Goal: Task Accomplishment & Management: Use online tool/utility

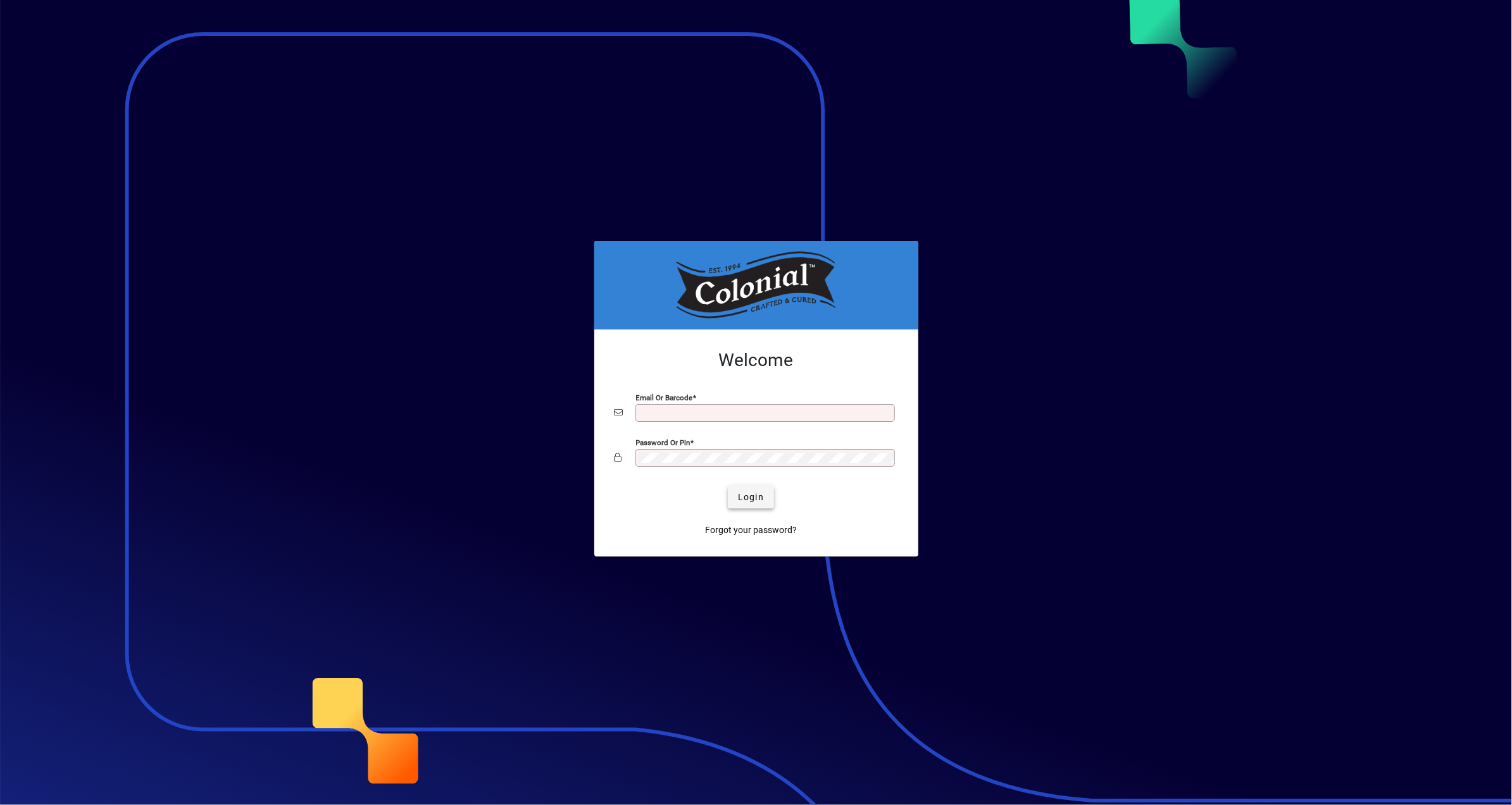
type input "**********"
click at [754, 498] on span "Login" at bounding box center [750, 498] width 26 height 13
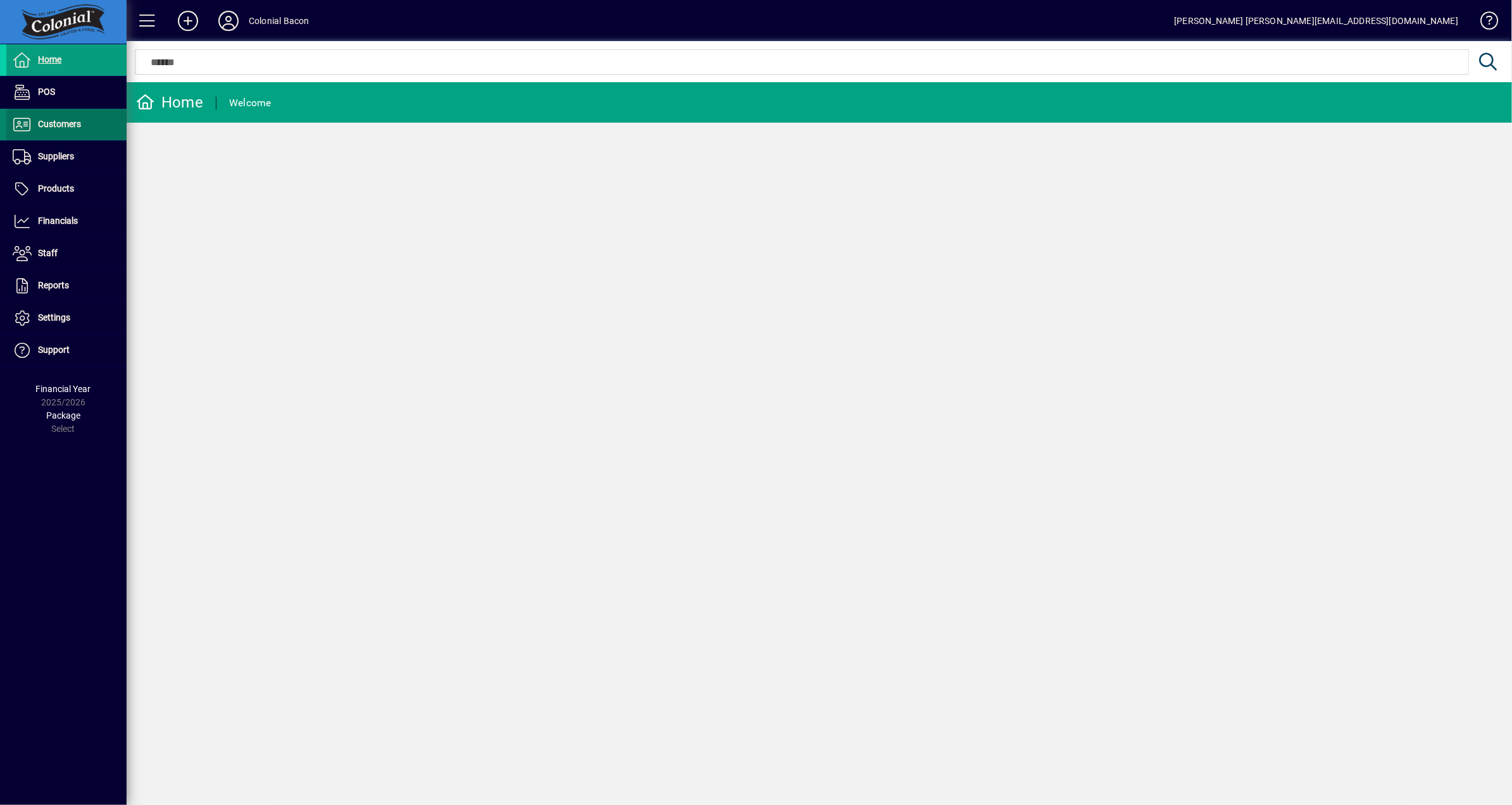
click at [73, 133] on span at bounding box center [66, 125] width 120 height 31
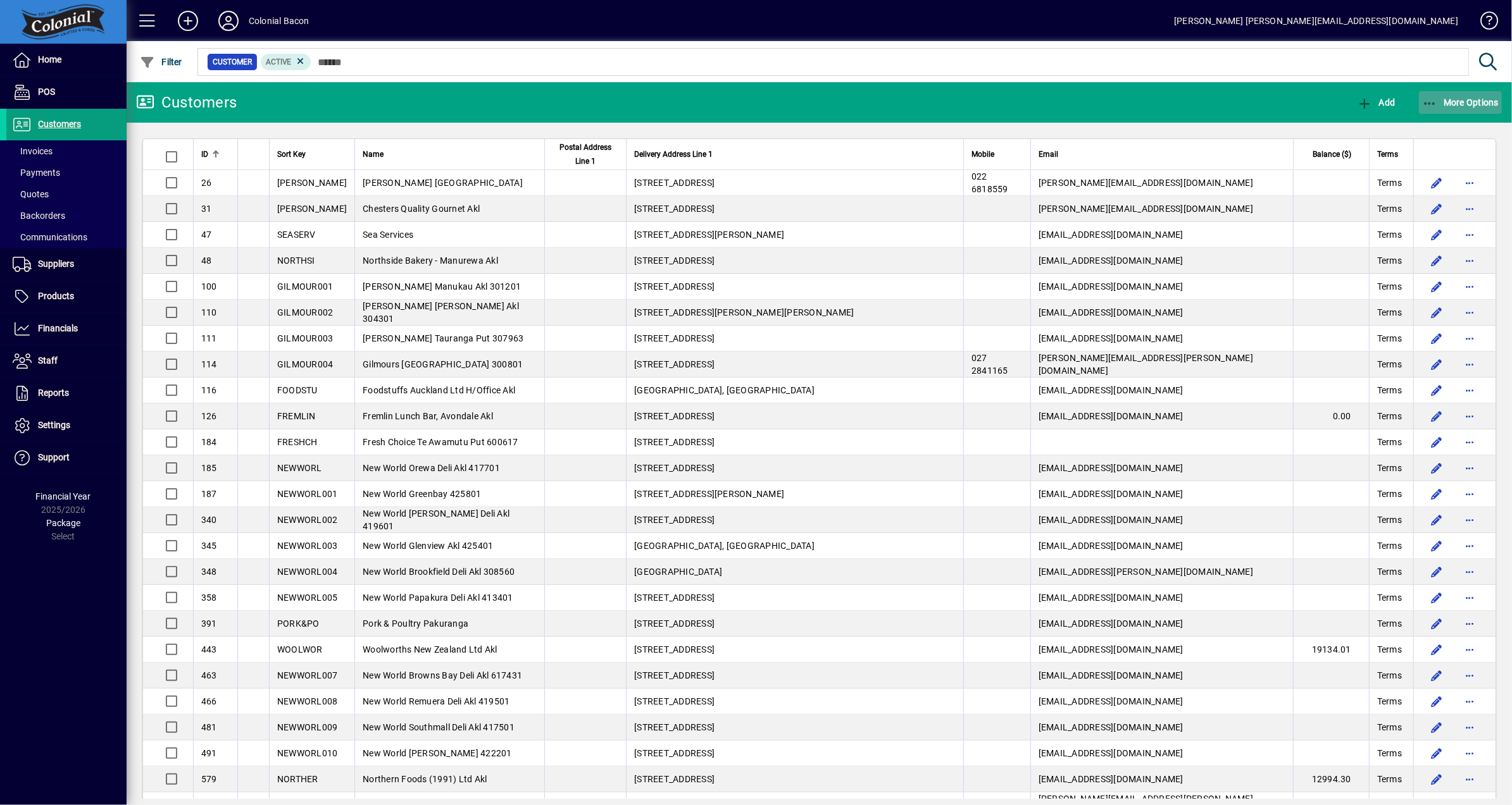
click at [1466, 102] on span "More Options" at bounding box center [1461, 102] width 77 height 10
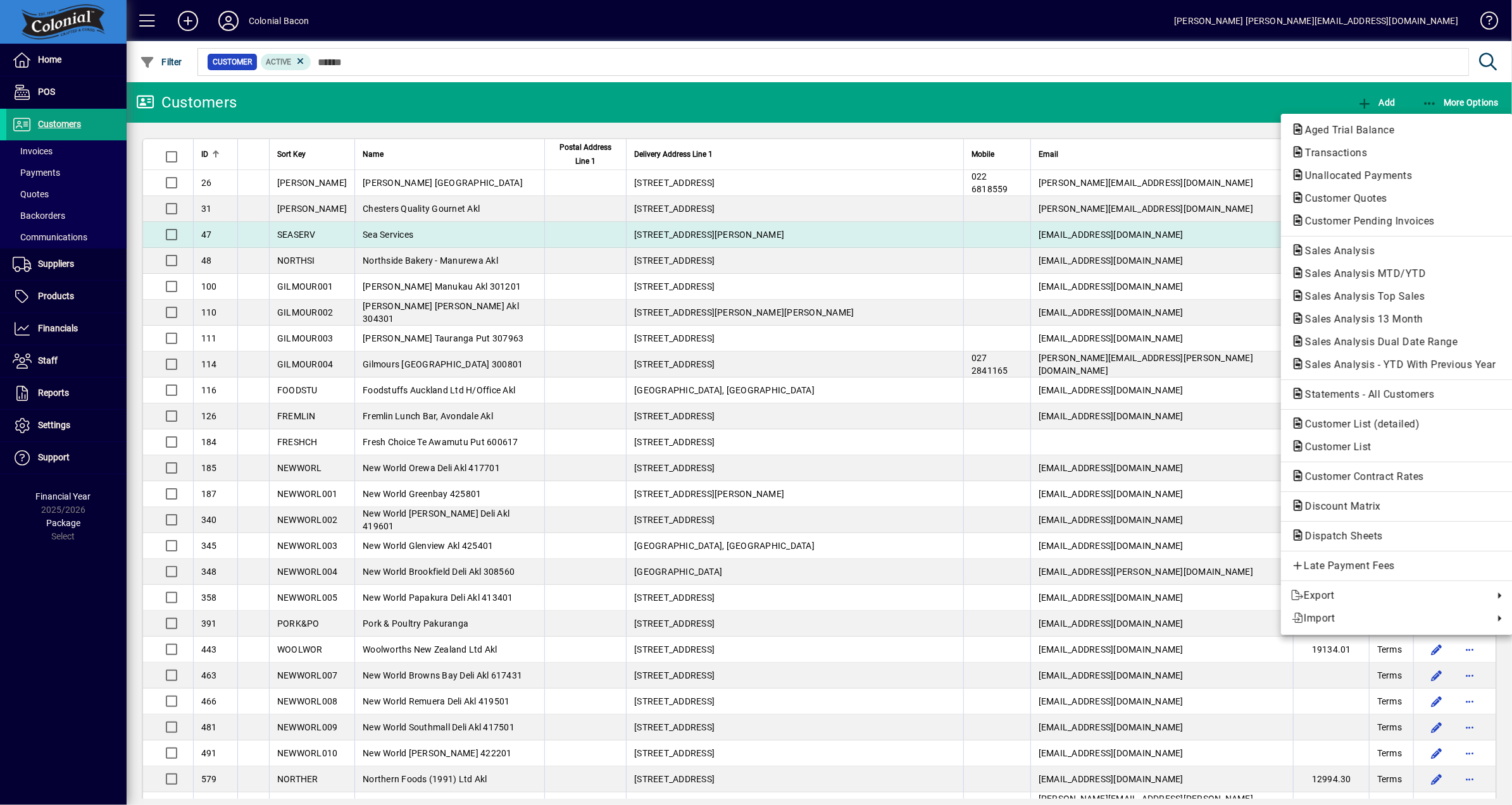
click at [1409, 226] on span "Customer Pending Invoices" at bounding box center [1366, 221] width 150 height 12
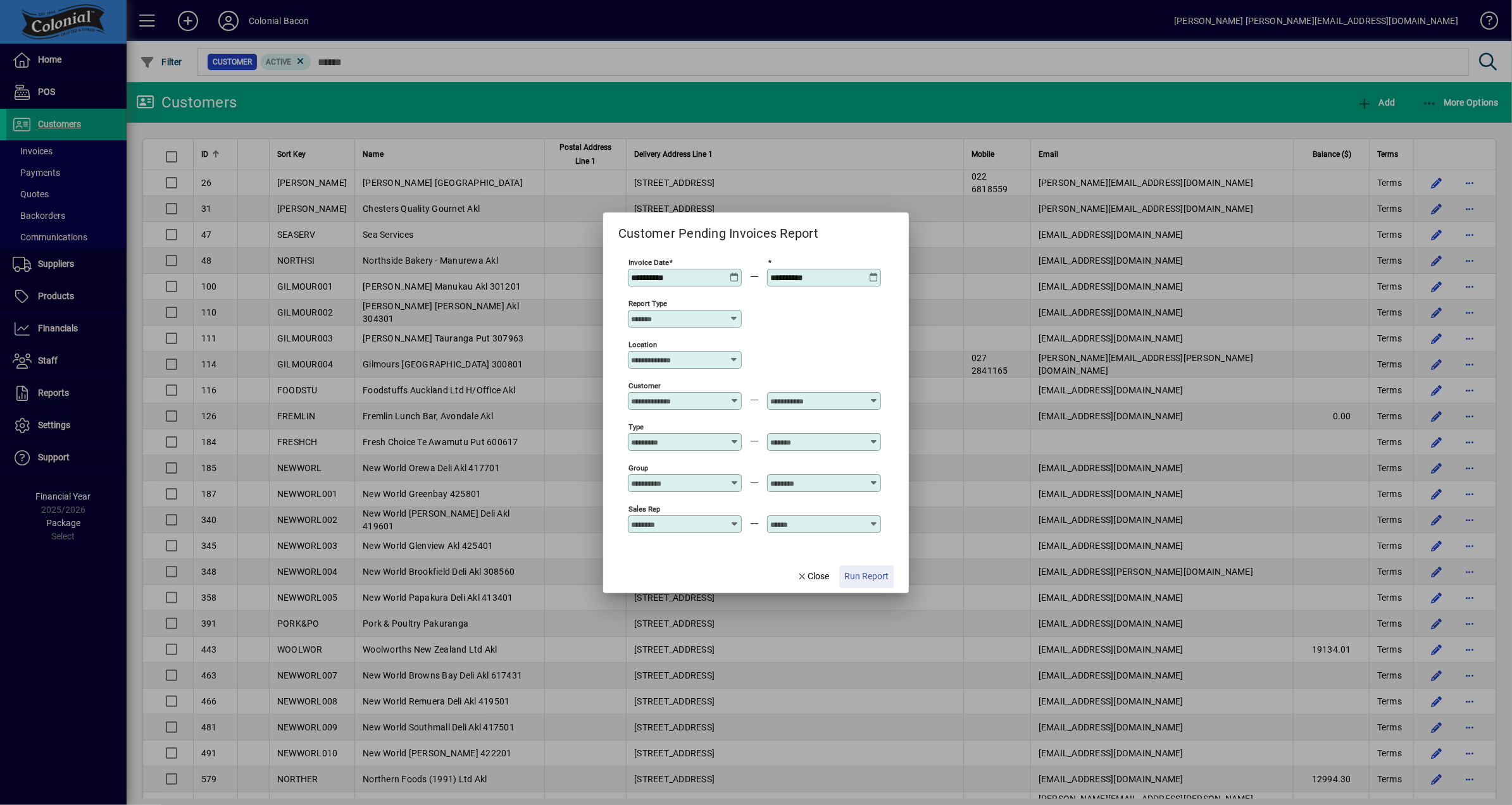
drag, startPoint x: 860, startPoint y: 578, endPoint x: 869, endPoint y: 577, distance: 9.1
click at [861, 578] on span "Run Report" at bounding box center [867, 577] width 44 height 13
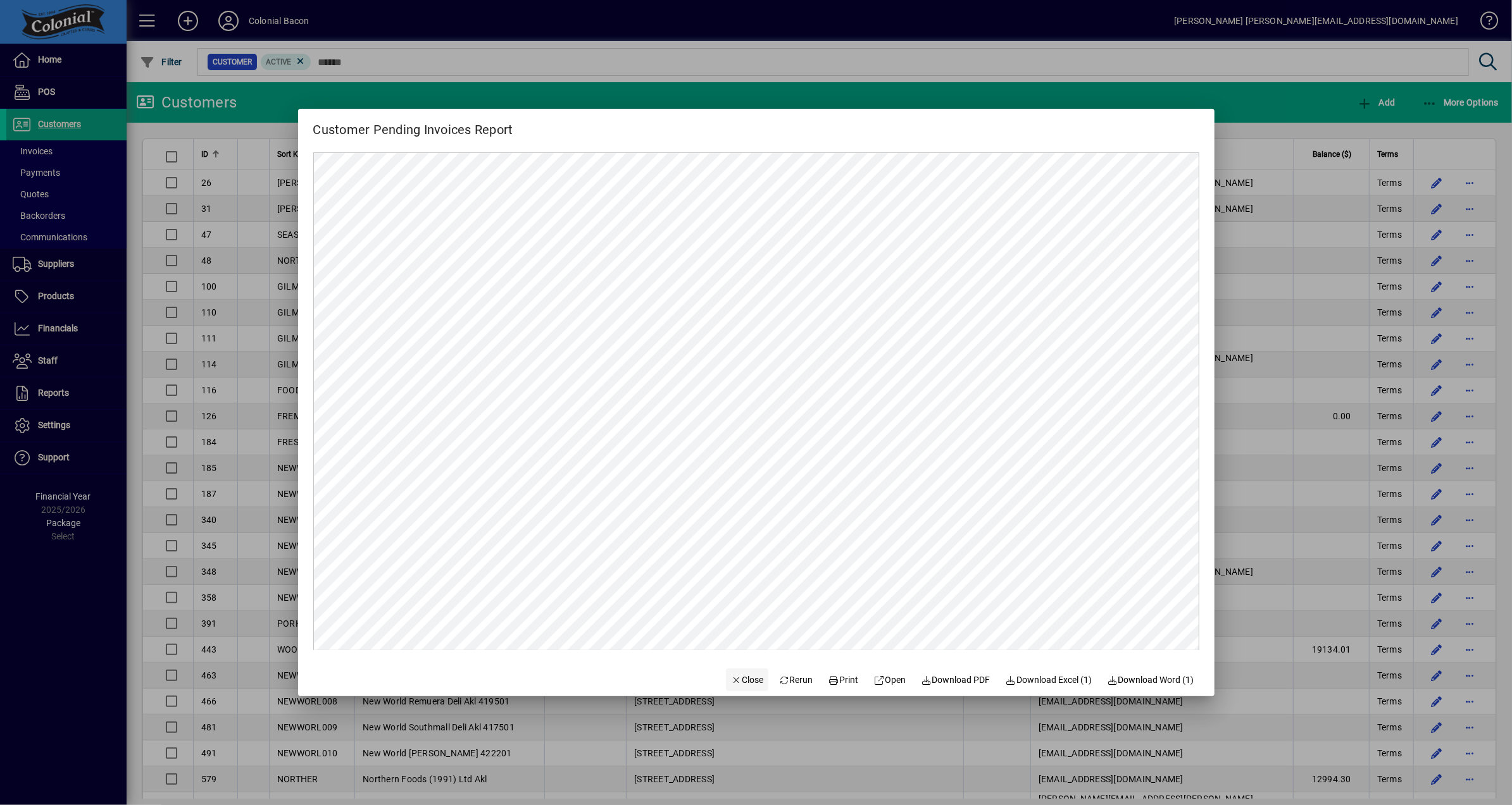
click at [733, 682] on span "Close" at bounding box center [748, 680] width 33 height 13
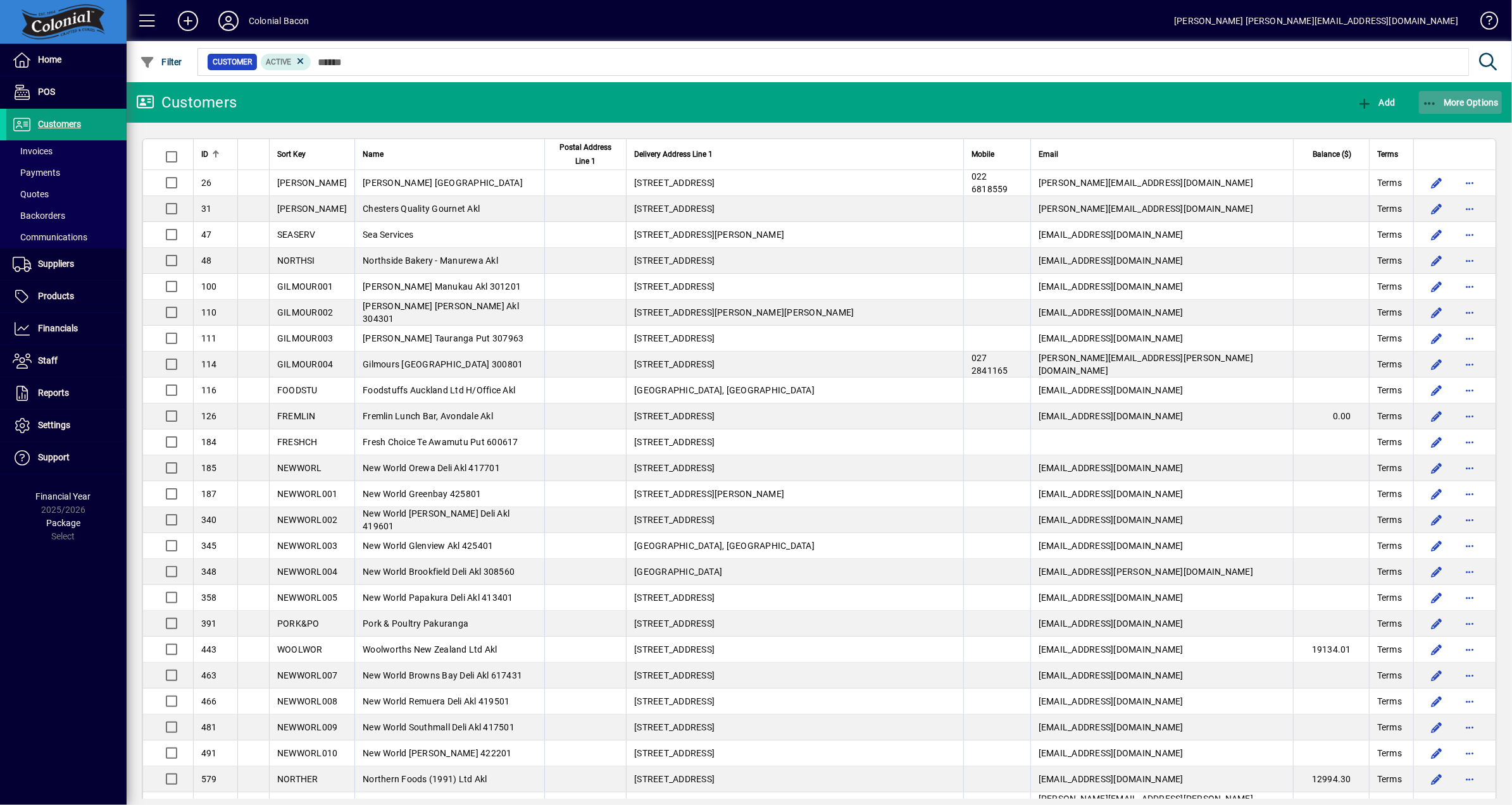
click at [1472, 108] on span "button" at bounding box center [1461, 103] width 84 height 31
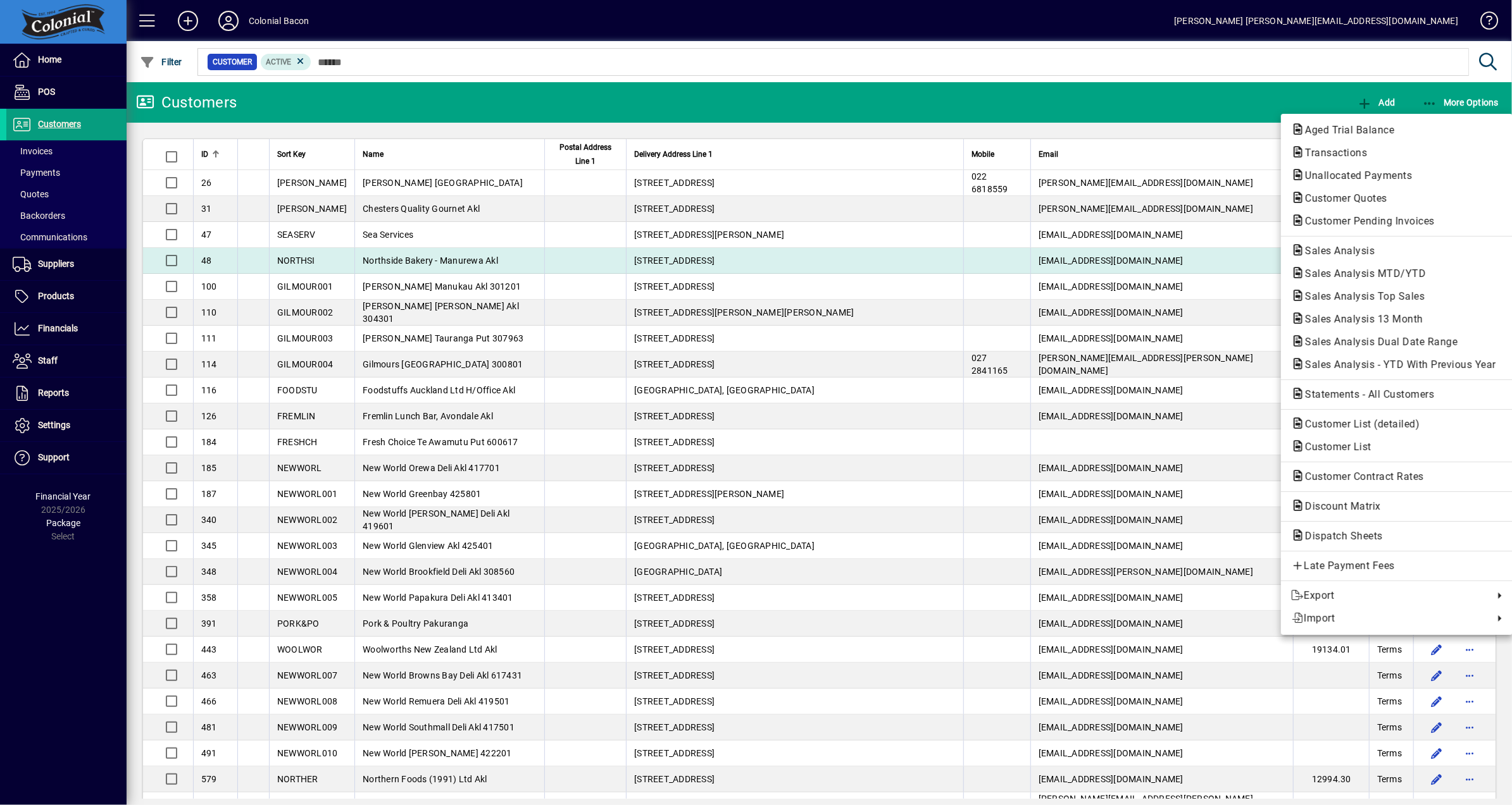
click at [1345, 252] on span "Sales Analysis" at bounding box center [1335, 251] width 90 height 12
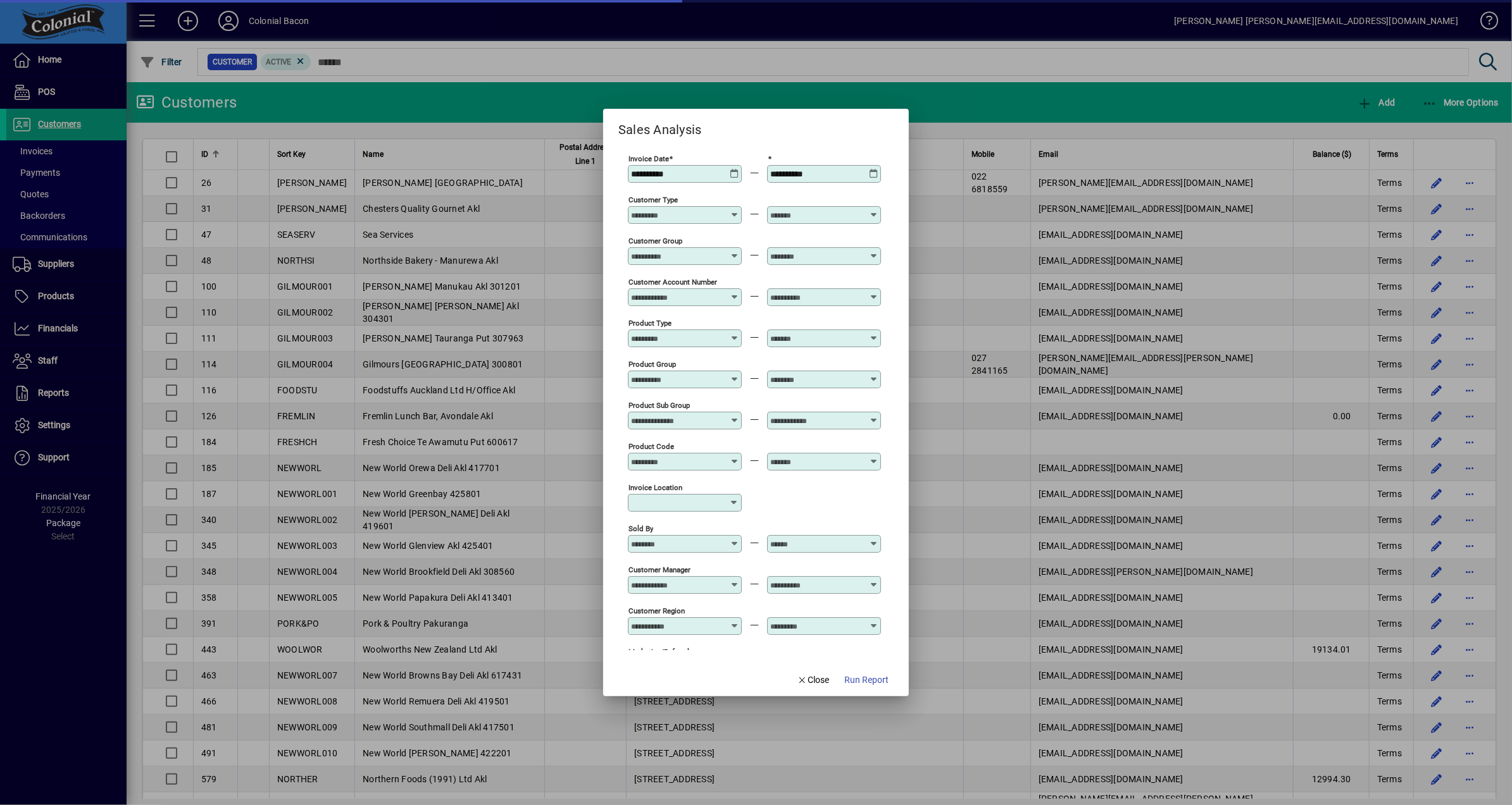
click at [858, 684] on span "Run Report" at bounding box center [867, 680] width 44 height 13
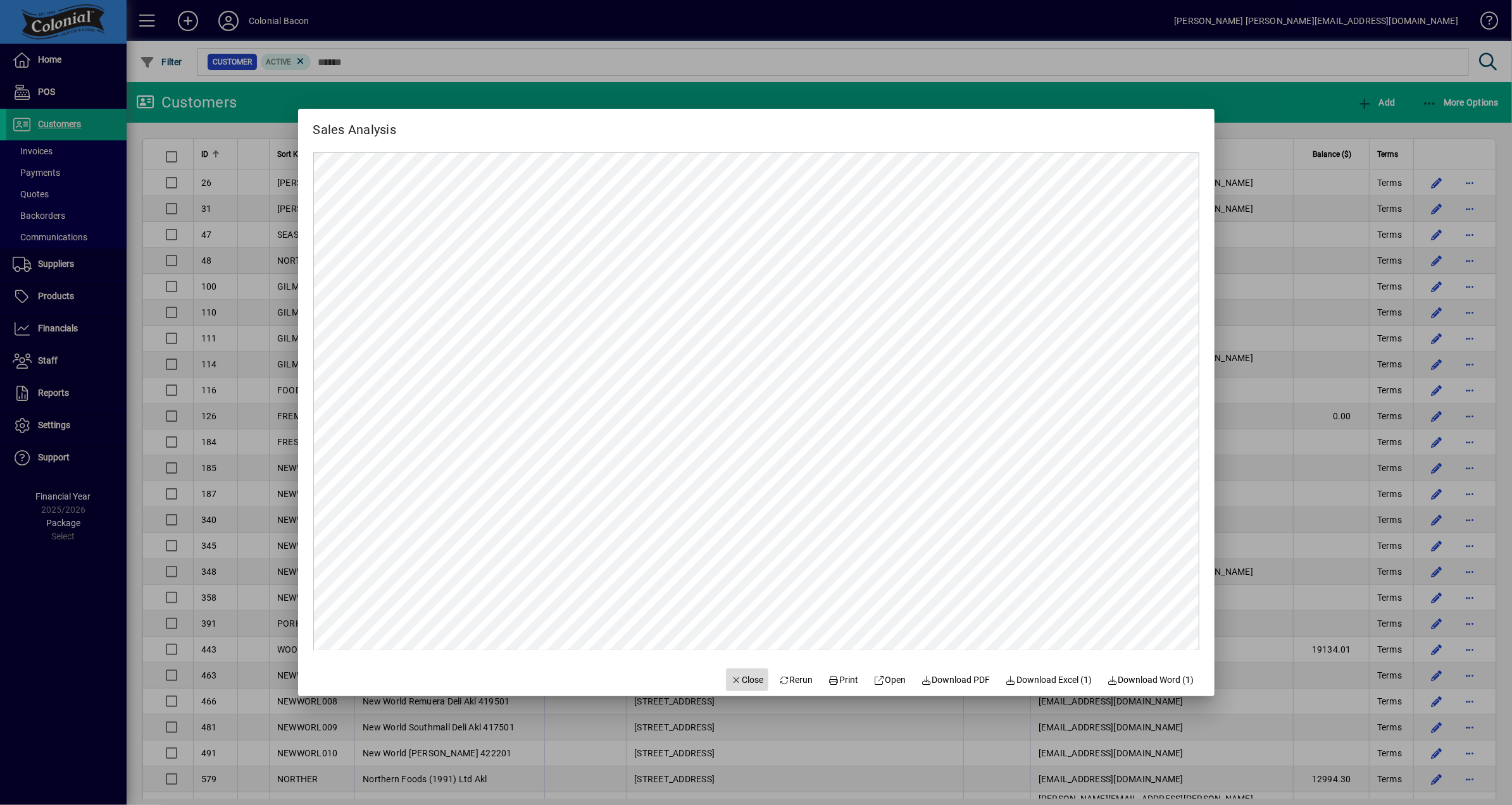
click at [741, 678] on span "Close" at bounding box center [748, 680] width 33 height 13
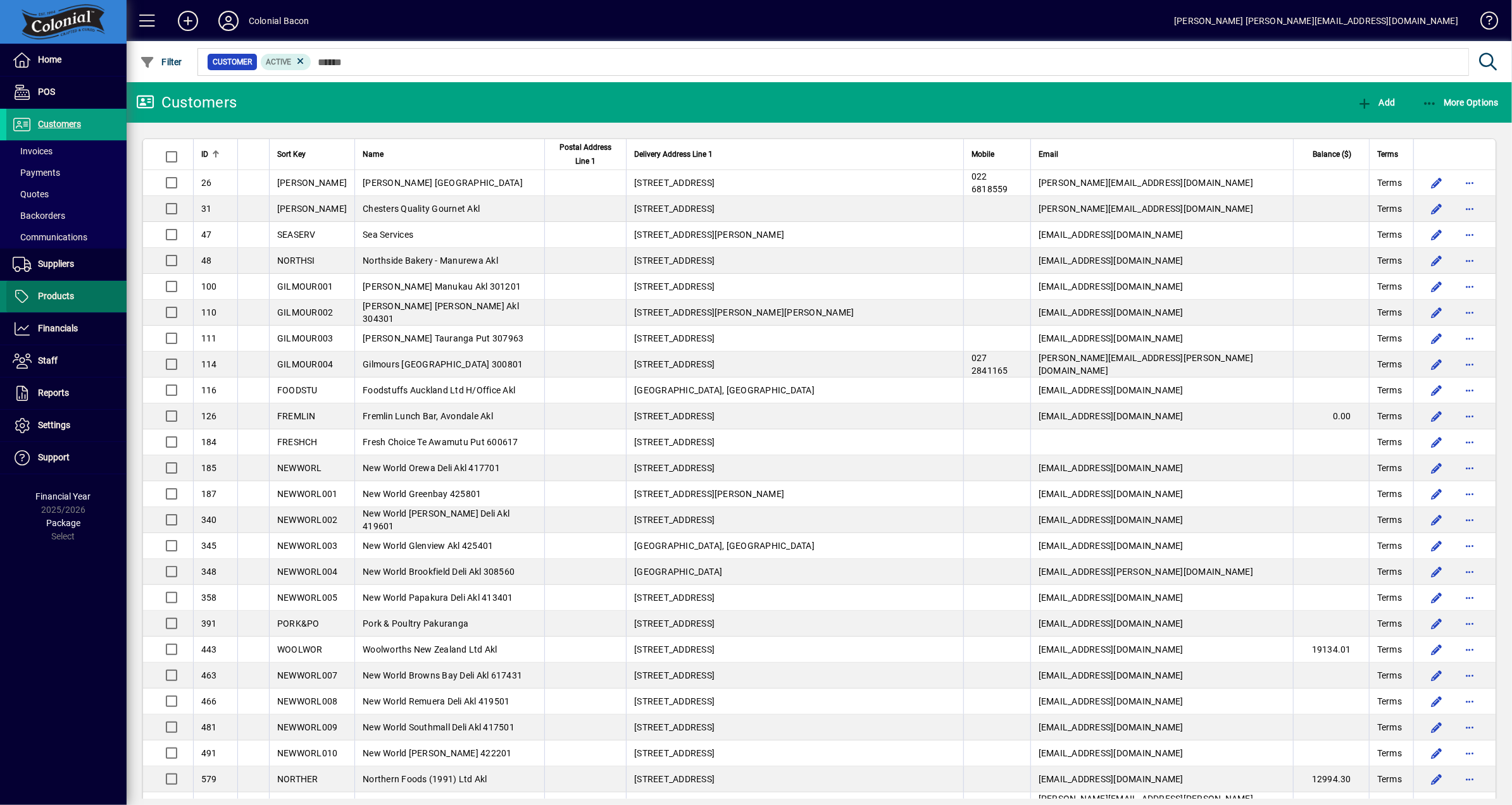
click at [83, 291] on span at bounding box center [66, 297] width 120 height 31
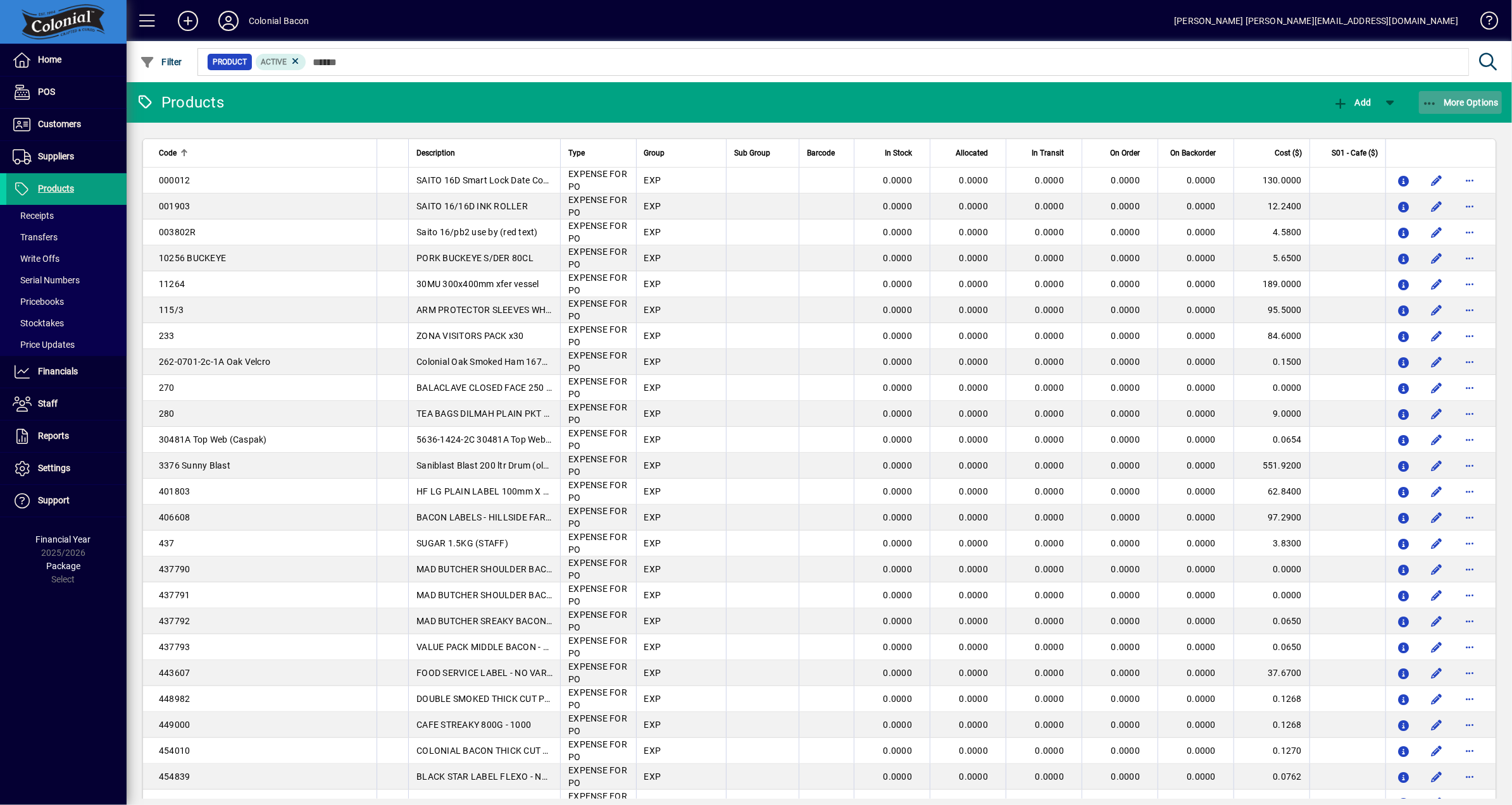
click at [1468, 109] on span "button" at bounding box center [1461, 103] width 84 height 31
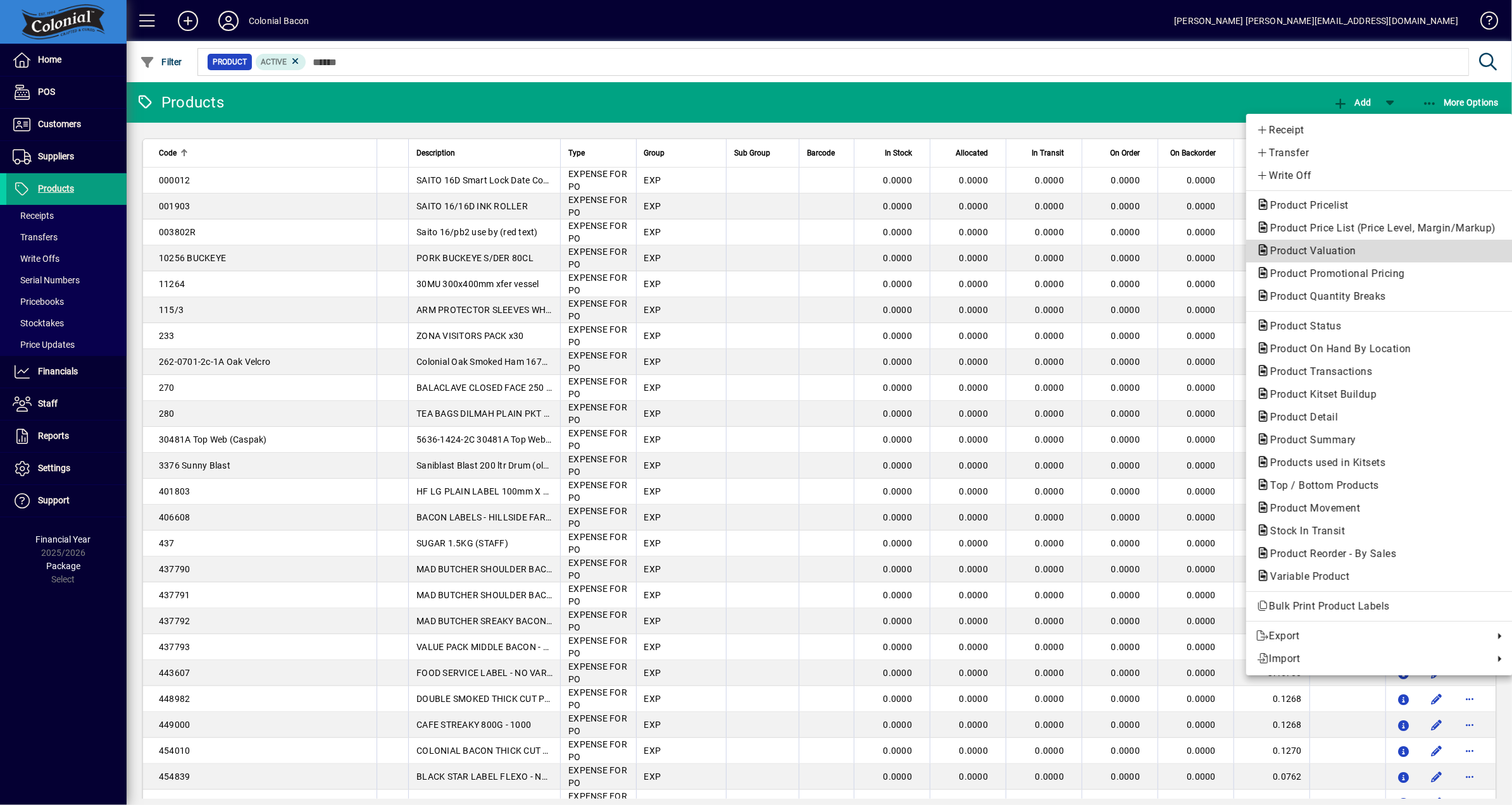
click at [1332, 252] on span "Product Valuation" at bounding box center [1309, 251] width 106 height 12
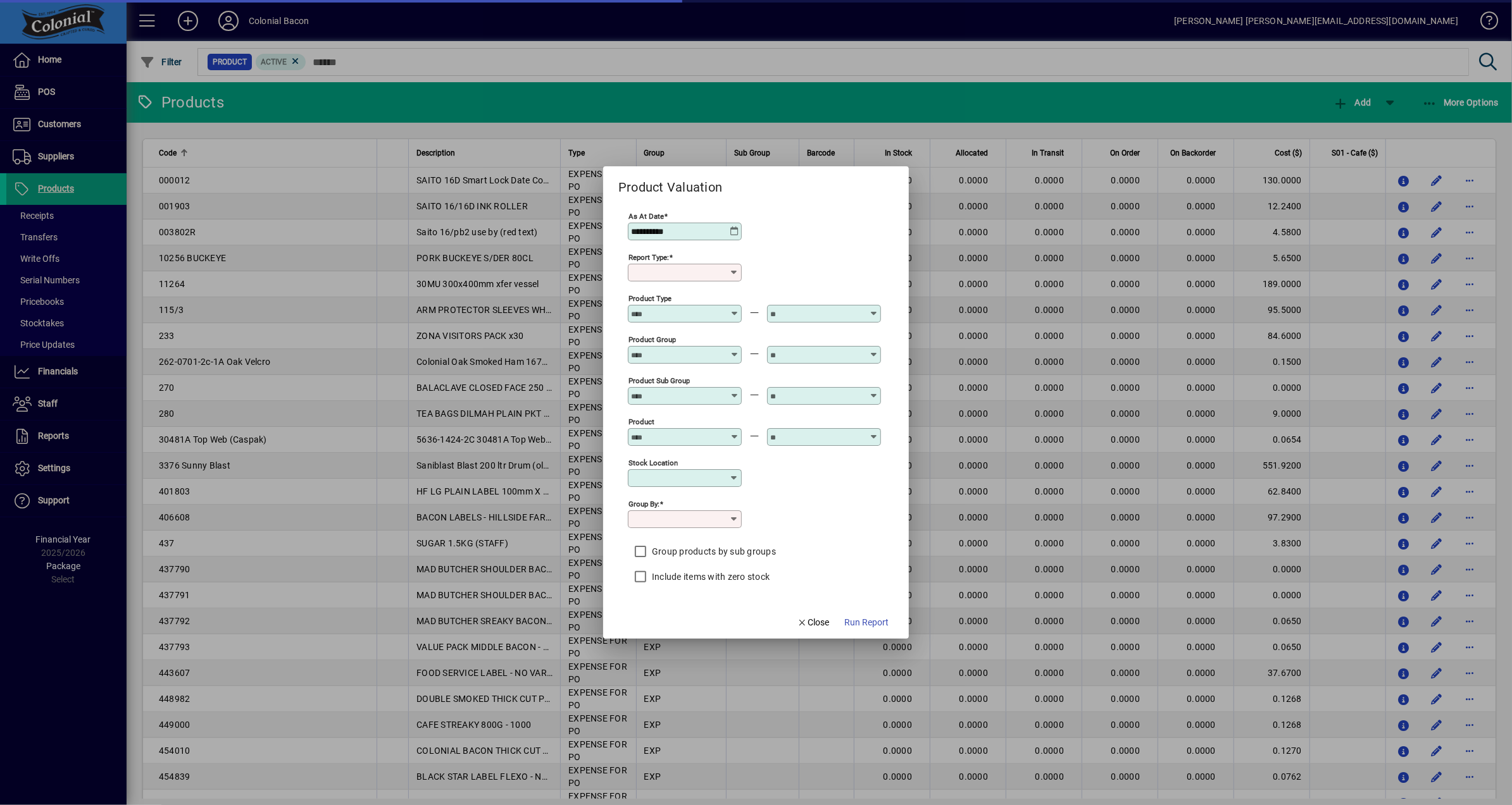
type input "******"
type input "**********"
click at [875, 624] on span "Run Report" at bounding box center [867, 622] width 44 height 13
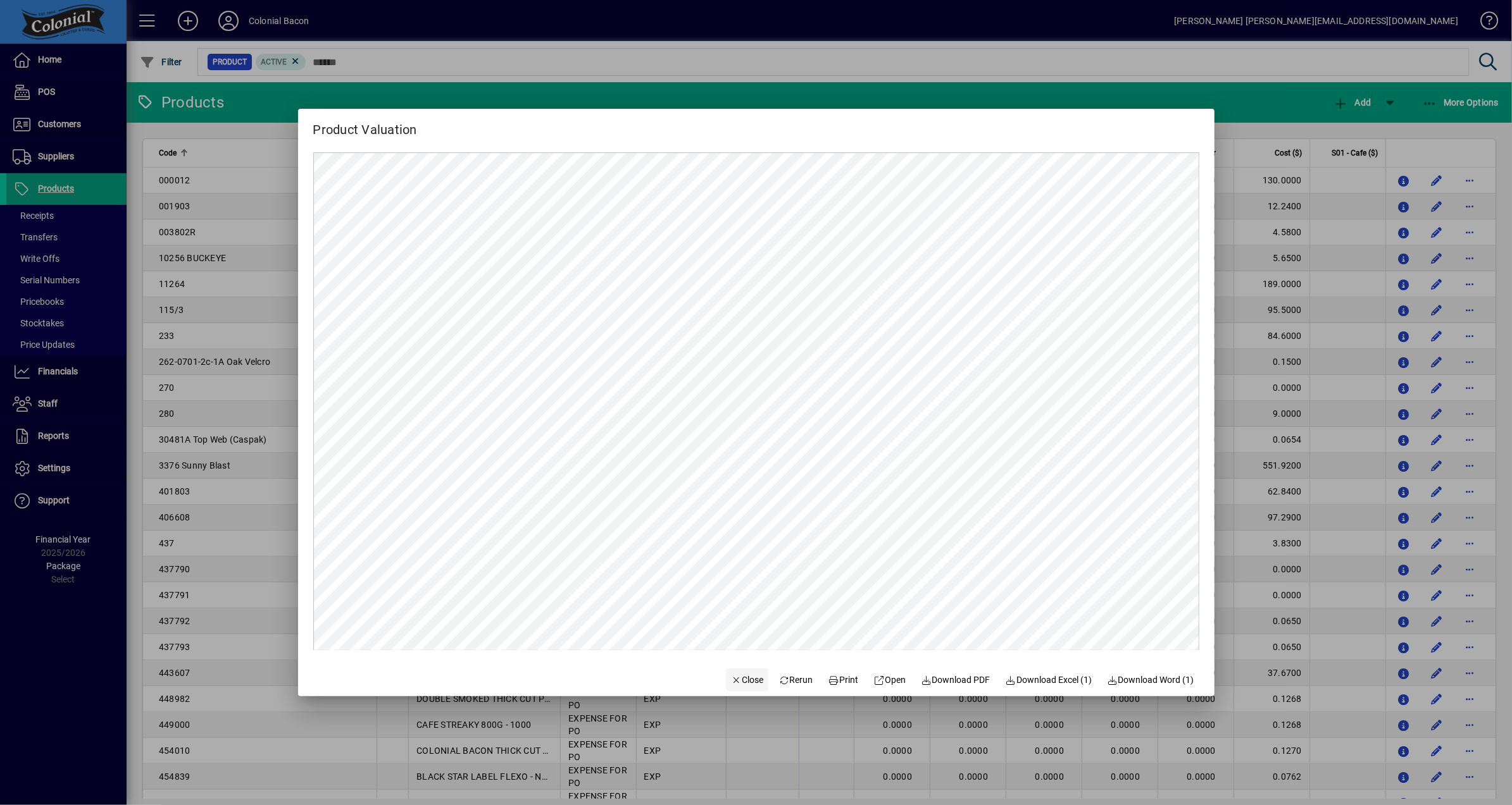
click at [746, 680] on span "Close" at bounding box center [748, 680] width 33 height 13
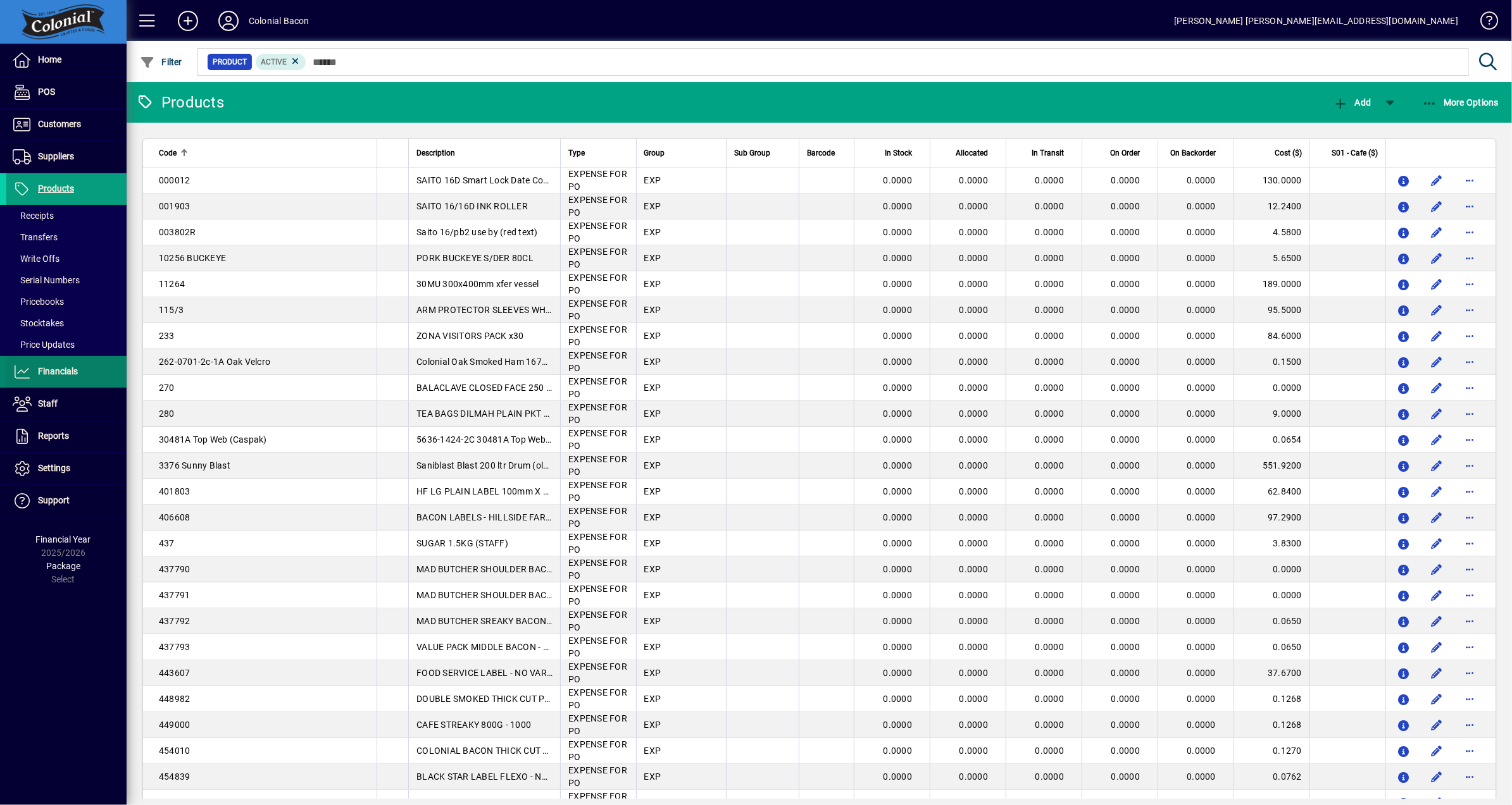
click at [72, 372] on span "Financials" at bounding box center [58, 371] width 40 height 10
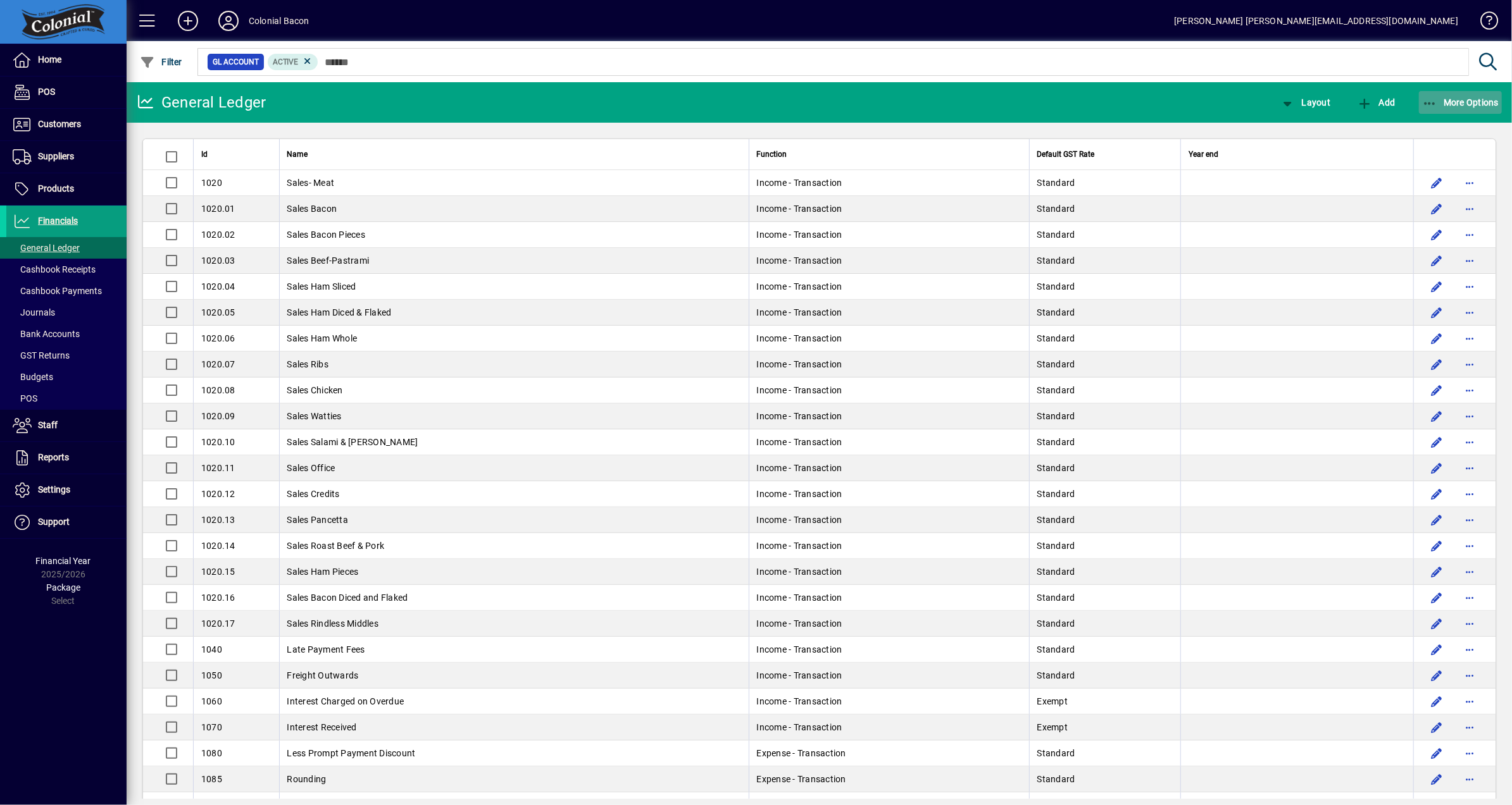
click at [1460, 102] on span "More Options" at bounding box center [1461, 102] width 77 height 10
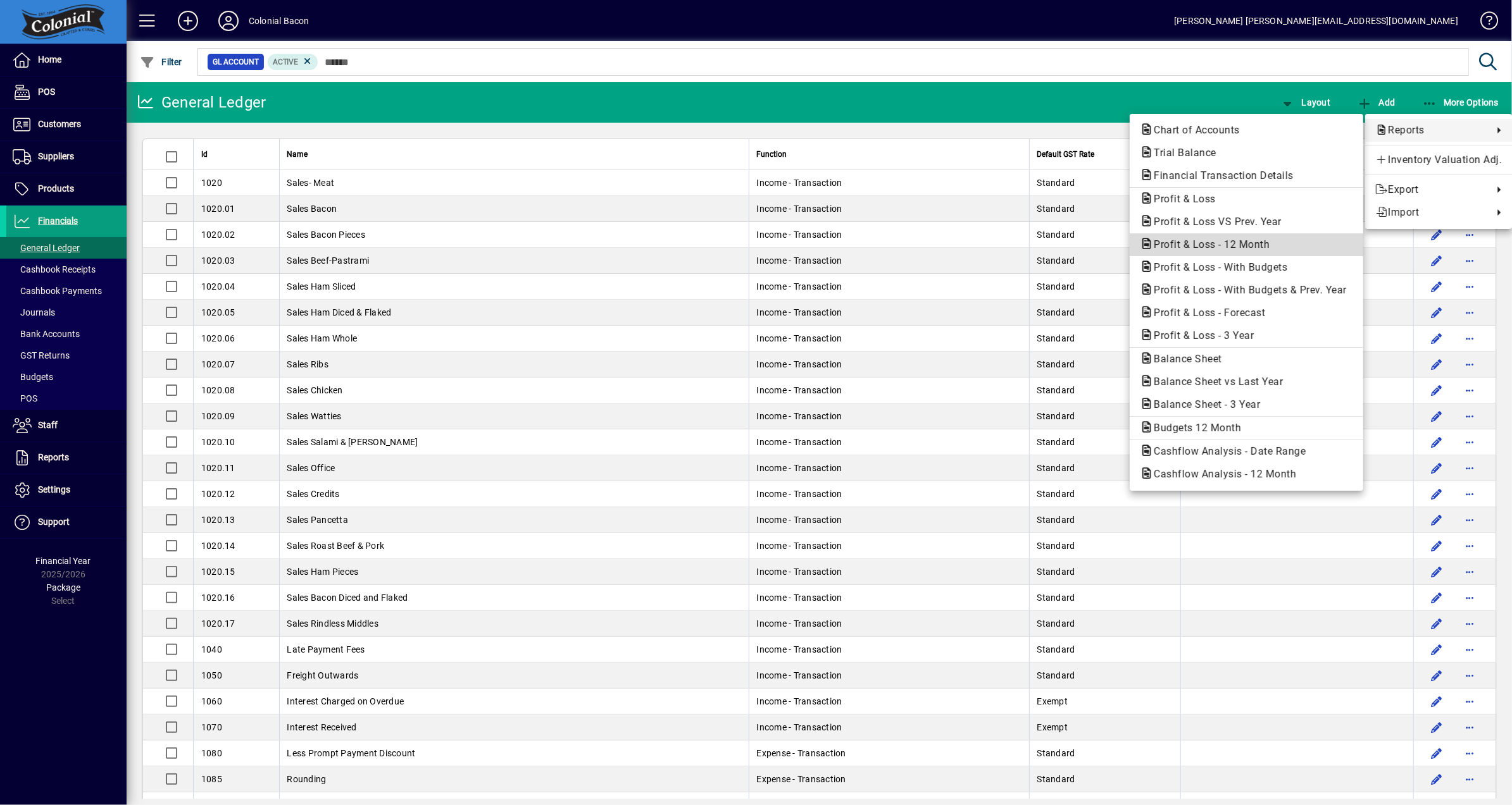
click at [1242, 250] on span "Profit & Loss - 12 Month" at bounding box center [1208, 244] width 136 height 12
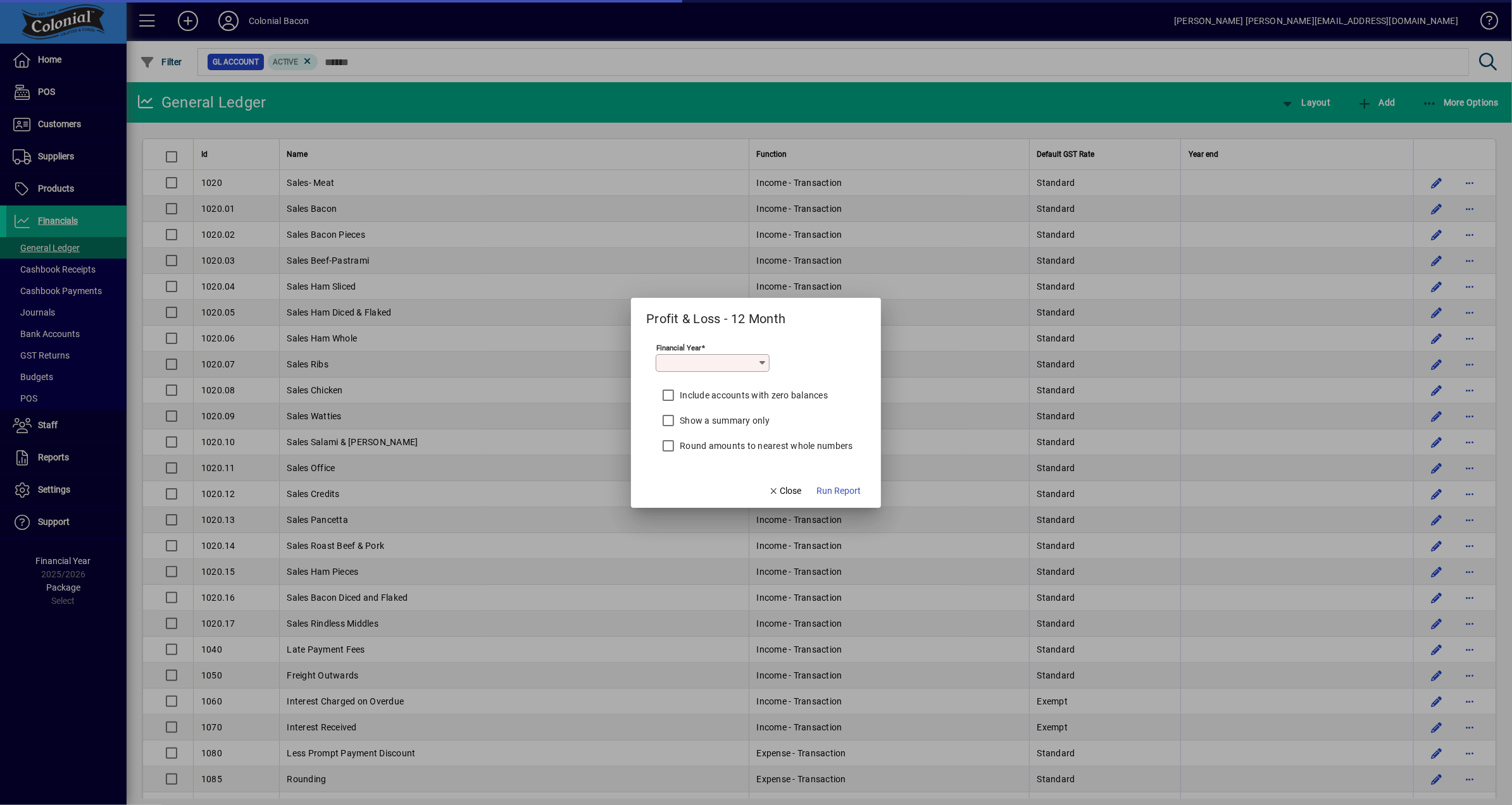
type input "*********"
click at [846, 493] on span "Run Report" at bounding box center [839, 491] width 44 height 13
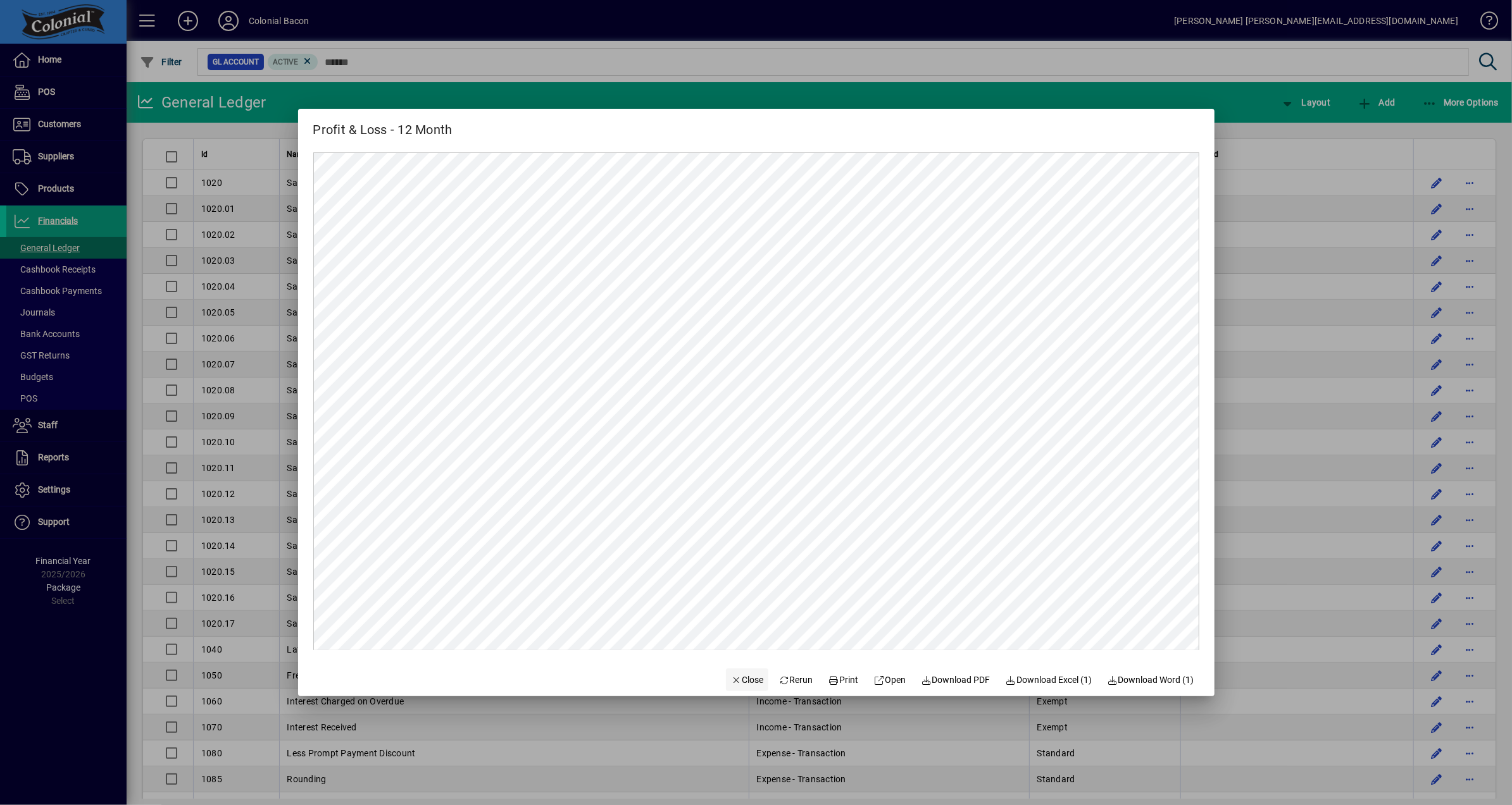
click at [740, 682] on span "Close" at bounding box center [748, 680] width 33 height 13
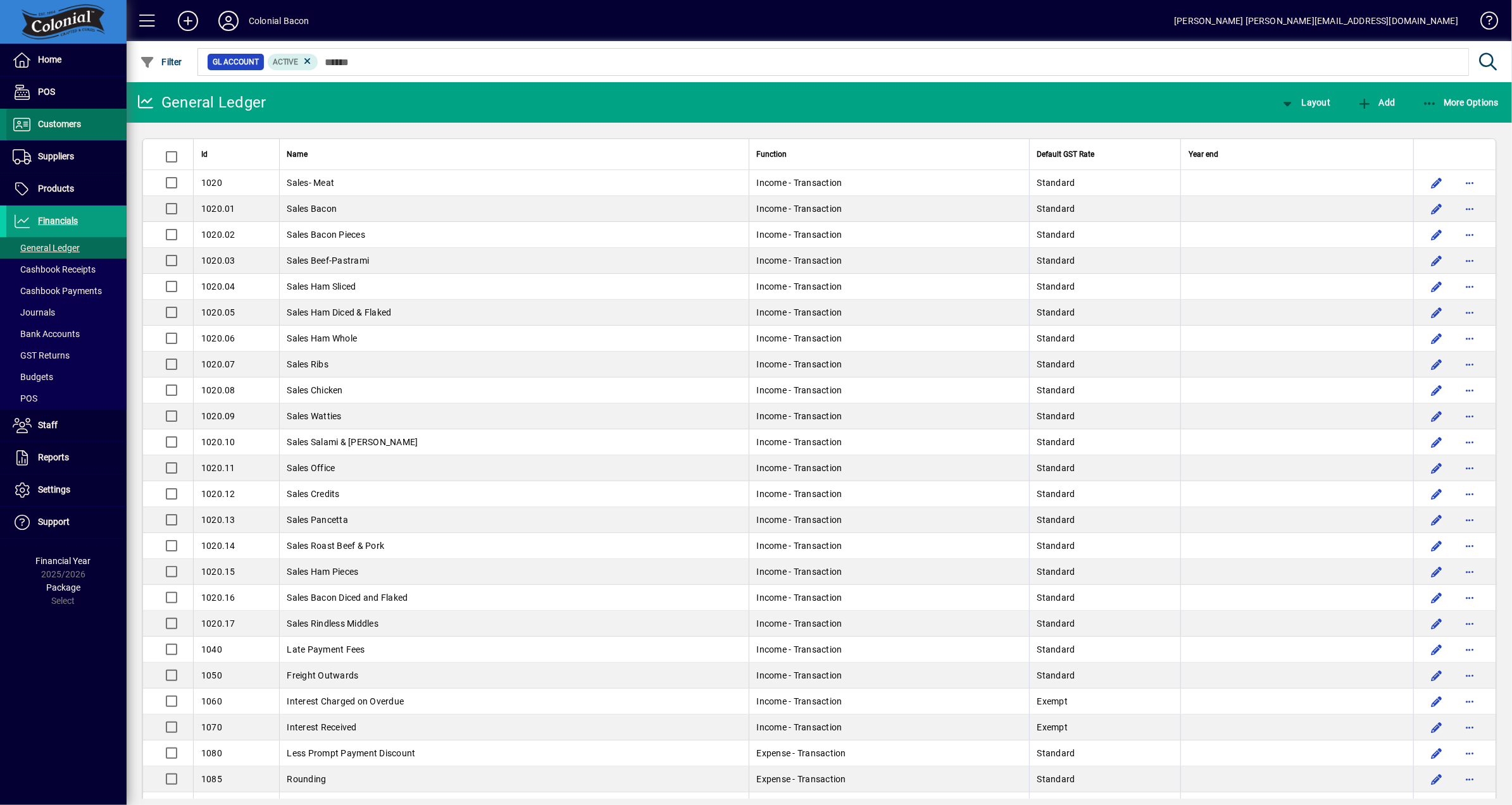
click at [69, 135] on span at bounding box center [66, 125] width 120 height 31
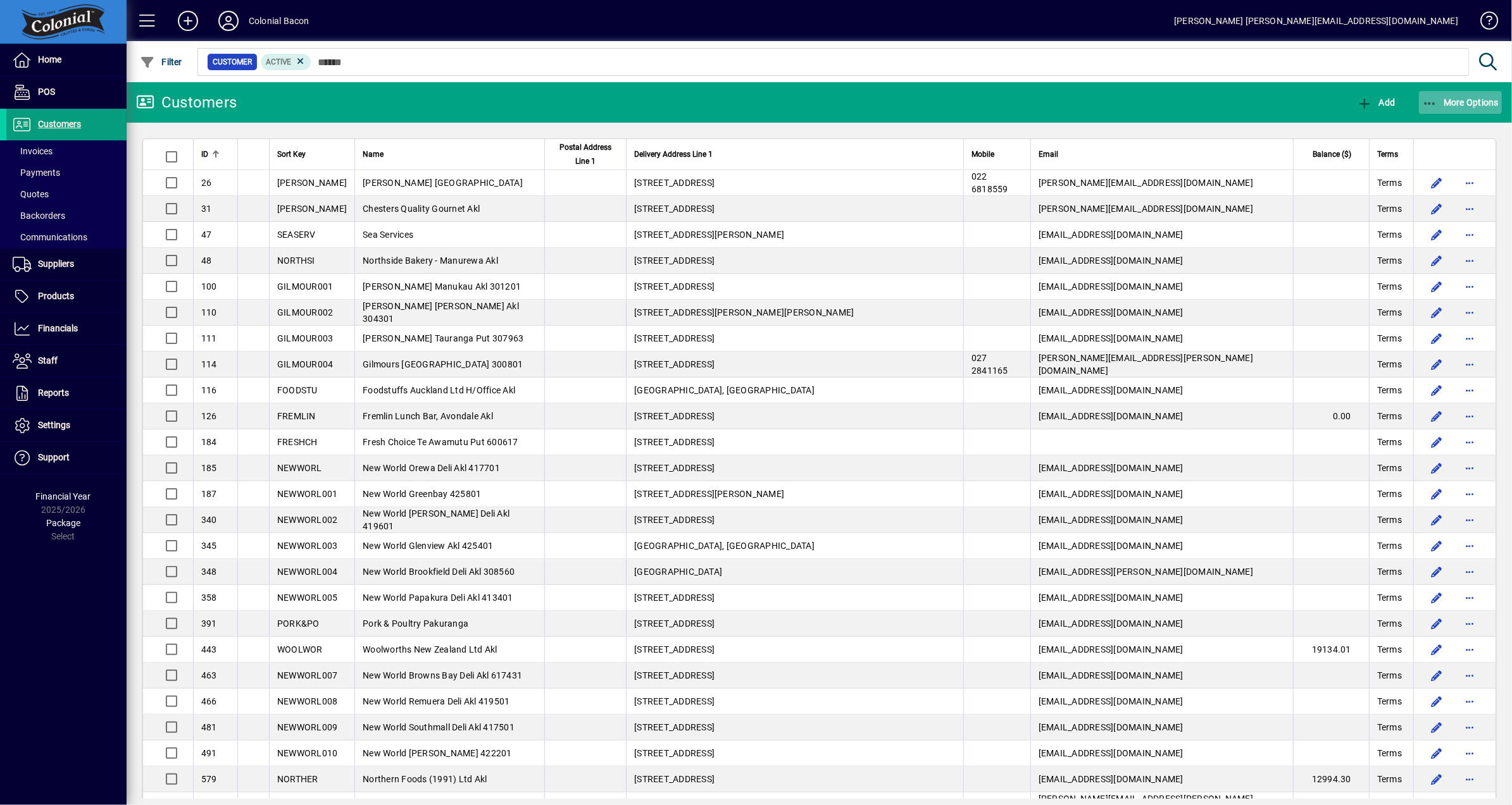
click at [1455, 104] on span "More Options" at bounding box center [1461, 102] width 77 height 10
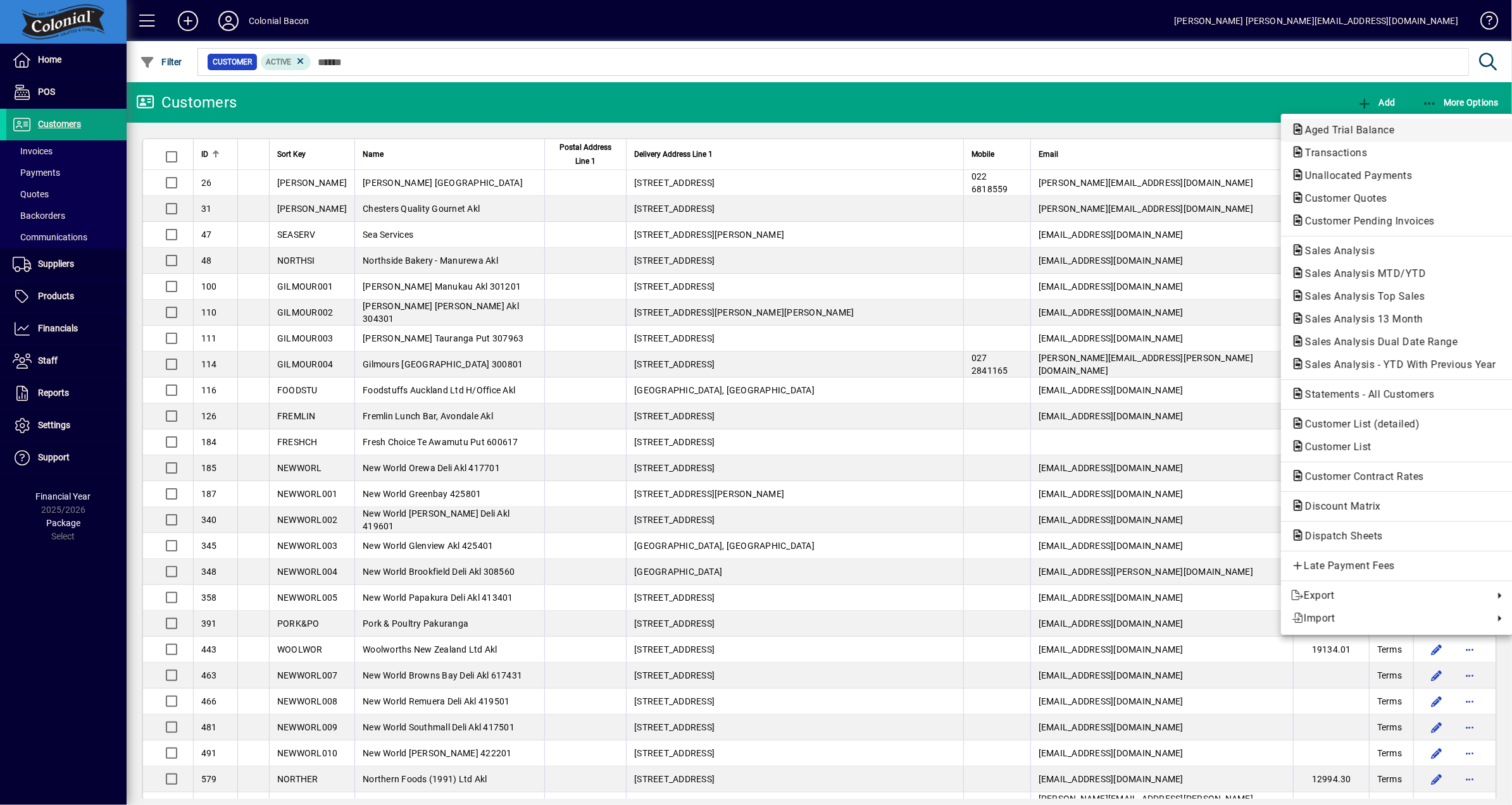
click at [1381, 130] on span "Aged Trial Balance" at bounding box center [1345, 130] width 110 height 12
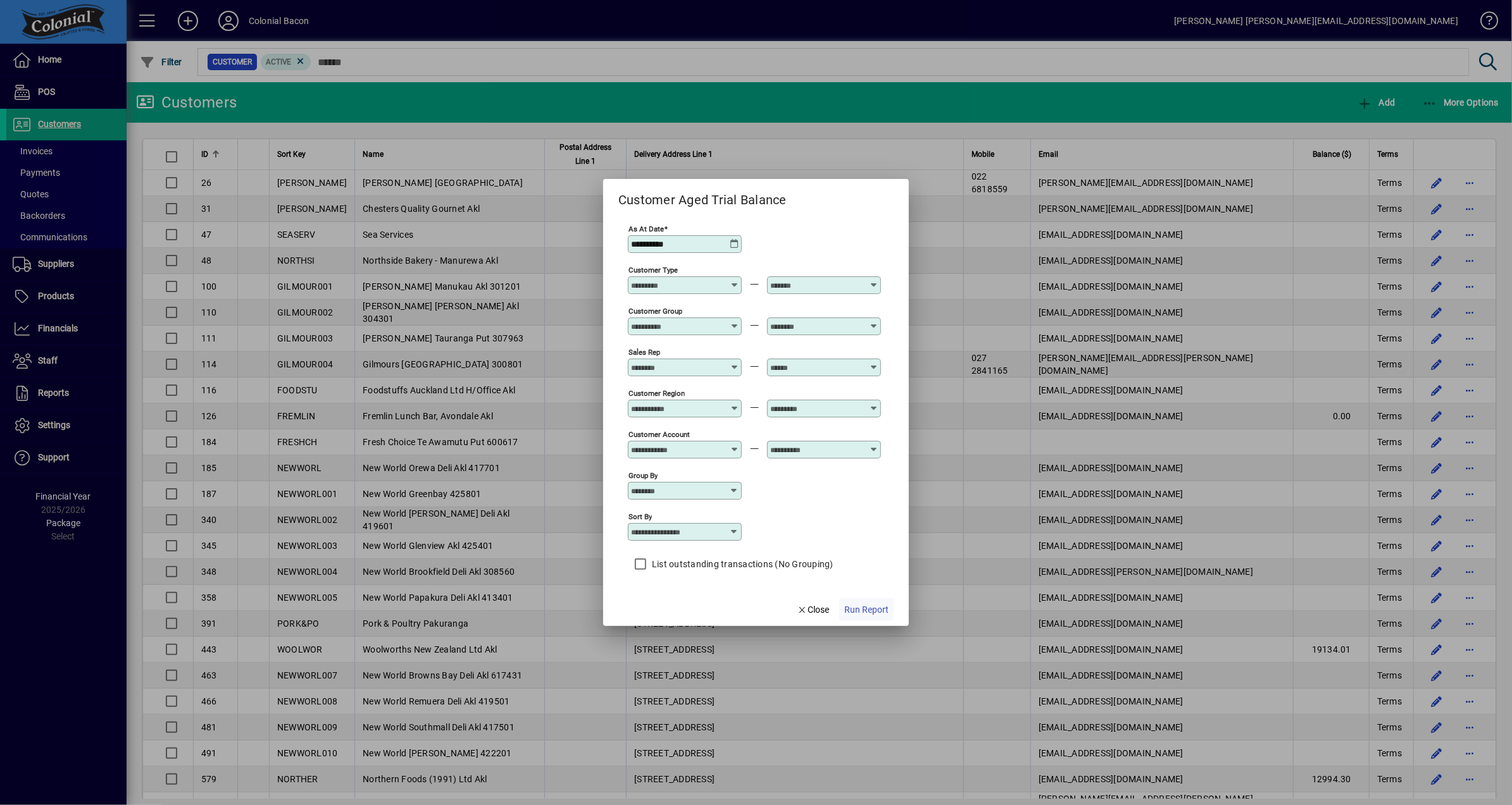
click at [875, 613] on span "Run Report" at bounding box center [867, 610] width 44 height 13
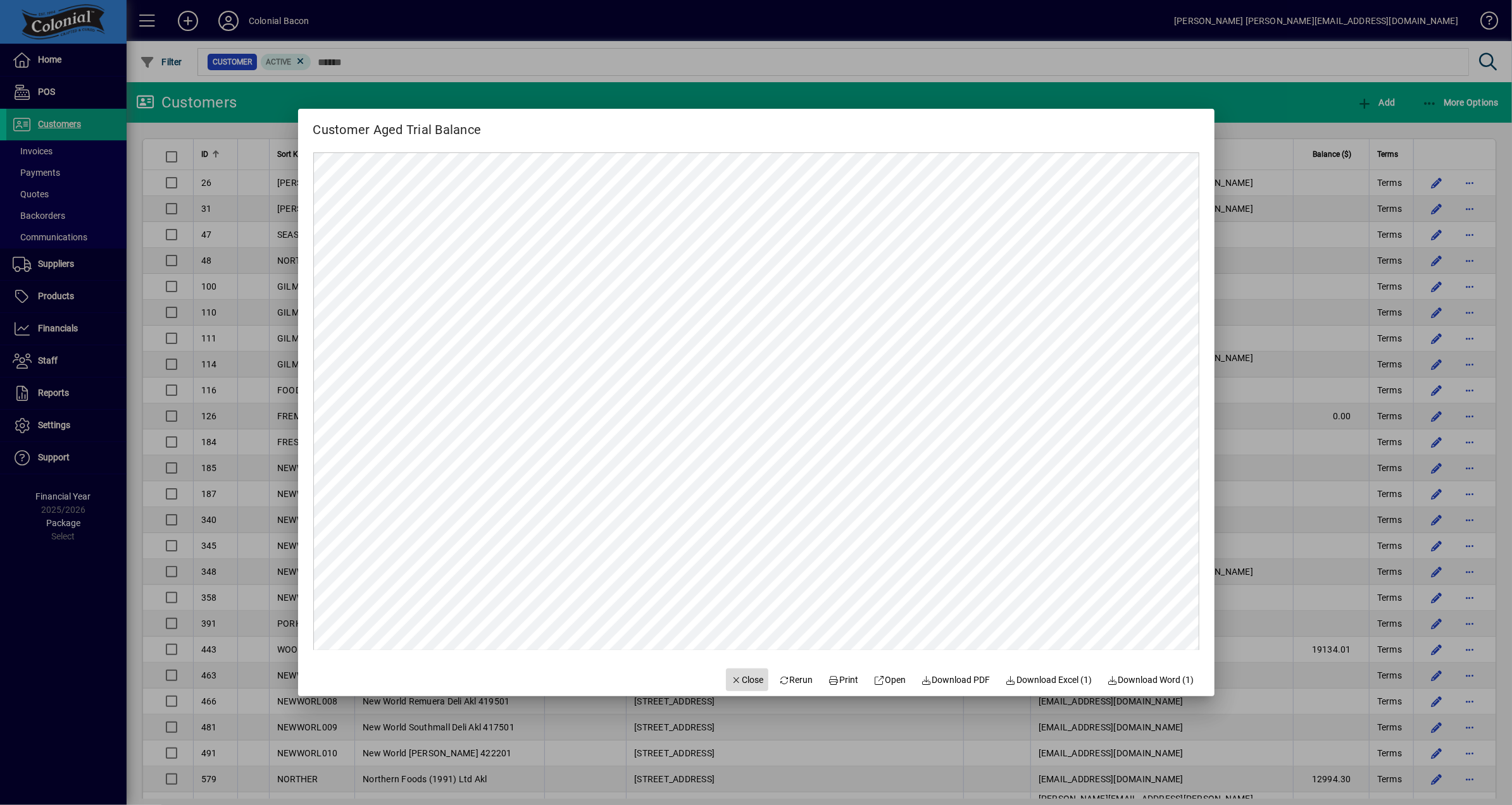
click at [743, 682] on span "Close" at bounding box center [748, 680] width 33 height 13
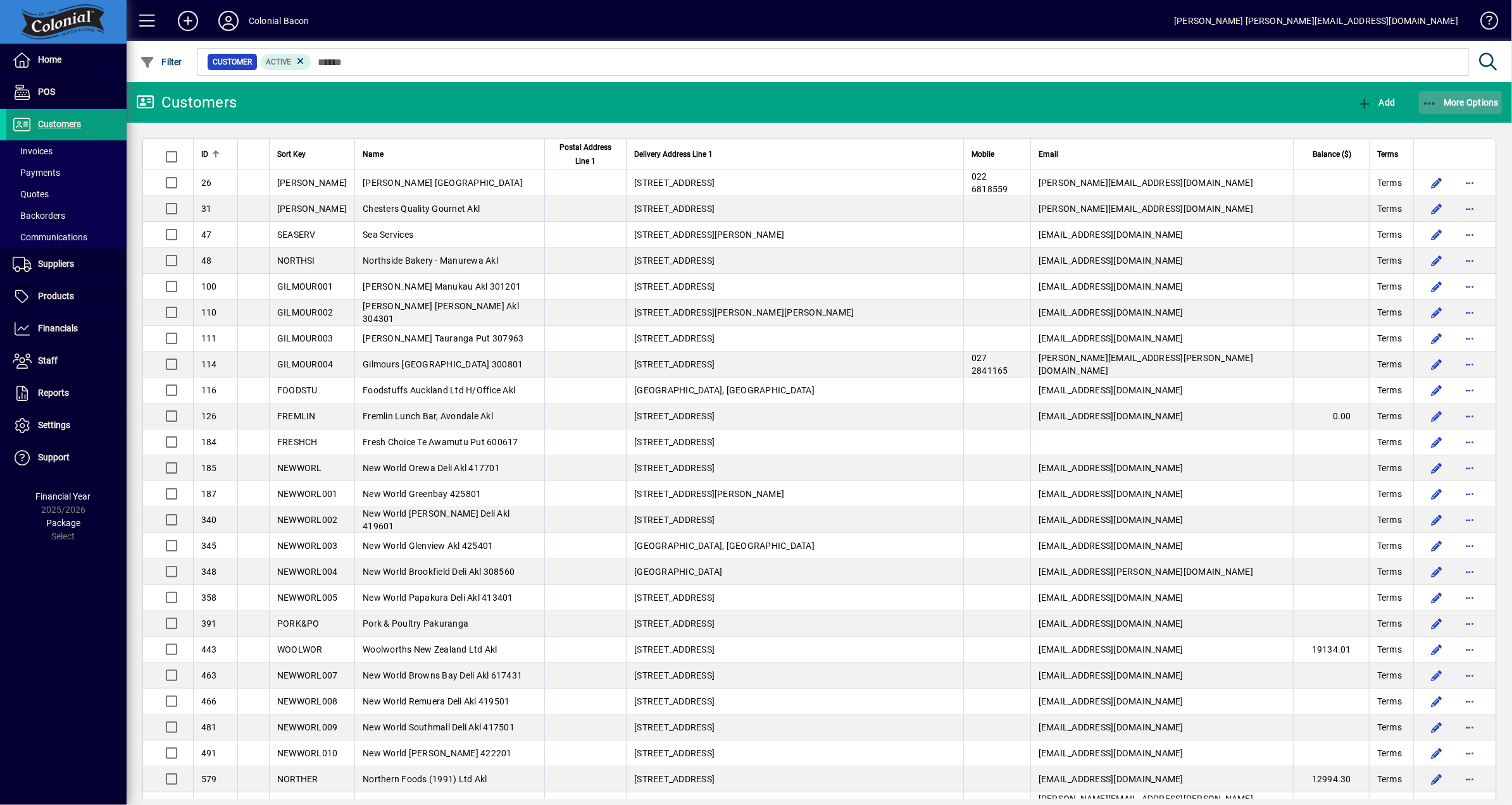
click at [1477, 102] on span "More Options" at bounding box center [1461, 102] width 77 height 10
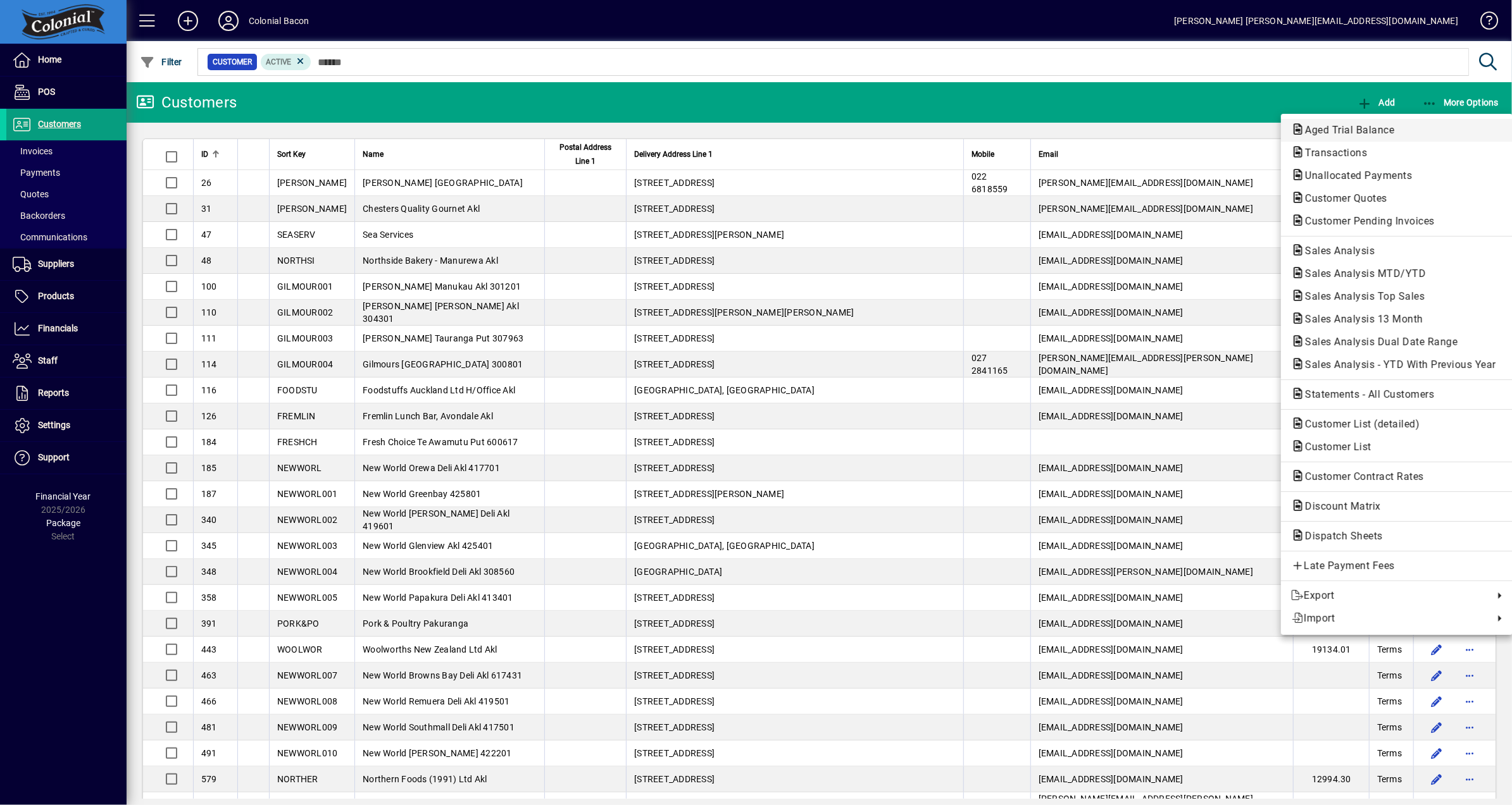
click at [1376, 133] on span "Aged Trial Balance" at bounding box center [1345, 130] width 110 height 12
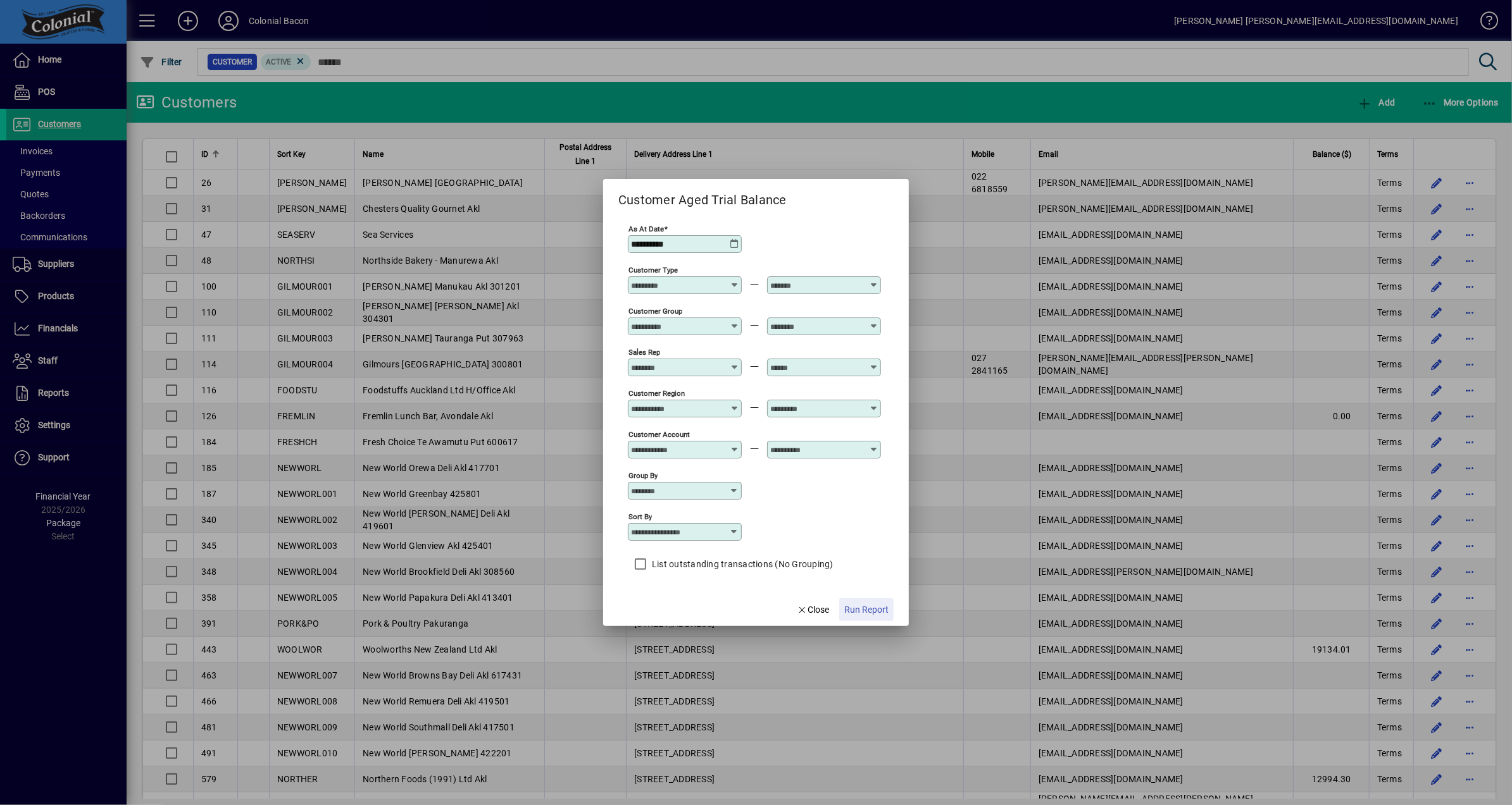
click at [864, 611] on span "Run Report" at bounding box center [867, 610] width 44 height 13
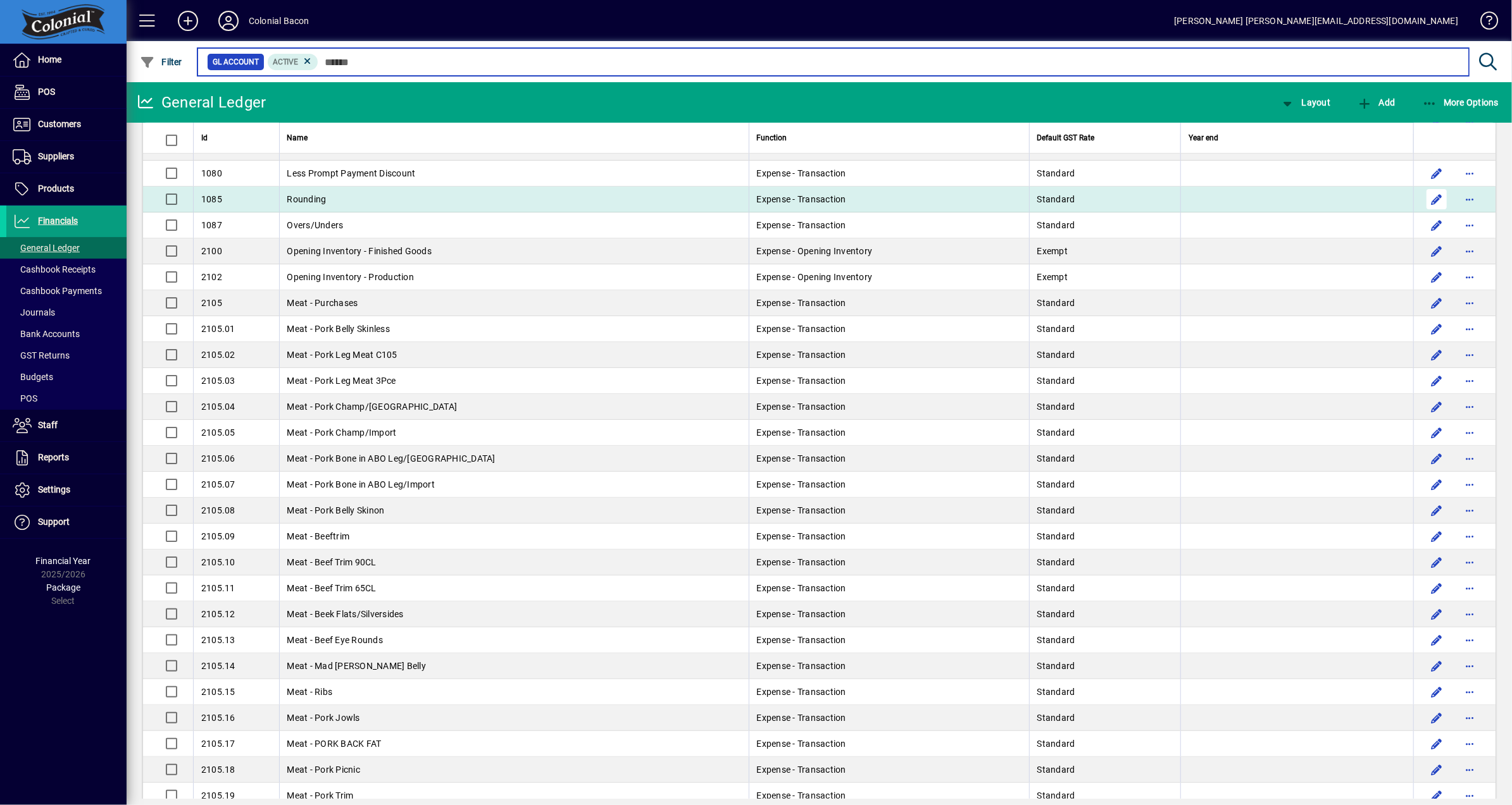
scroll to position [586, 0]
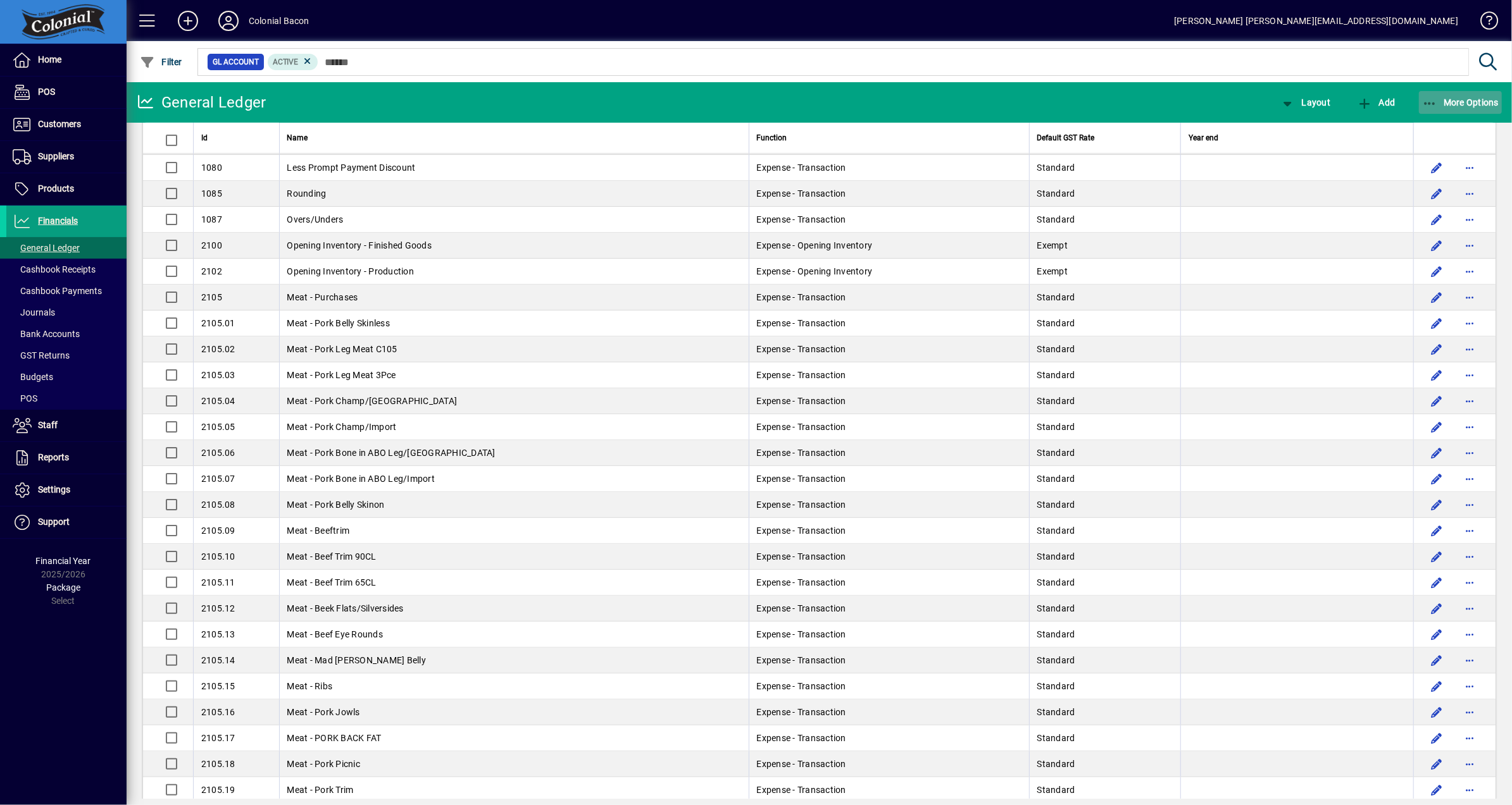
click at [1471, 104] on span "More Options" at bounding box center [1461, 102] width 77 height 10
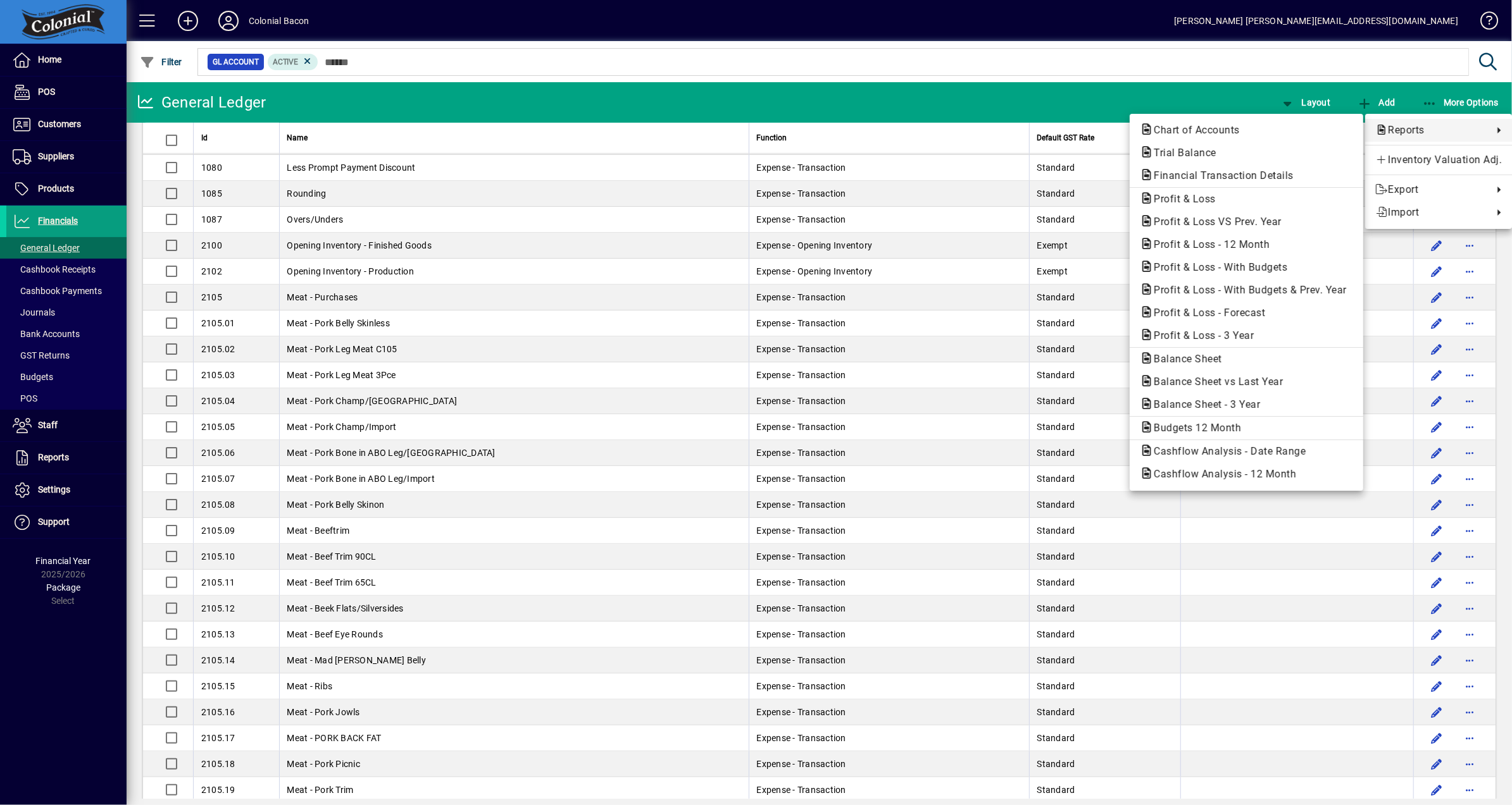
drag, startPoint x: 1210, startPoint y: 91, endPoint x: 908, endPoint y: 77, distance: 302.3
click at [1210, 91] on div at bounding box center [756, 402] width 1512 height 805
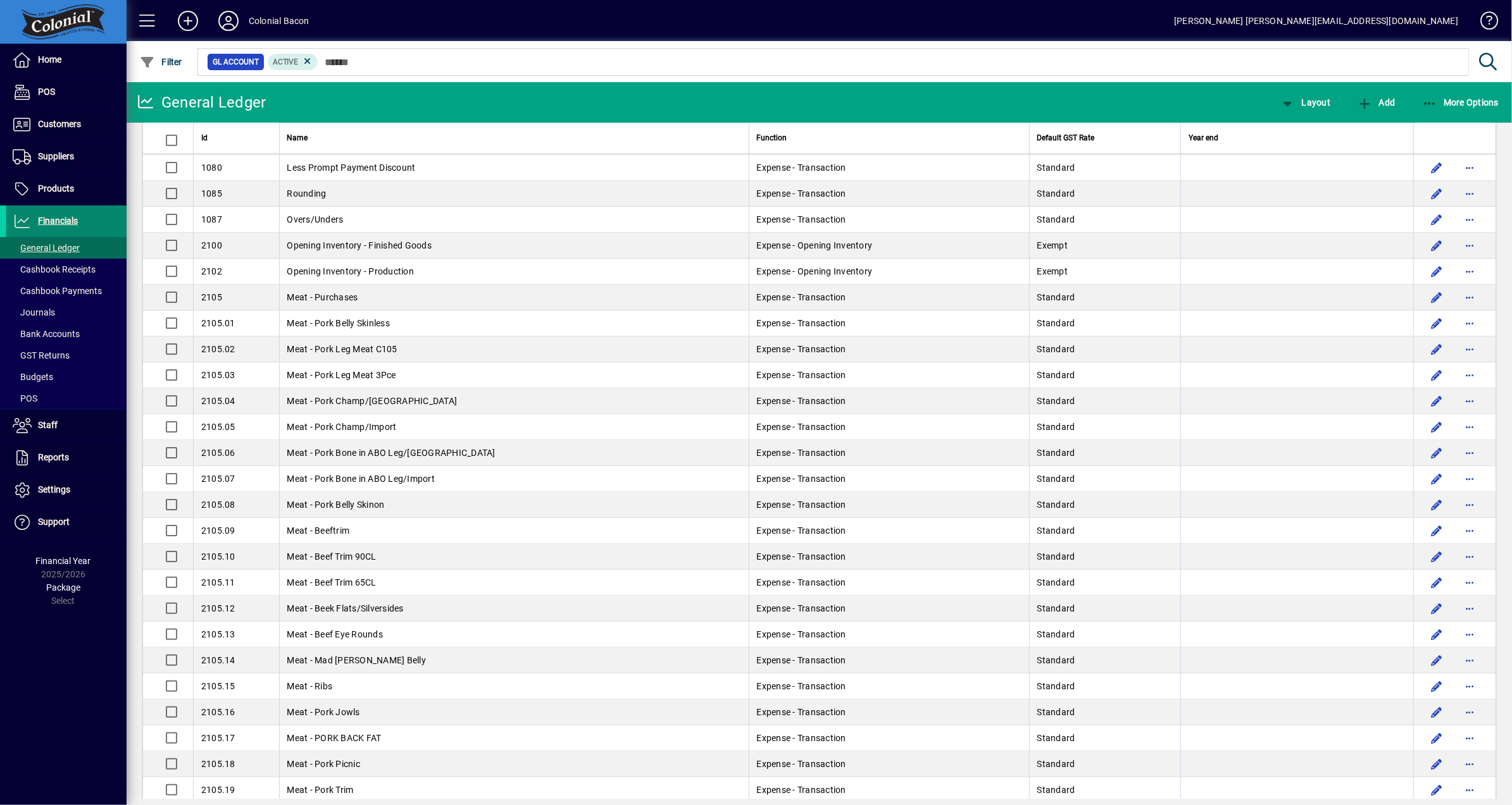
click at [62, 224] on span "Financials" at bounding box center [42, 221] width 72 height 15
click at [1479, 104] on span "More Options" at bounding box center [1461, 102] width 77 height 10
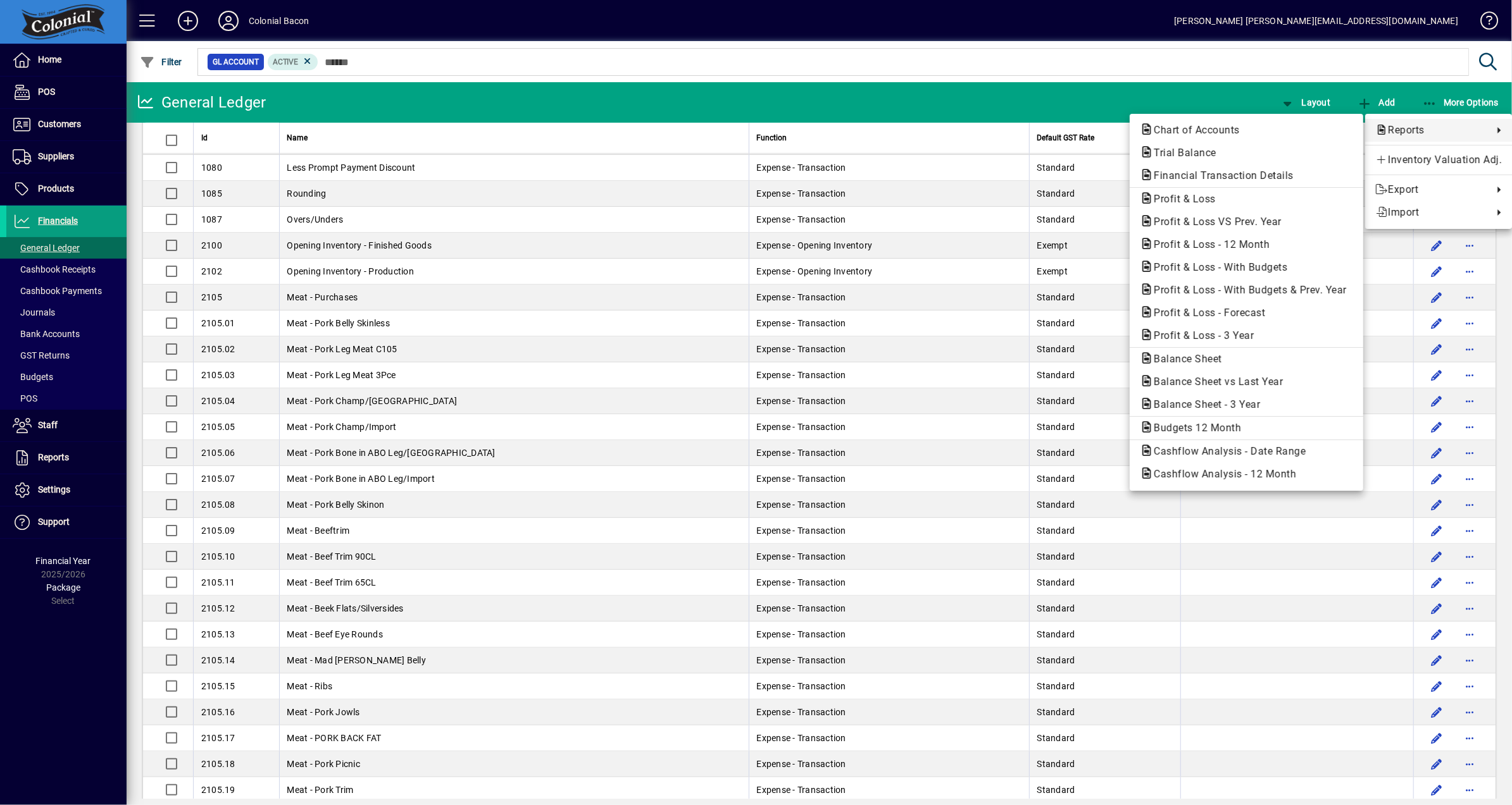
drag, startPoint x: 728, startPoint y: 119, endPoint x: 671, endPoint y: 112, distance: 57.4
click at [724, 119] on div at bounding box center [756, 402] width 1512 height 805
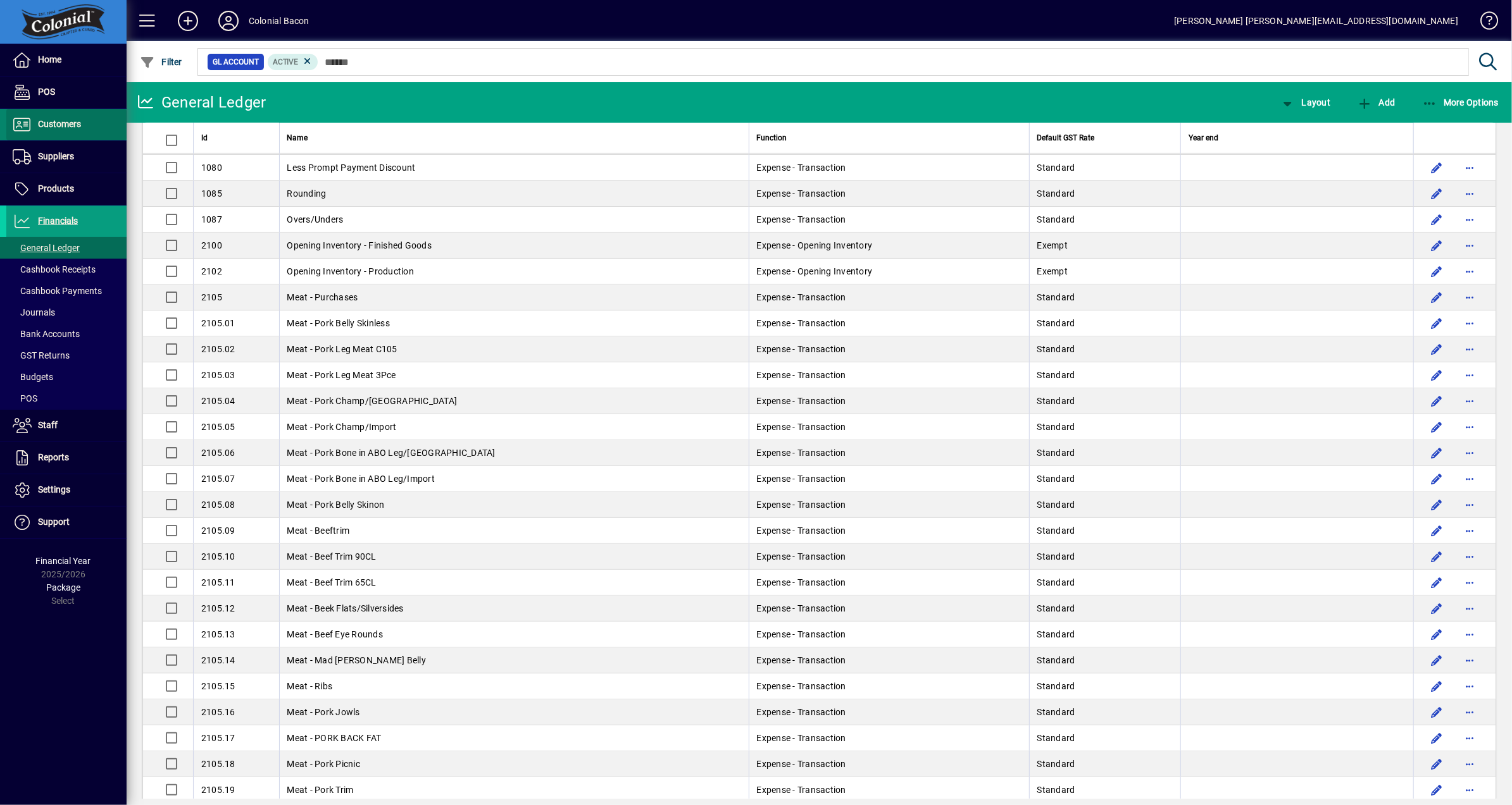
click at [61, 135] on span at bounding box center [66, 125] width 120 height 31
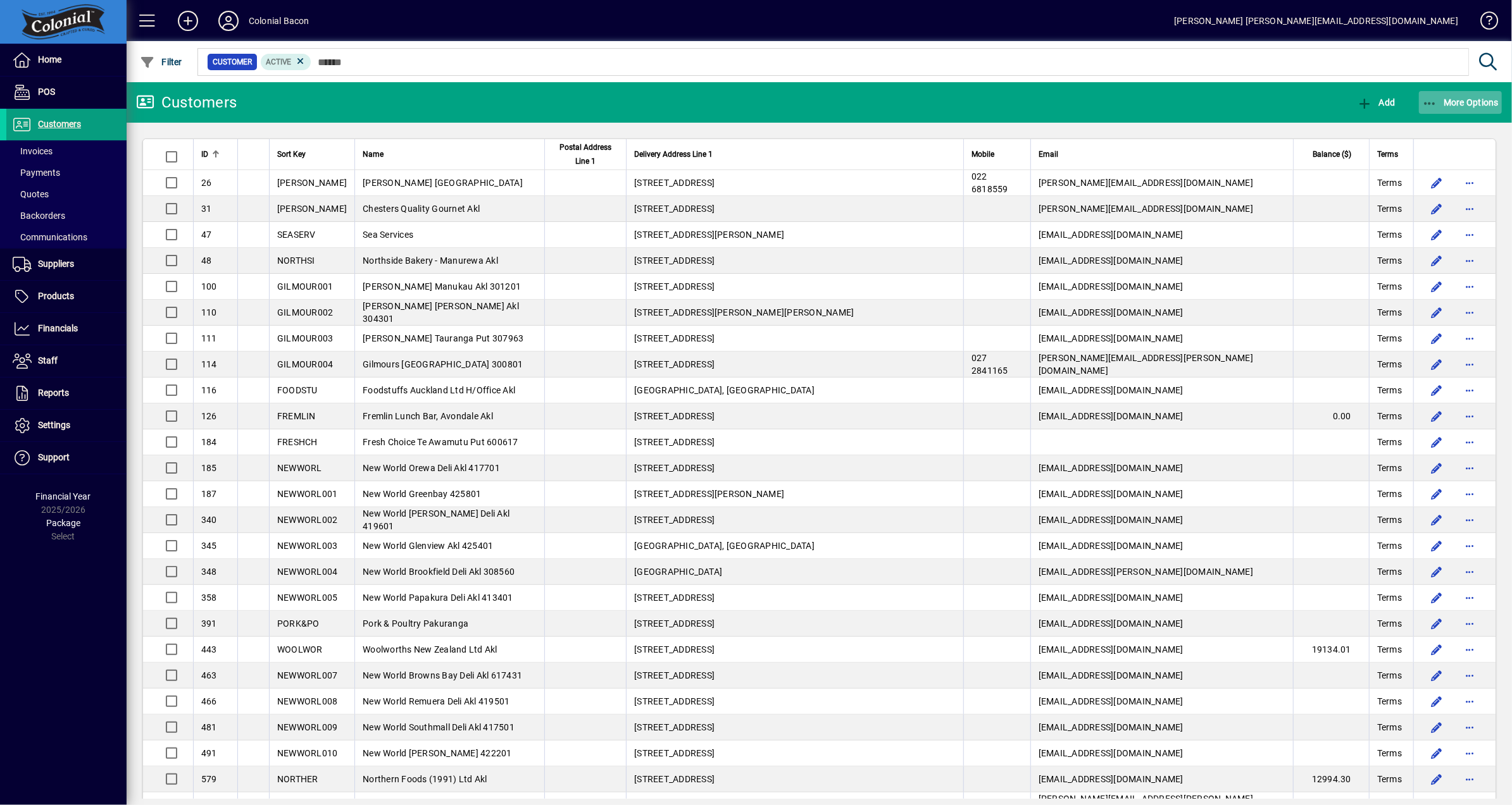
click at [1471, 104] on span "More Options" at bounding box center [1461, 102] width 77 height 10
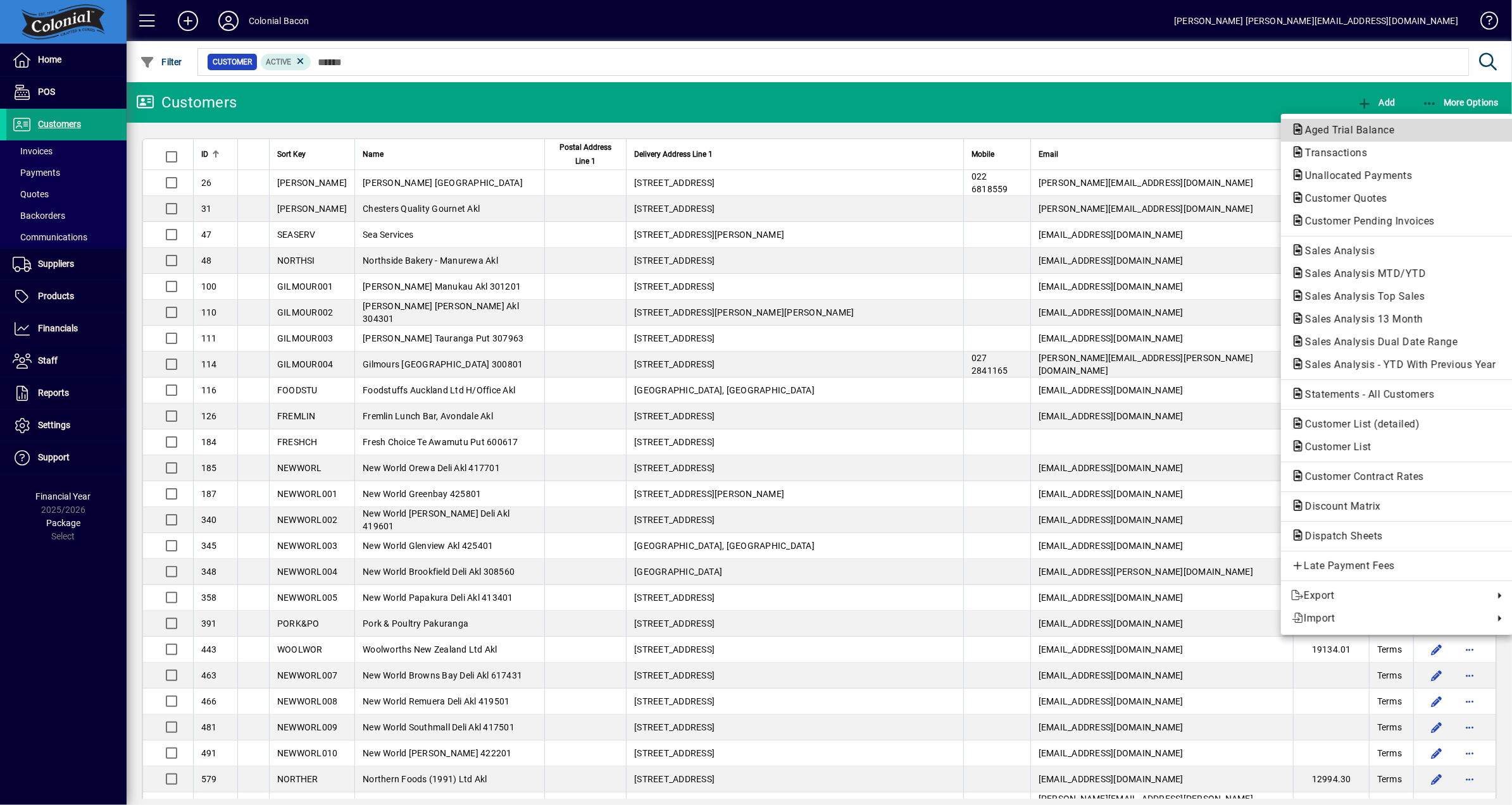
click at [1330, 133] on span "Aged Trial Balance" at bounding box center [1345, 130] width 110 height 12
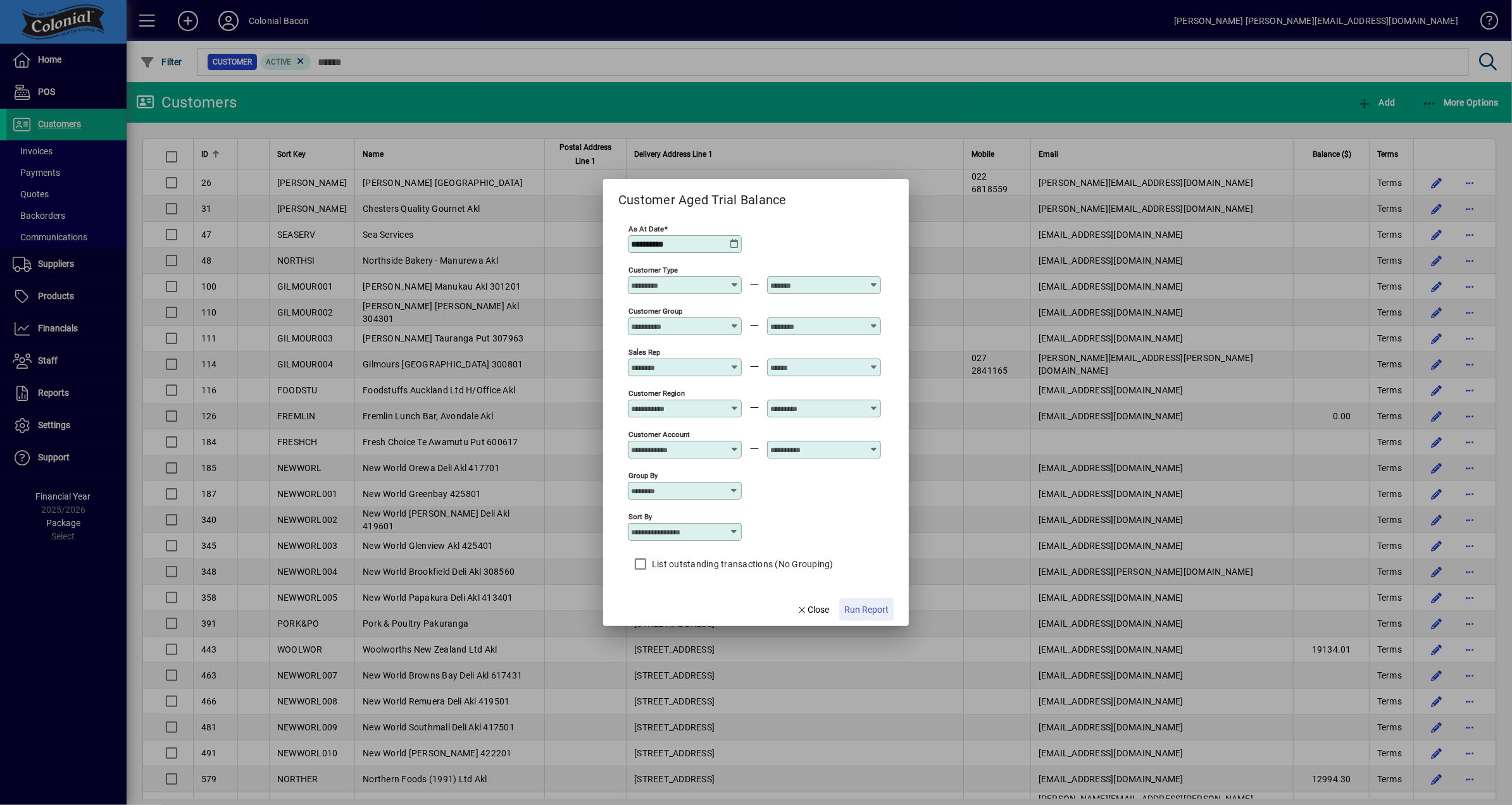
click at [878, 613] on span "Run Report" at bounding box center [867, 610] width 44 height 13
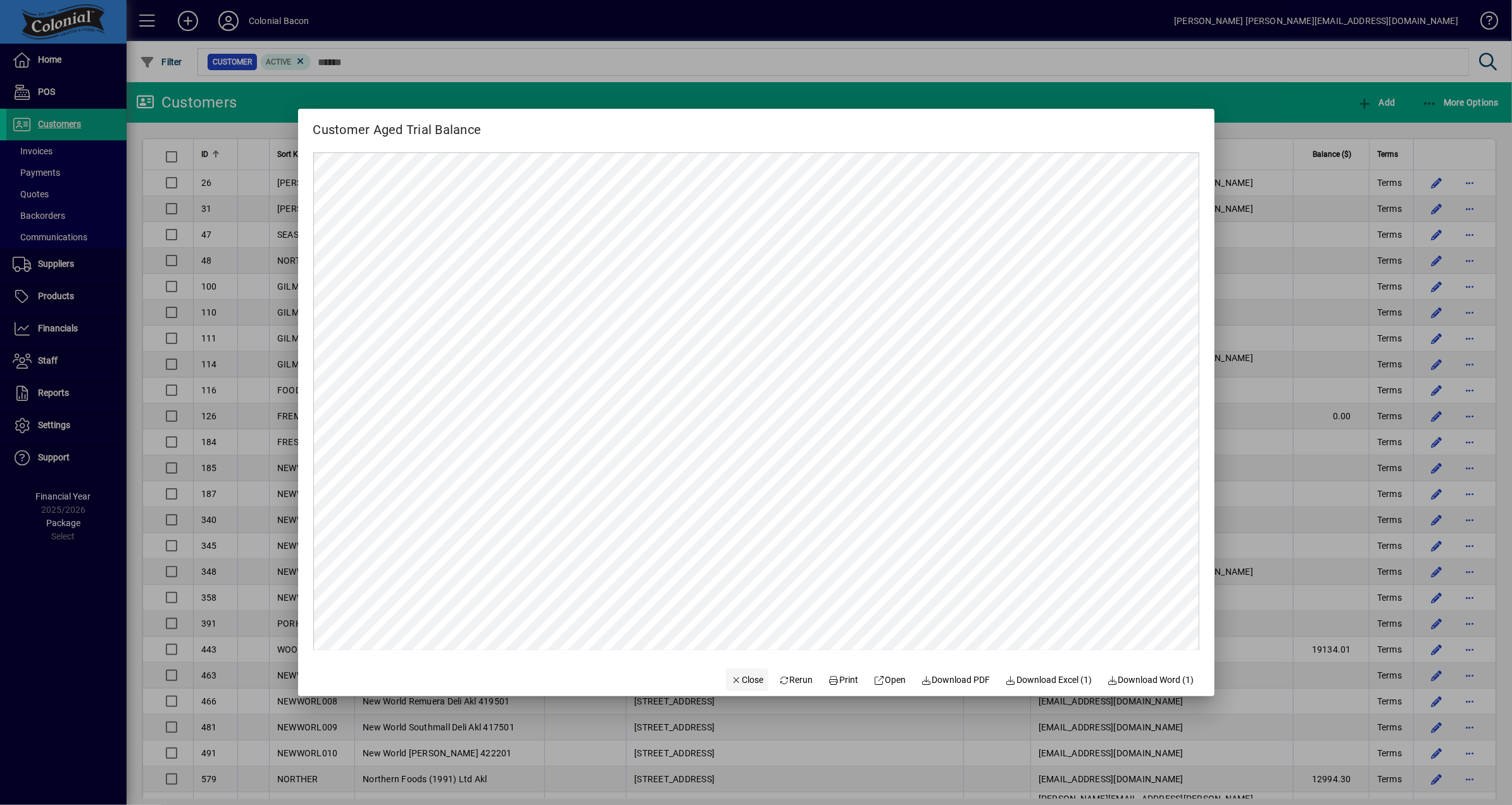
click at [741, 678] on span "Close" at bounding box center [748, 680] width 33 height 13
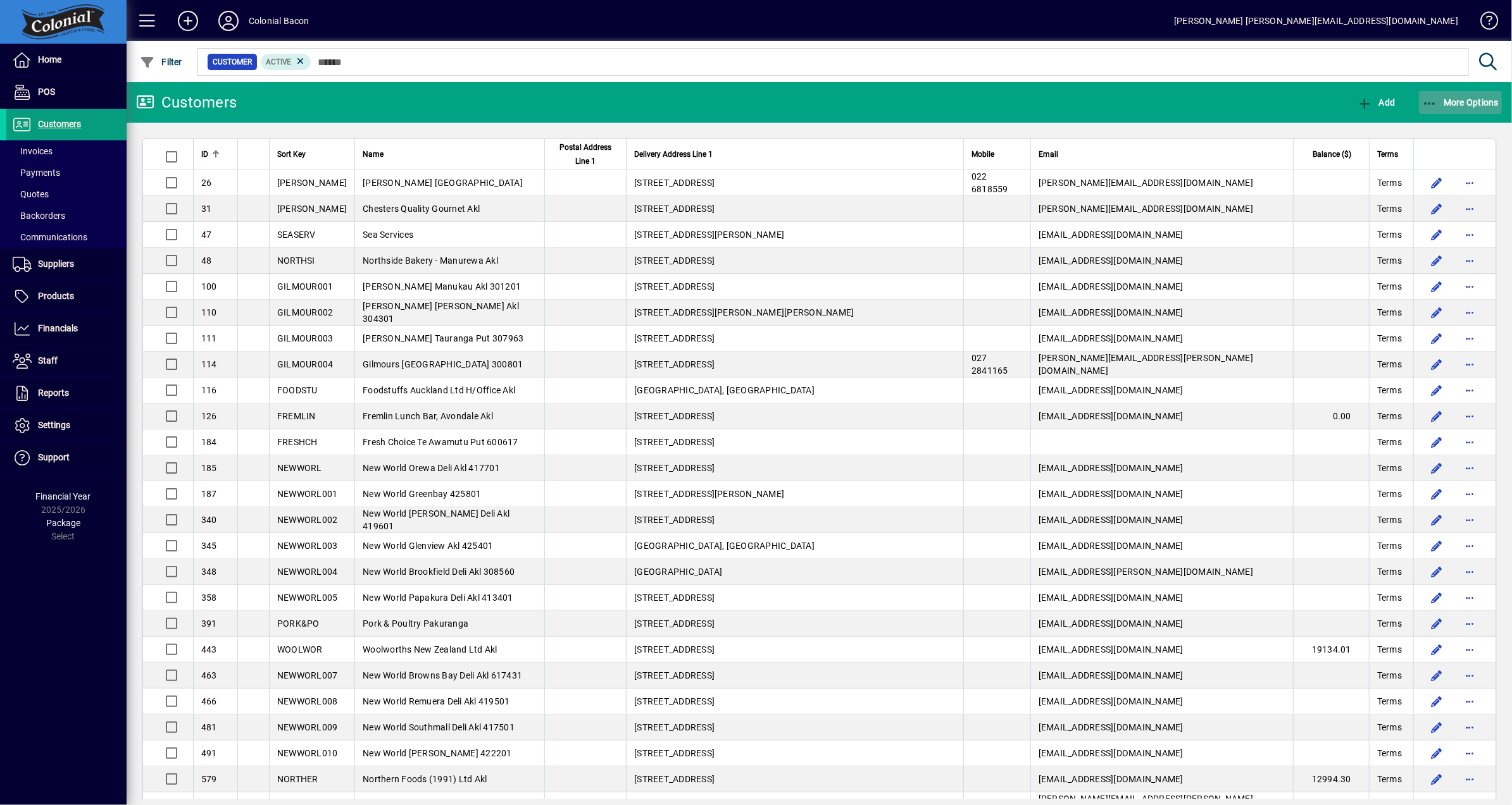
click at [1461, 103] on span "More Options" at bounding box center [1461, 102] width 77 height 10
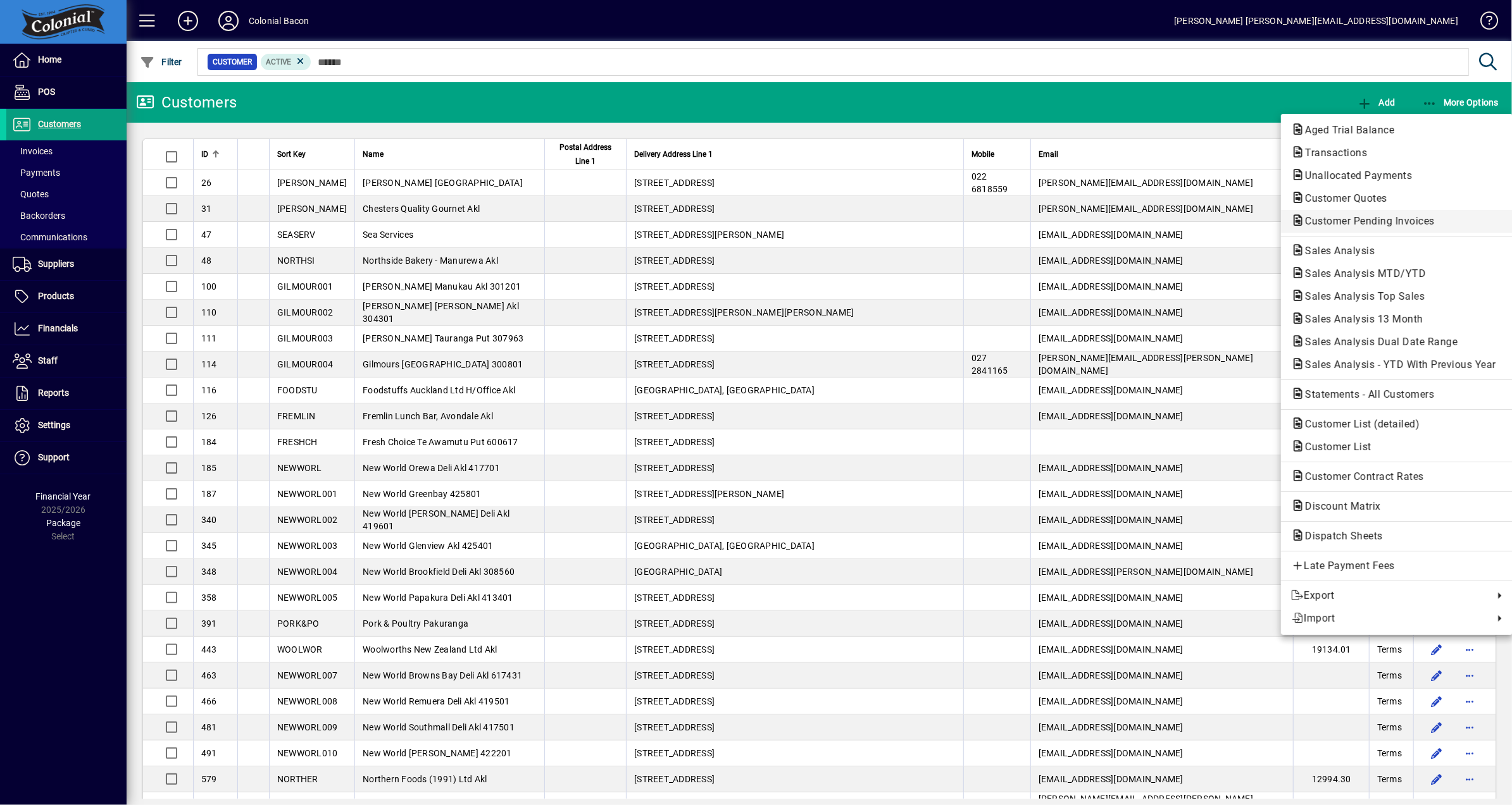
click at [1395, 223] on span "Customer Pending Invoices" at bounding box center [1366, 221] width 150 height 12
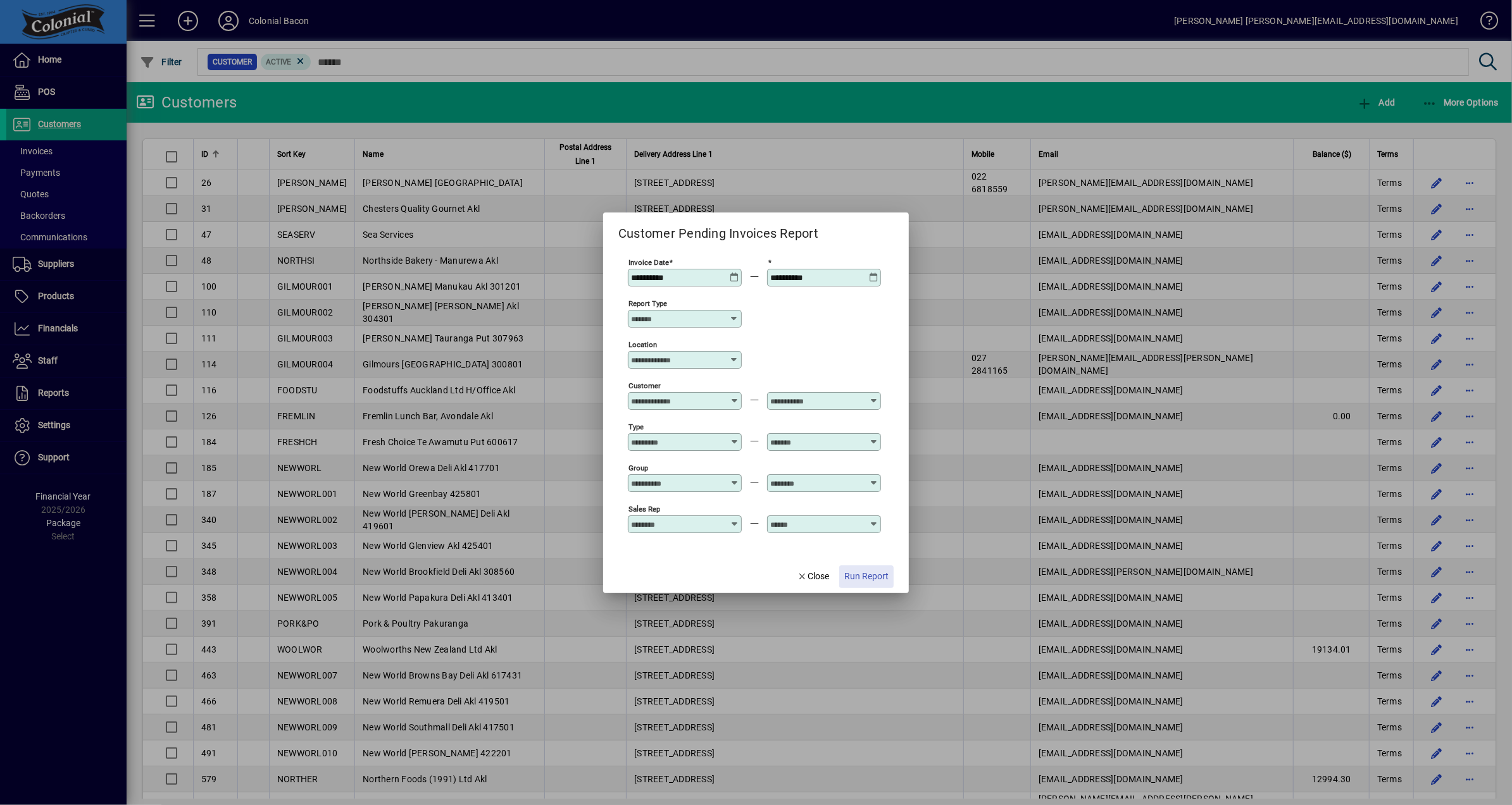
click at [875, 578] on span "Run Report" at bounding box center [867, 577] width 44 height 13
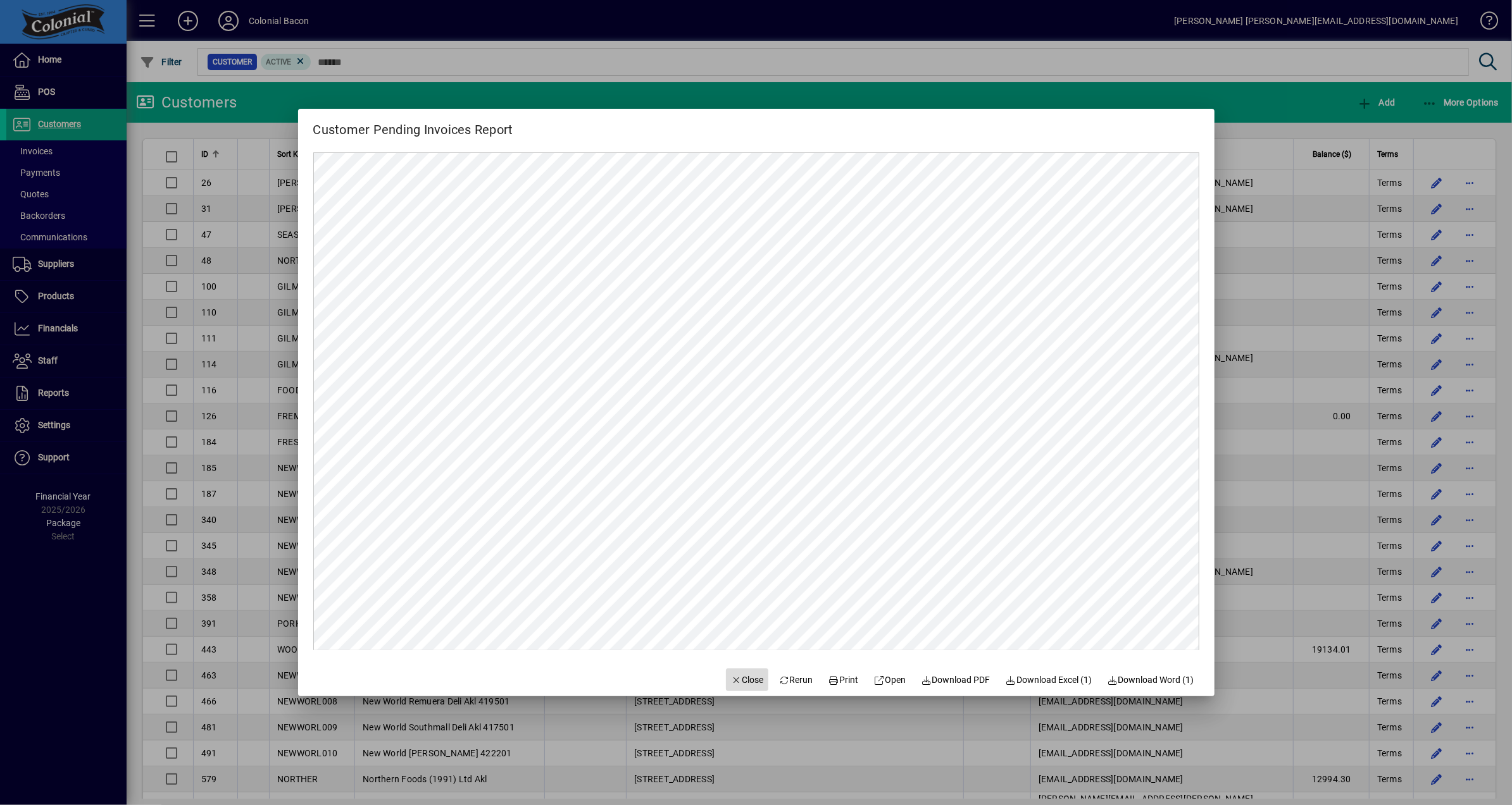
click at [742, 681] on span "Close" at bounding box center [748, 680] width 33 height 13
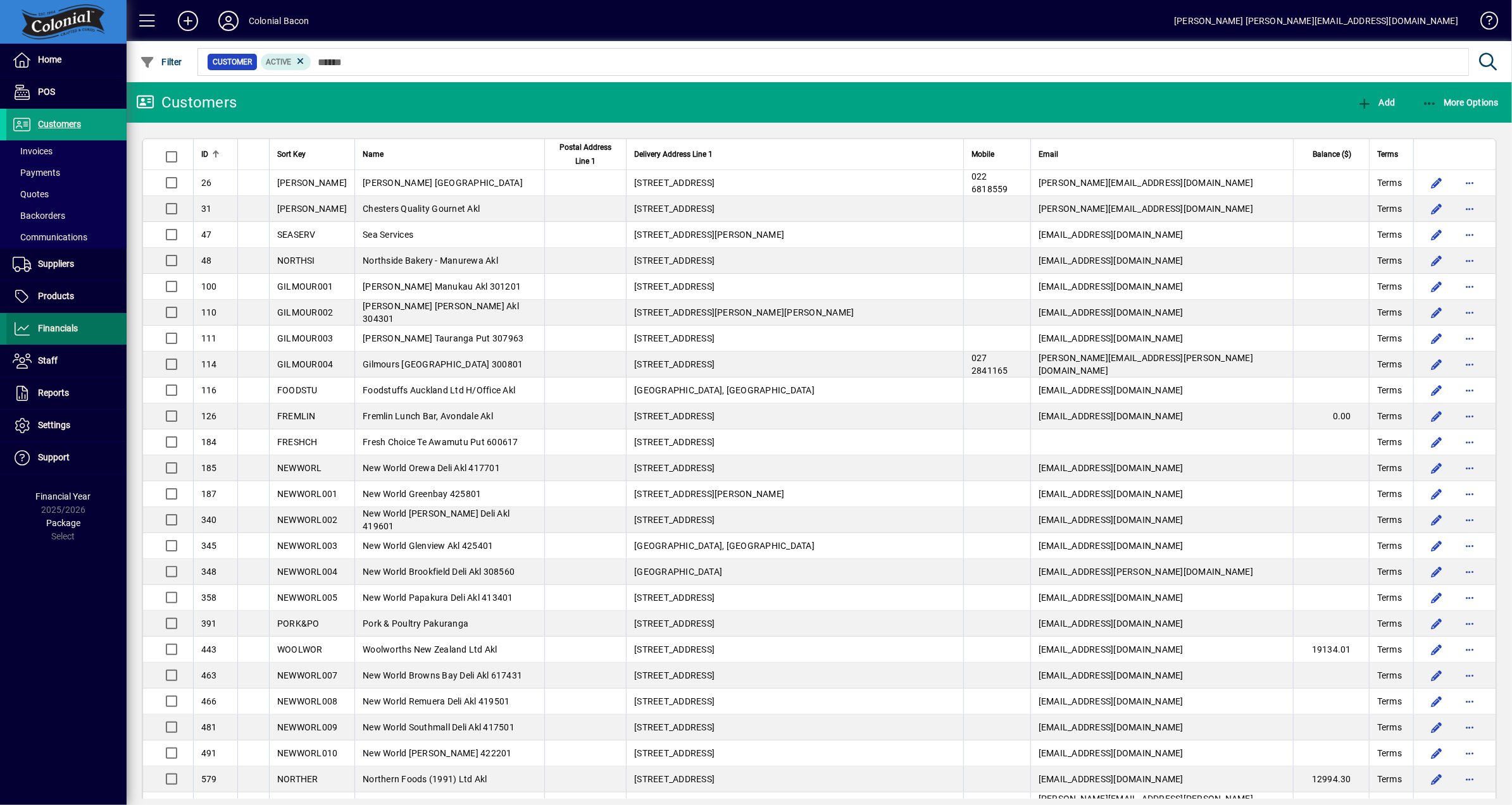
click at [62, 324] on span "Financials" at bounding box center [58, 328] width 40 height 10
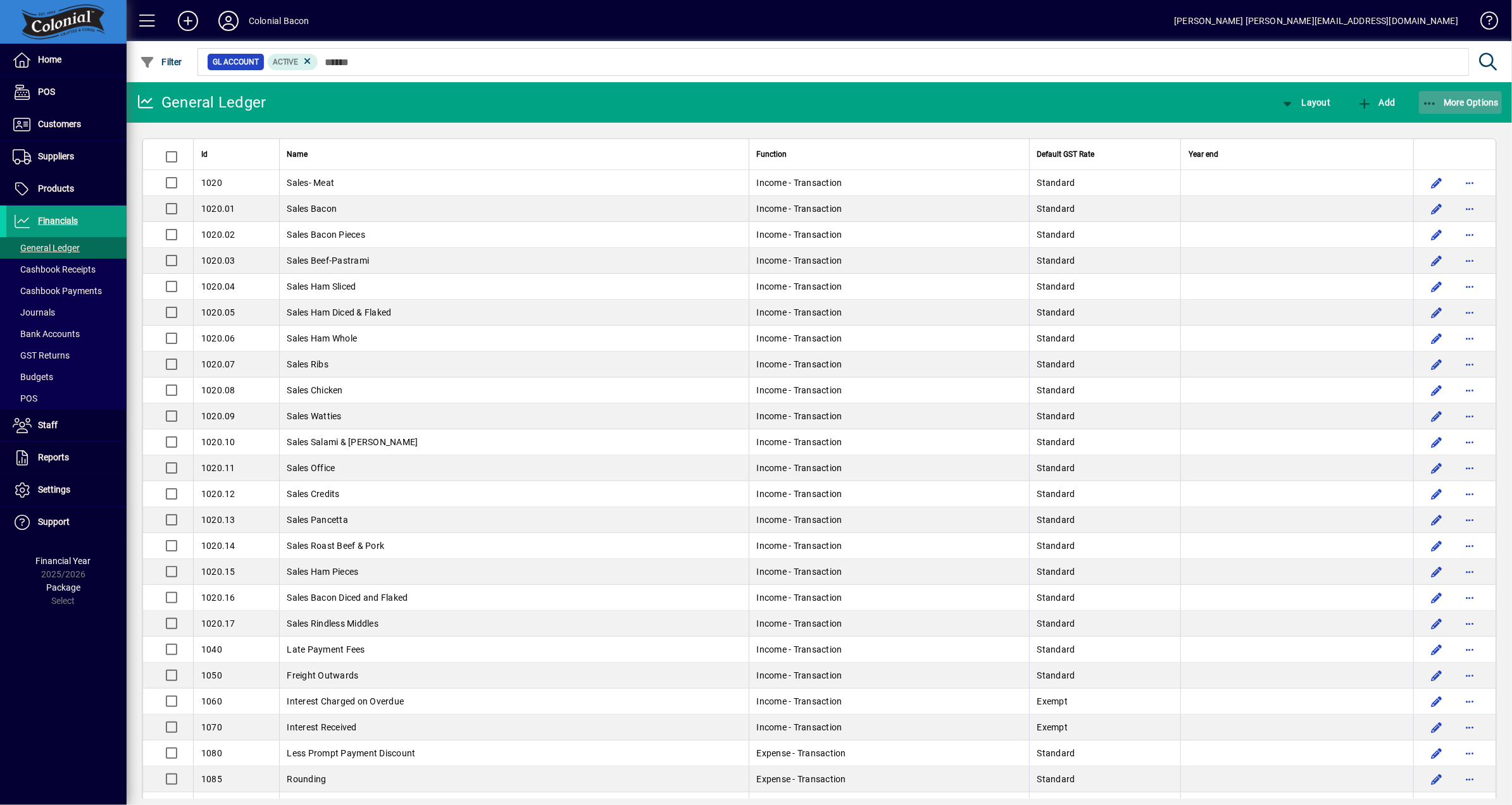
click at [1466, 107] on span "More Options" at bounding box center [1461, 102] width 77 height 10
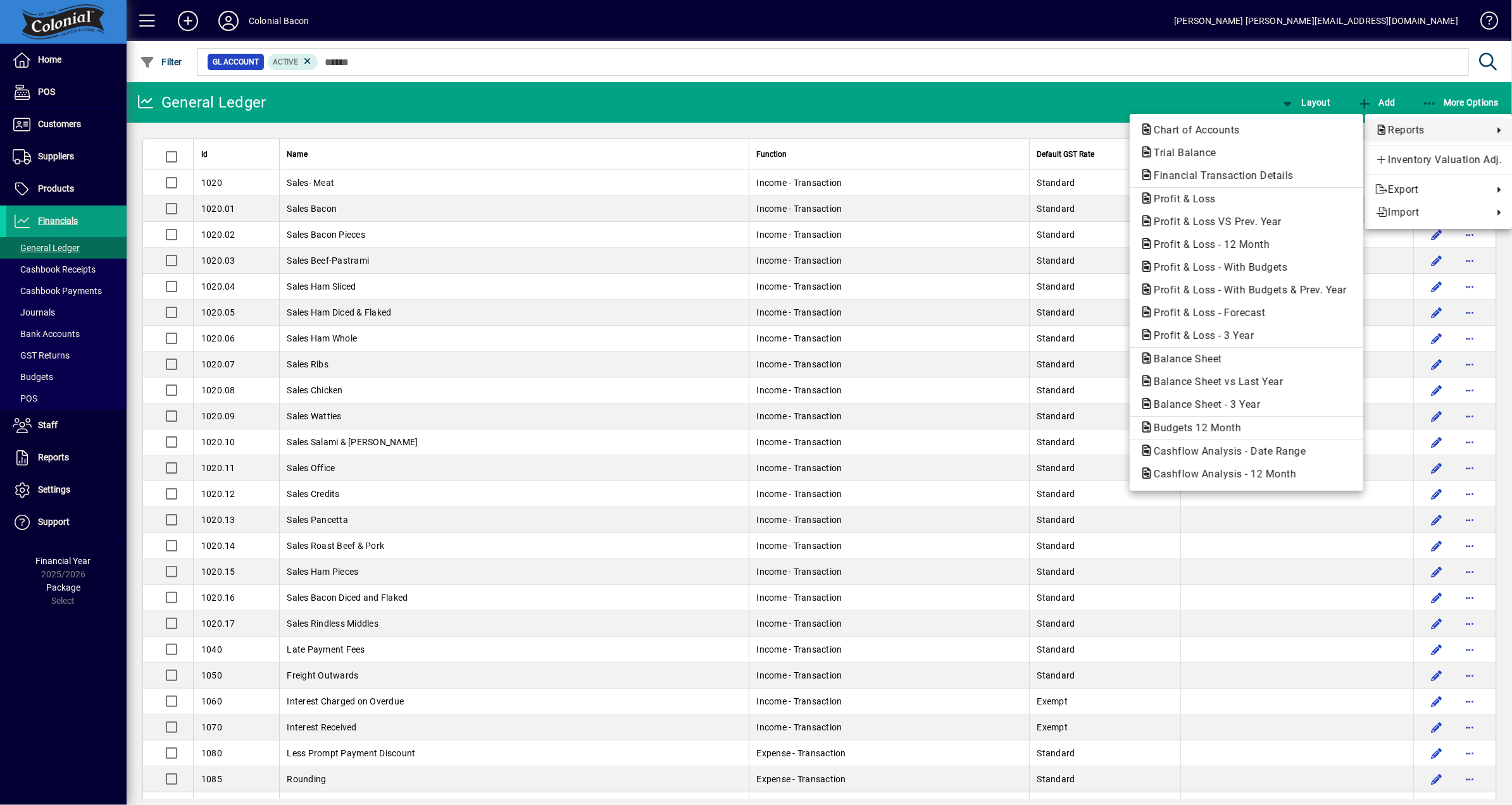
click at [815, 98] on div at bounding box center [756, 402] width 1512 height 805
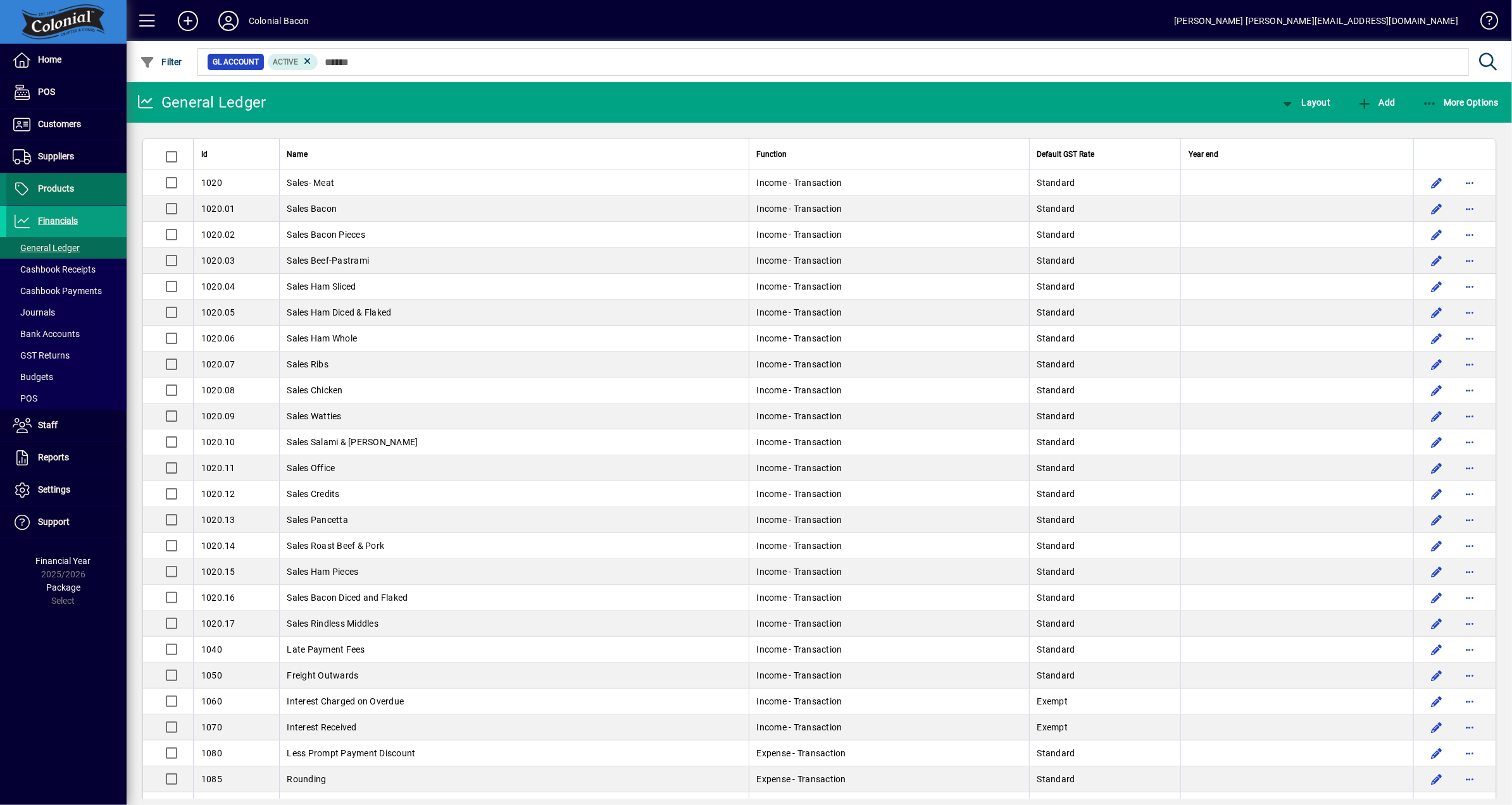
click at [68, 192] on span "Products" at bounding box center [56, 188] width 36 height 10
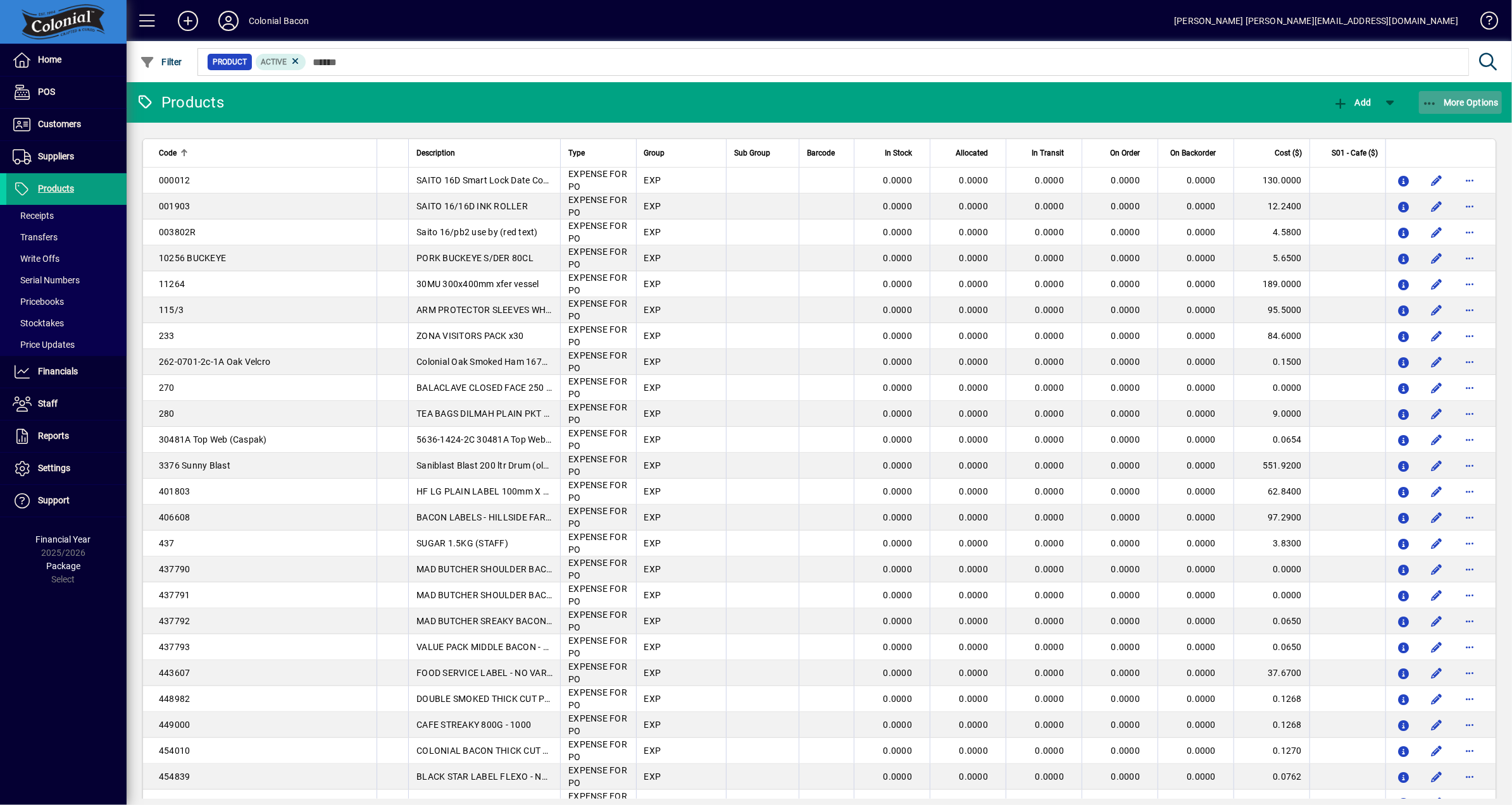
click at [1477, 103] on span "More Options" at bounding box center [1461, 102] width 77 height 10
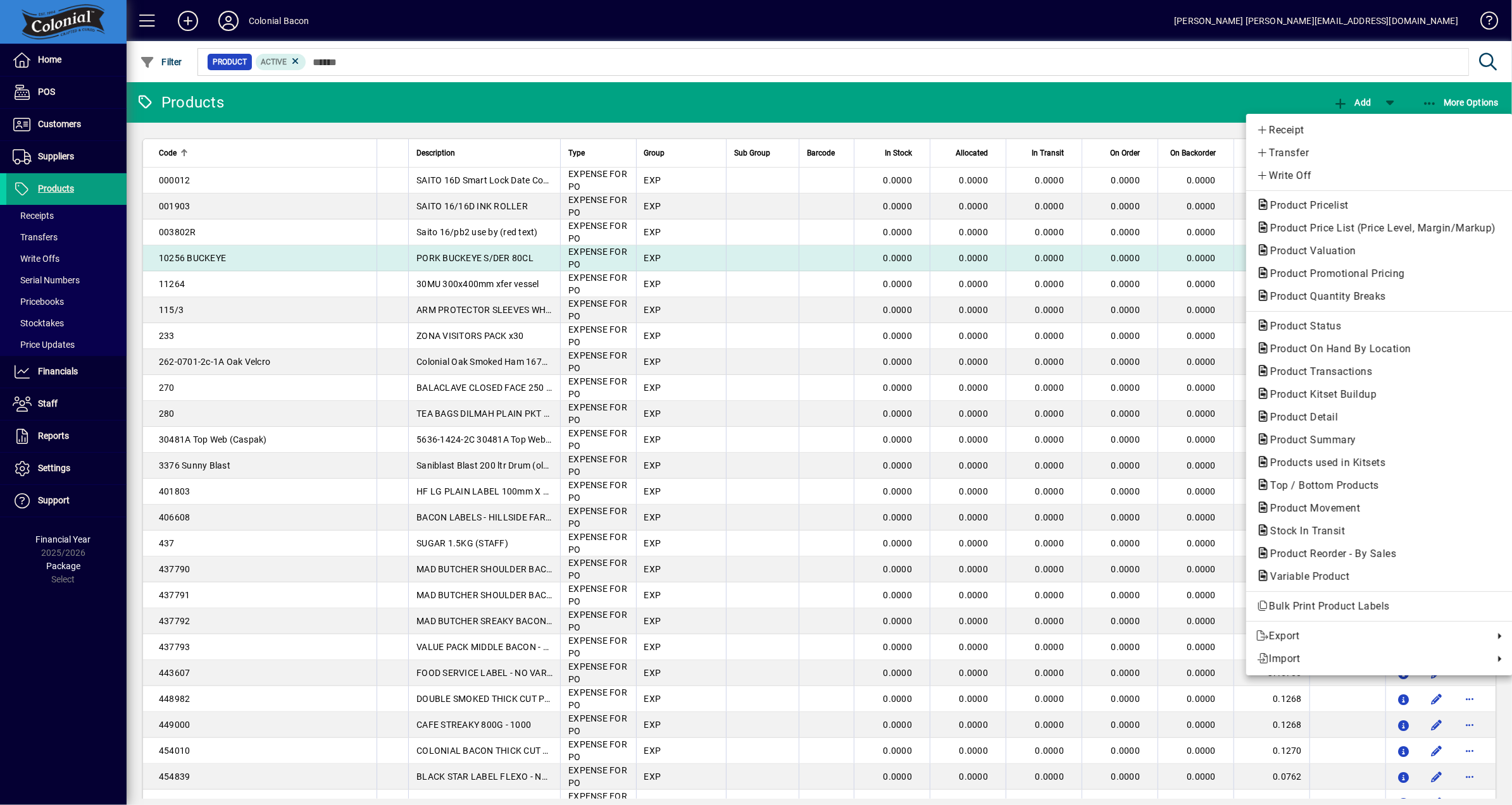
click at [1344, 252] on span "Product Valuation" at bounding box center [1309, 251] width 106 height 12
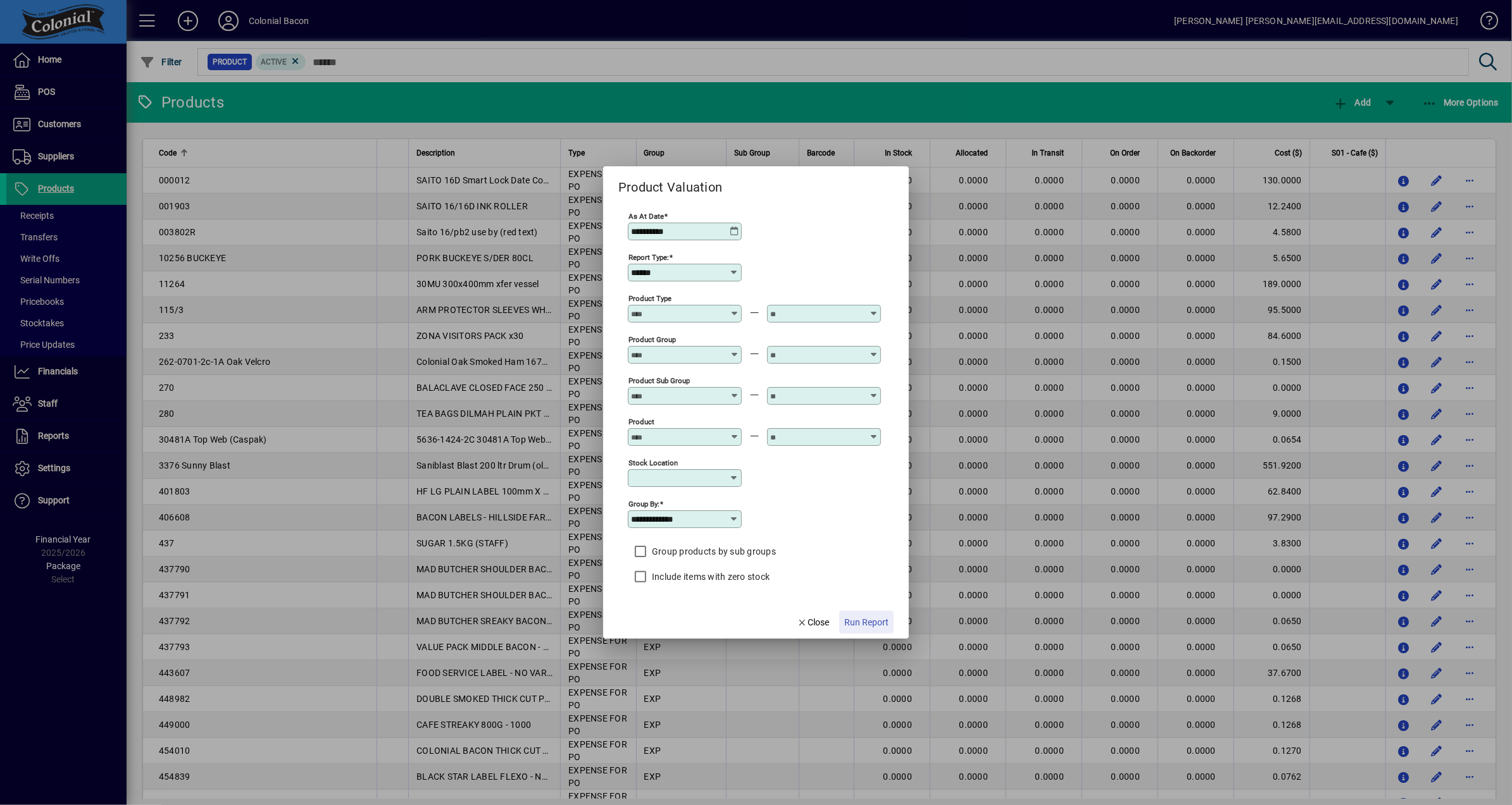
click at [869, 626] on span "Run Report" at bounding box center [867, 622] width 44 height 13
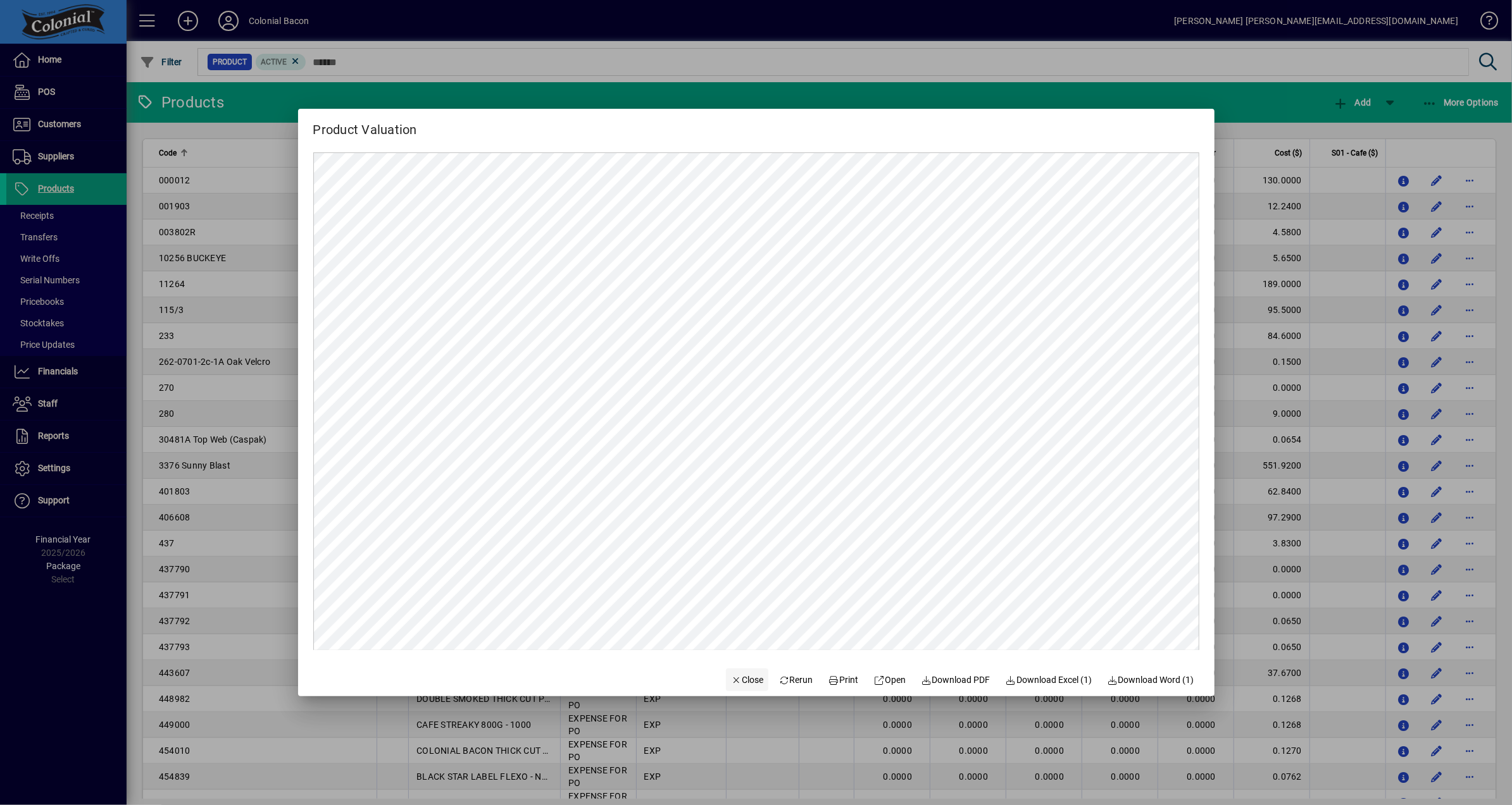
click at [742, 682] on span "Close" at bounding box center [748, 680] width 33 height 13
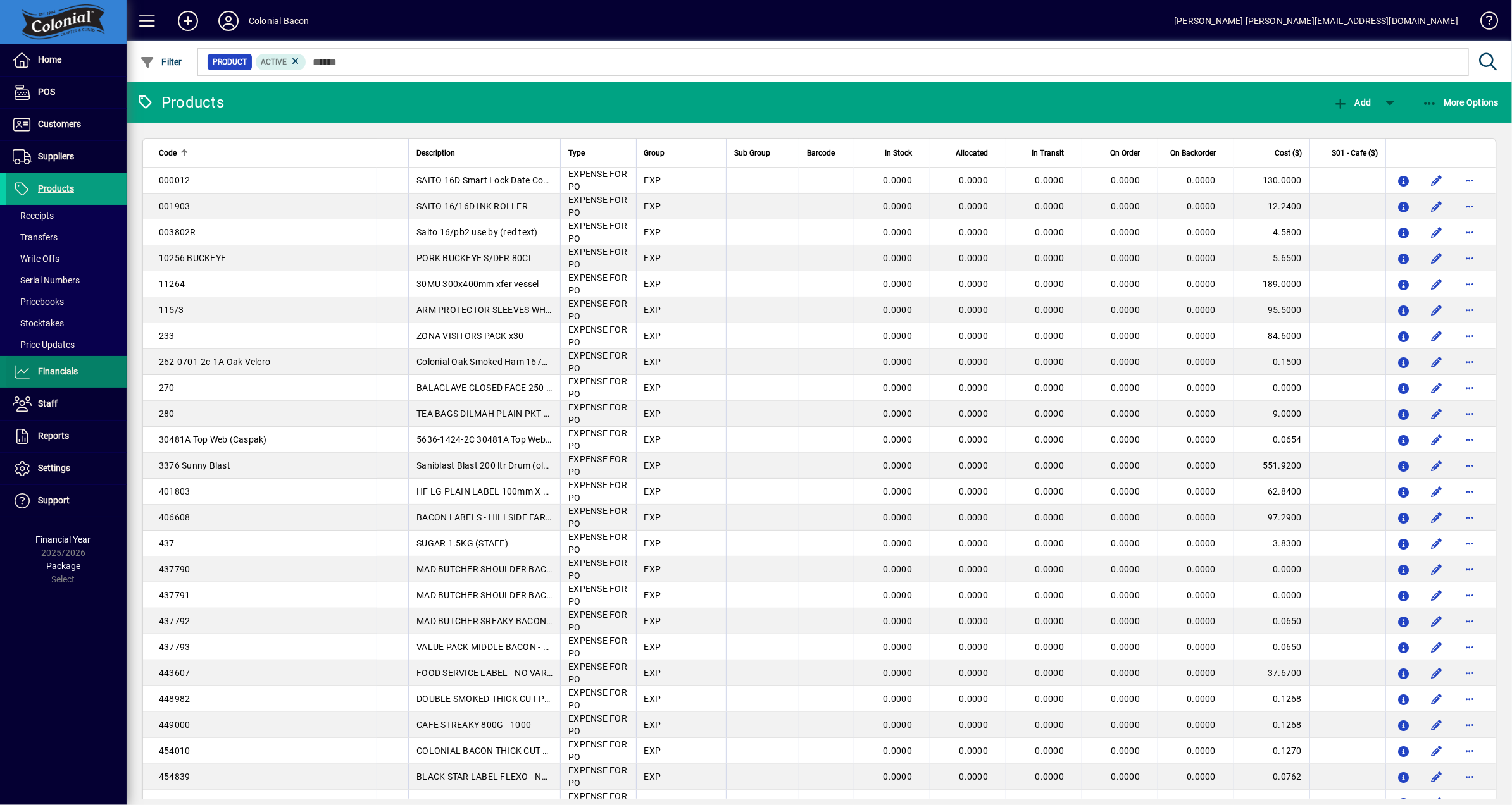
click at [76, 381] on span at bounding box center [66, 372] width 120 height 31
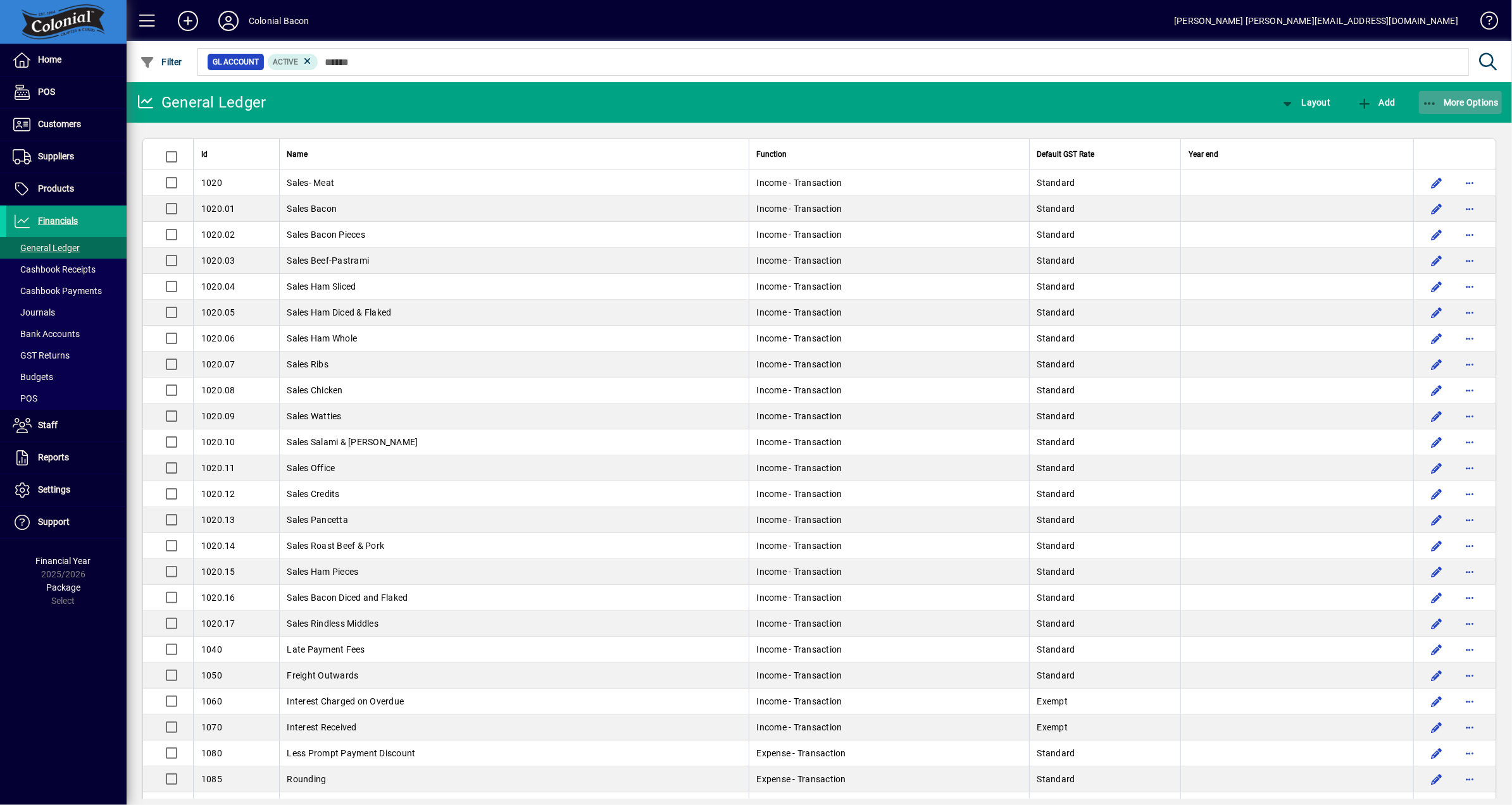
click at [1462, 109] on span "button" at bounding box center [1461, 103] width 84 height 31
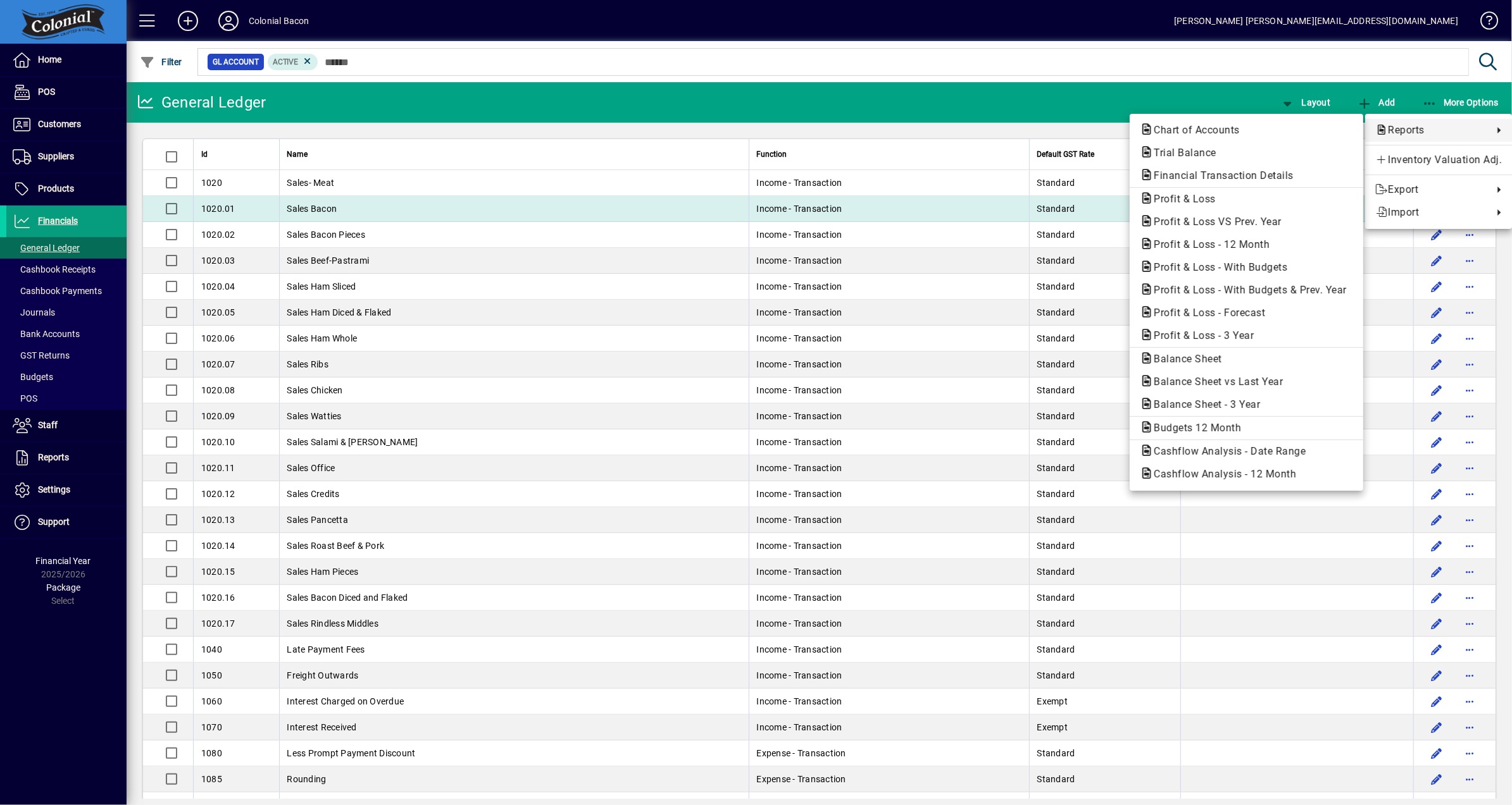
click at [1198, 208] on button "Profit & Loss" at bounding box center [1246, 199] width 234 height 23
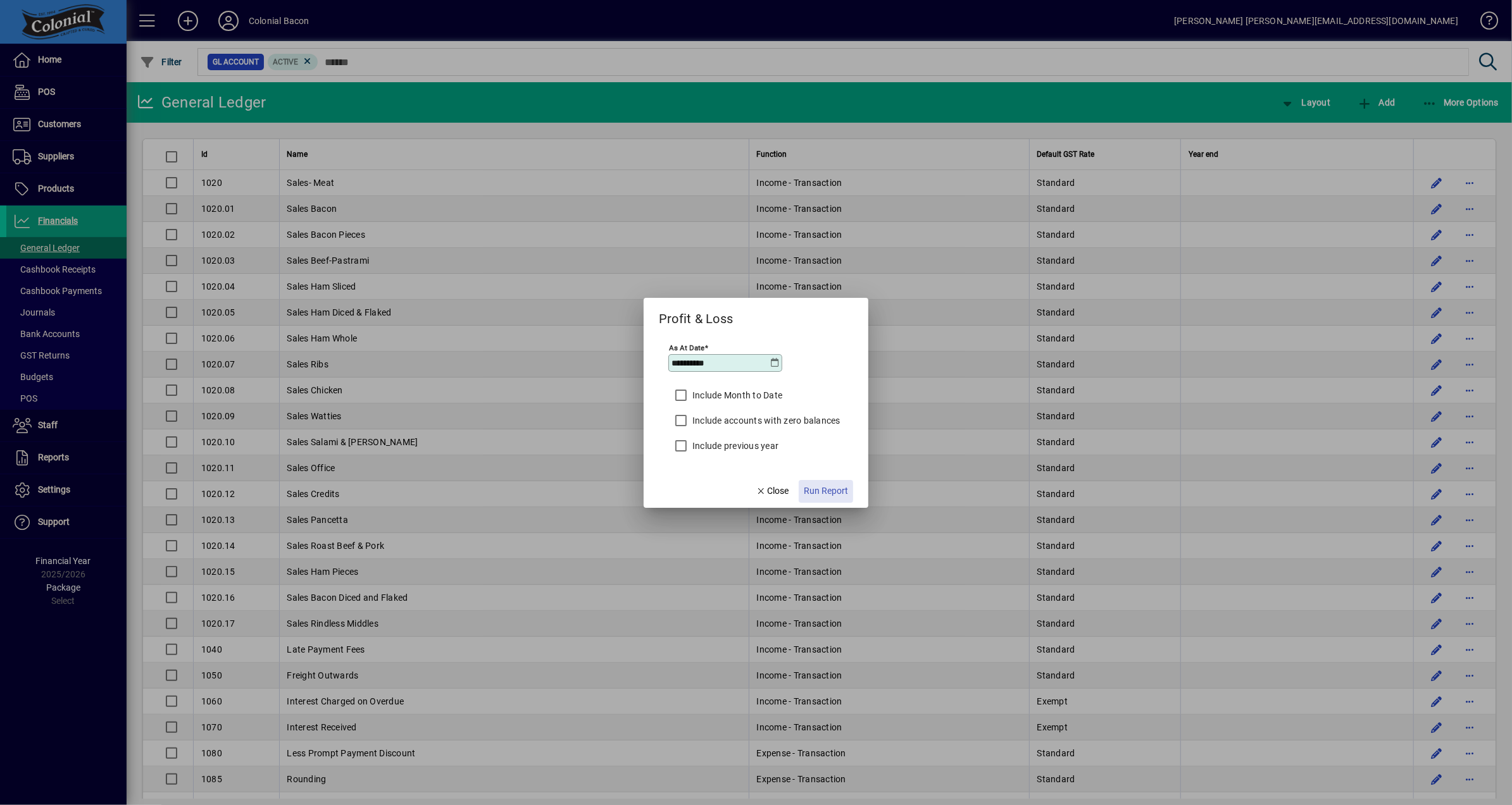
click at [842, 496] on span "Run Report" at bounding box center [826, 491] width 44 height 13
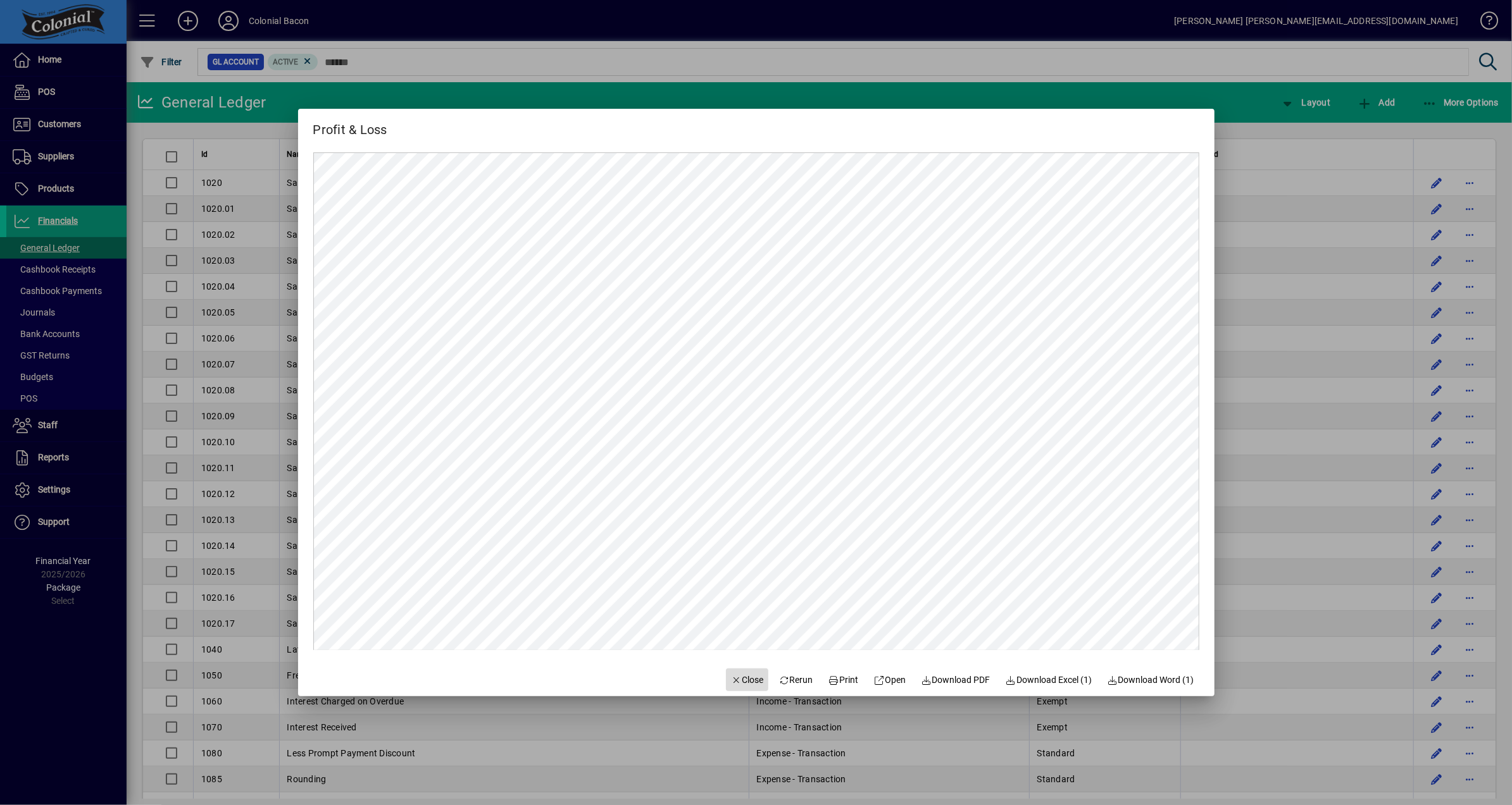
click at [745, 682] on span "Close" at bounding box center [748, 680] width 33 height 13
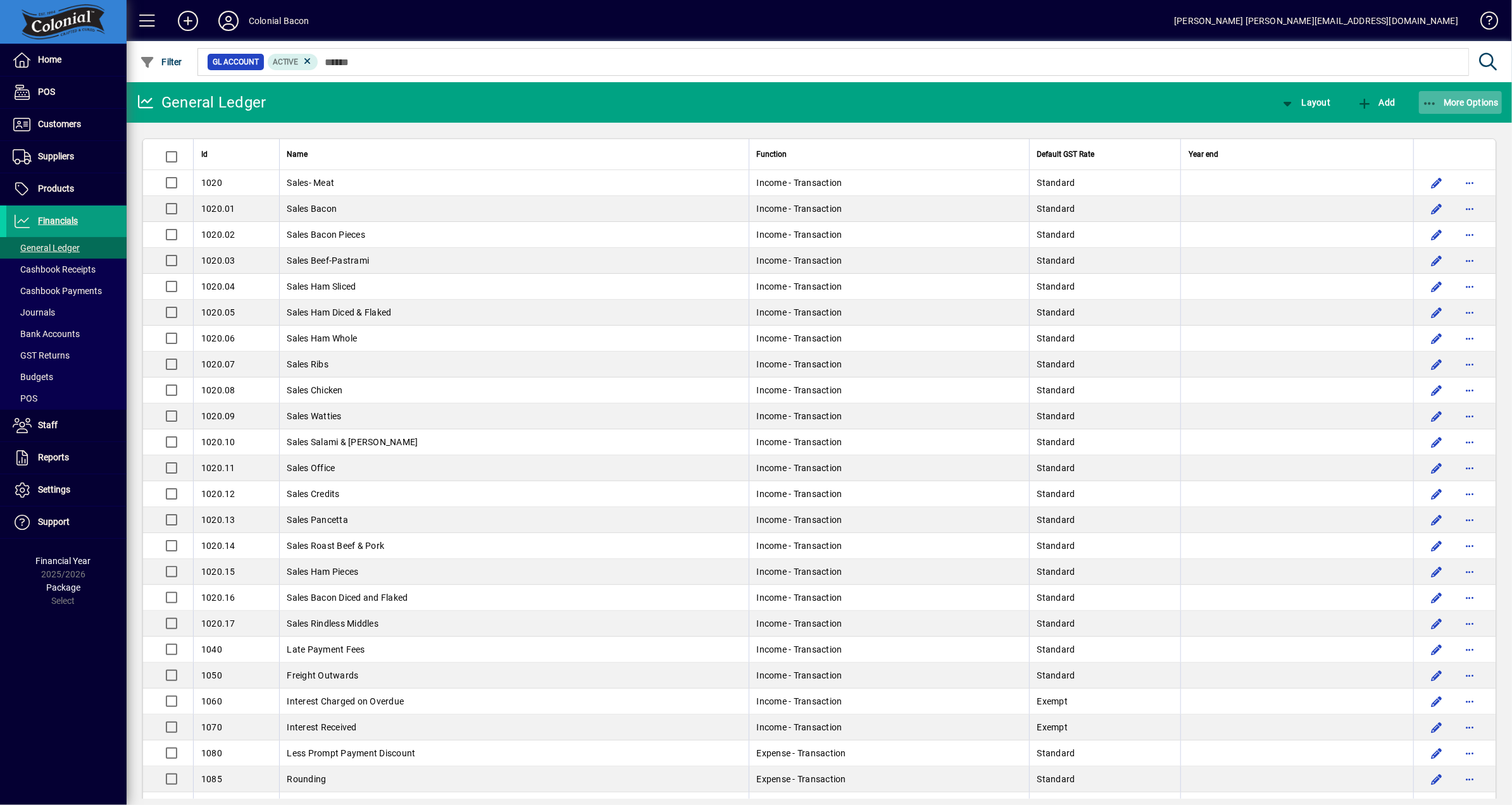
click at [1483, 110] on span "button" at bounding box center [1461, 103] width 84 height 31
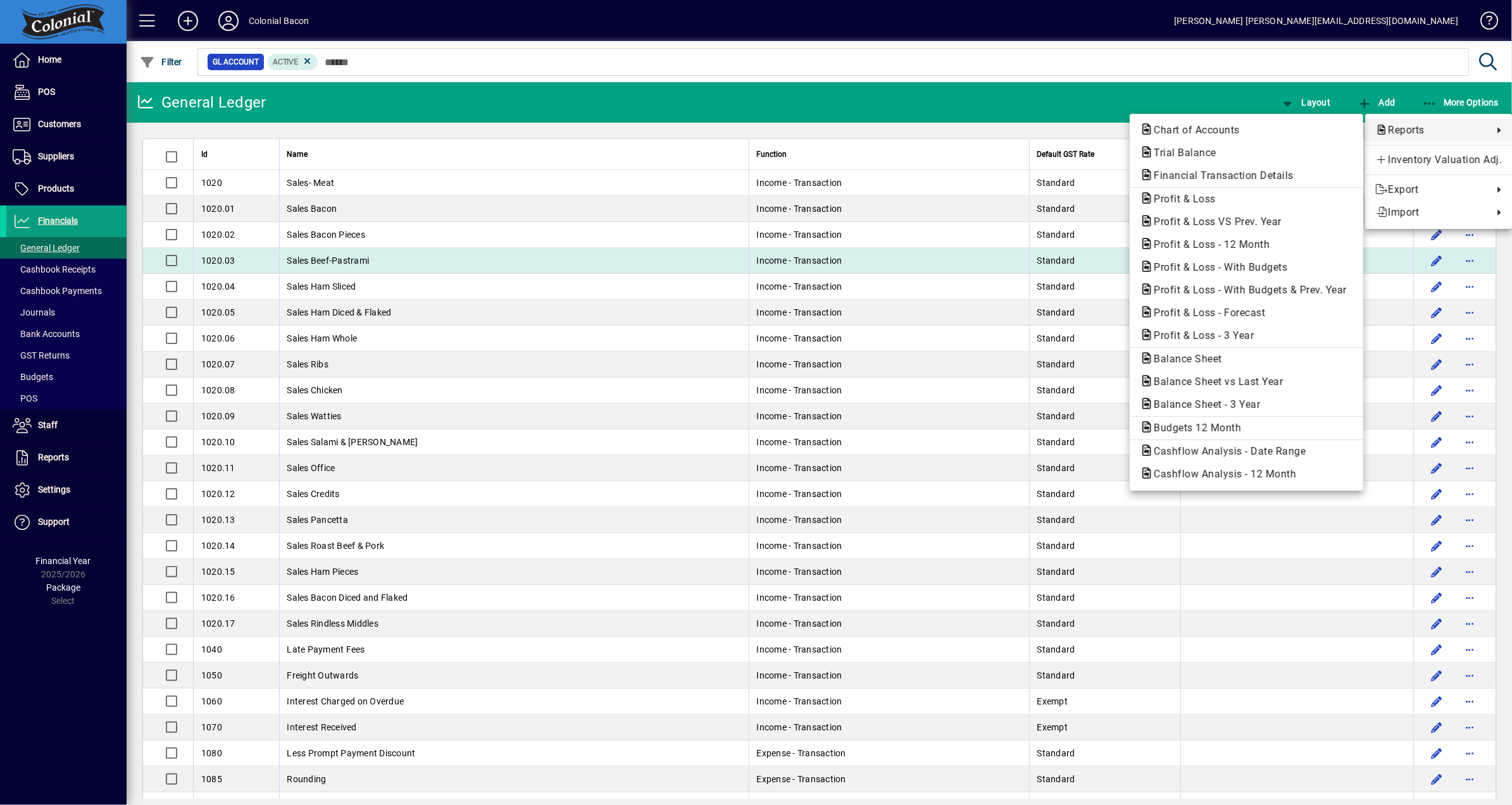
click at [1222, 248] on span "Profit & Loss - 12 Month" at bounding box center [1208, 244] width 136 height 12
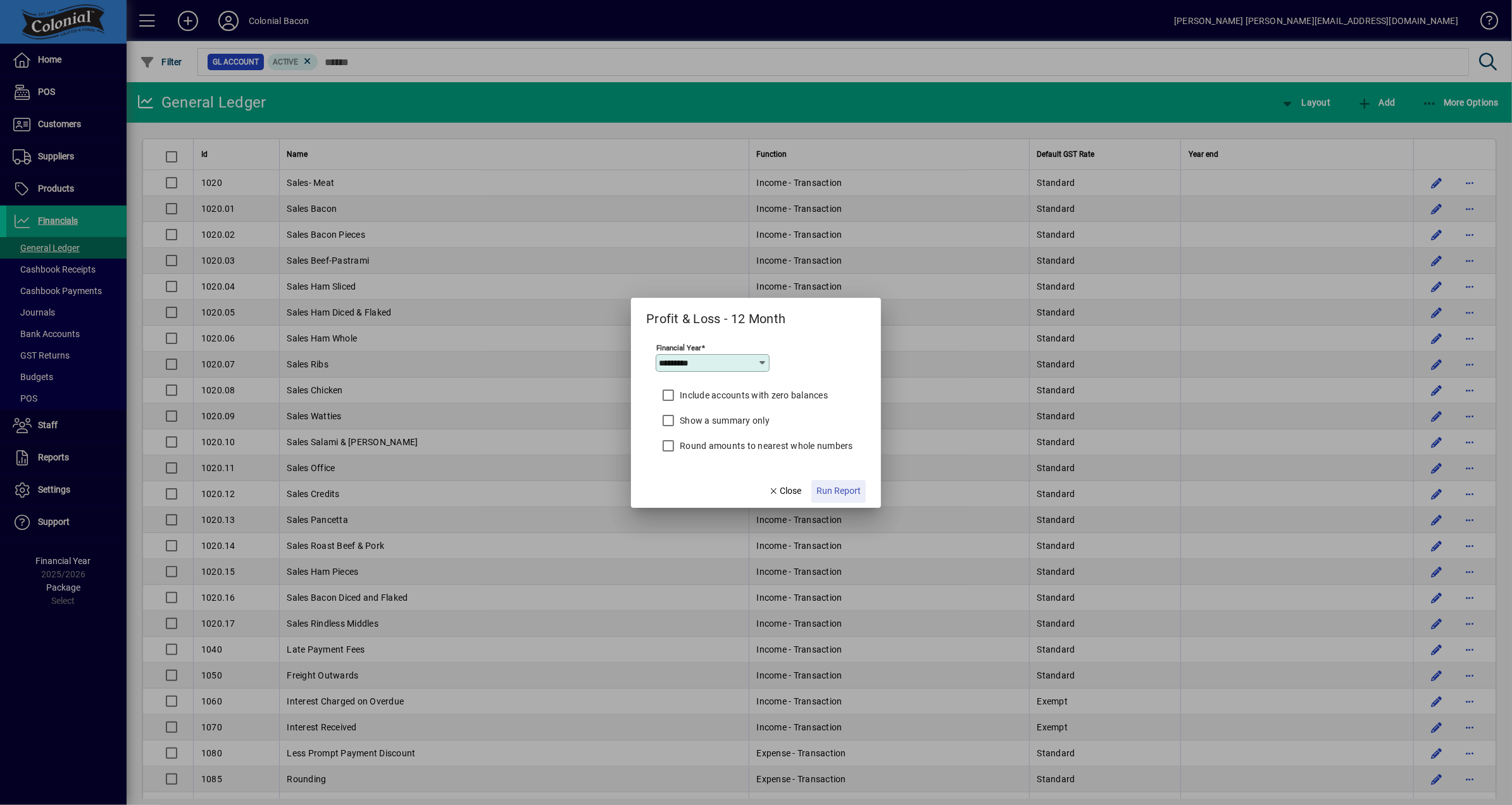
click at [853, 492] on span "Run Report" at bounding box center [839, 491] width 44 height 13
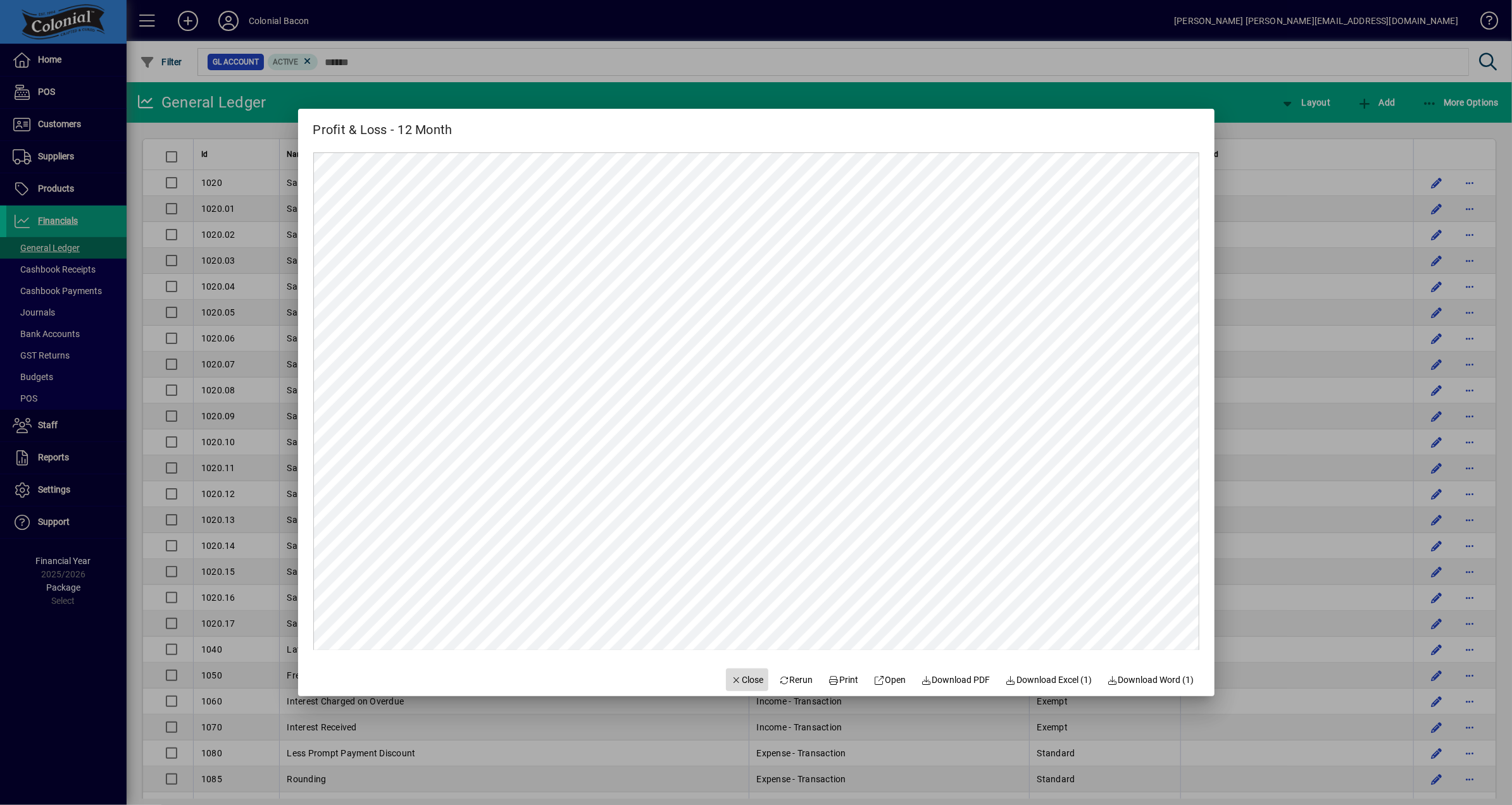
click at [741, 686] on span "Close" at bounding box center [748, 680] width 33 height 13
